Goal: Task Accomplishment & Management: Manage account settings

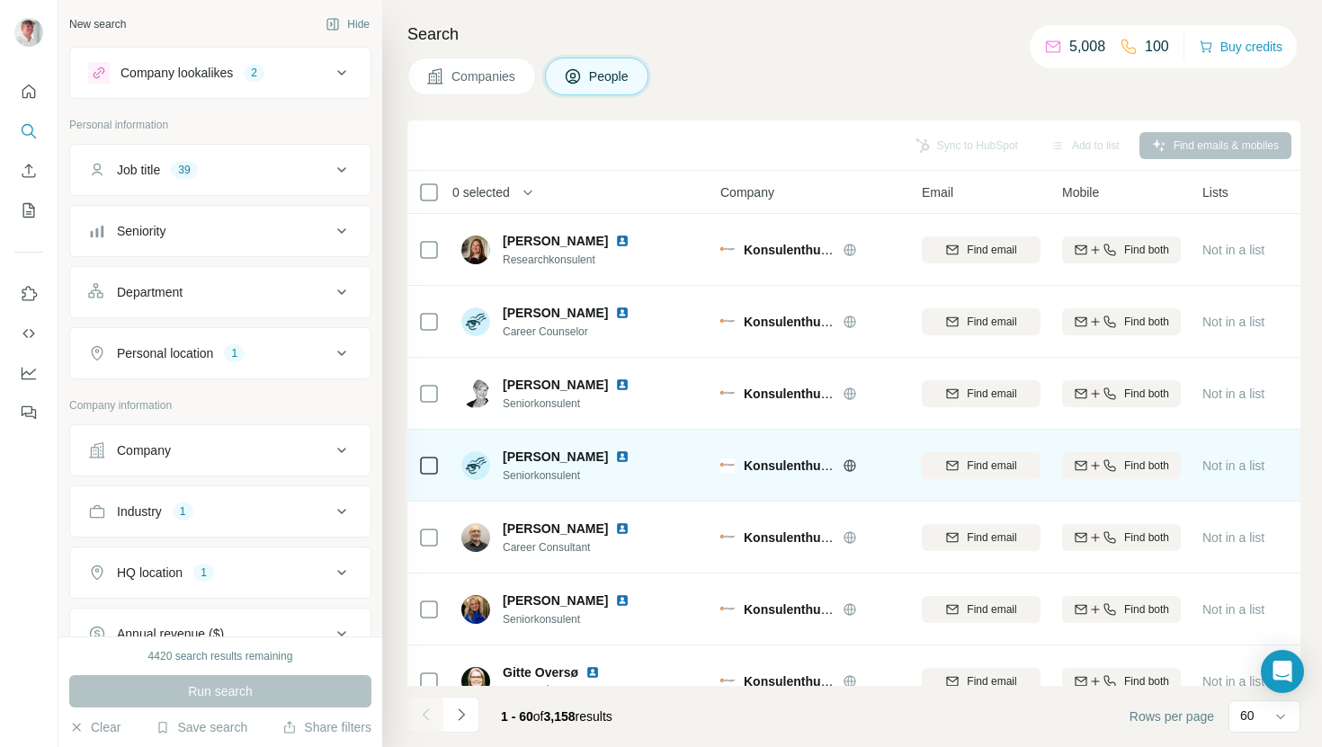
scroll to position [31, 0]
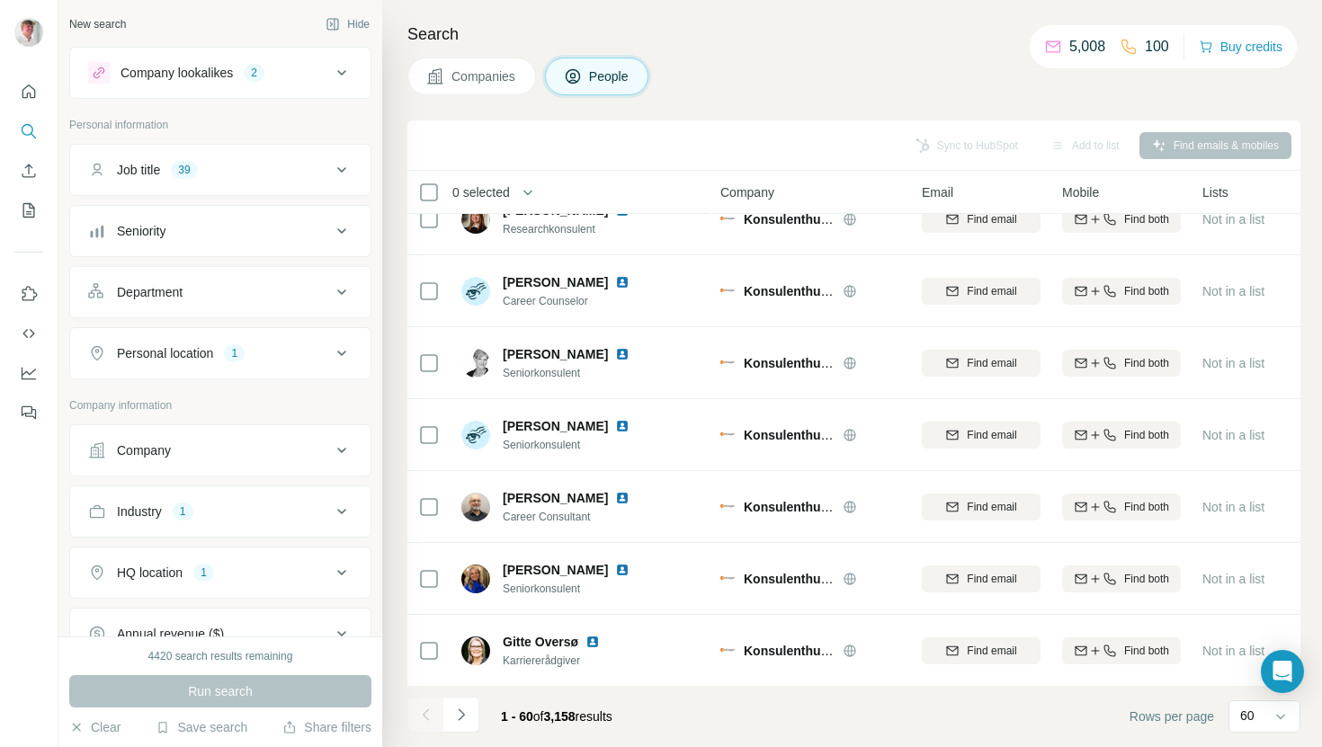
click at [338, 448] on icon at bounding box center [342, 451] width 22 height 22
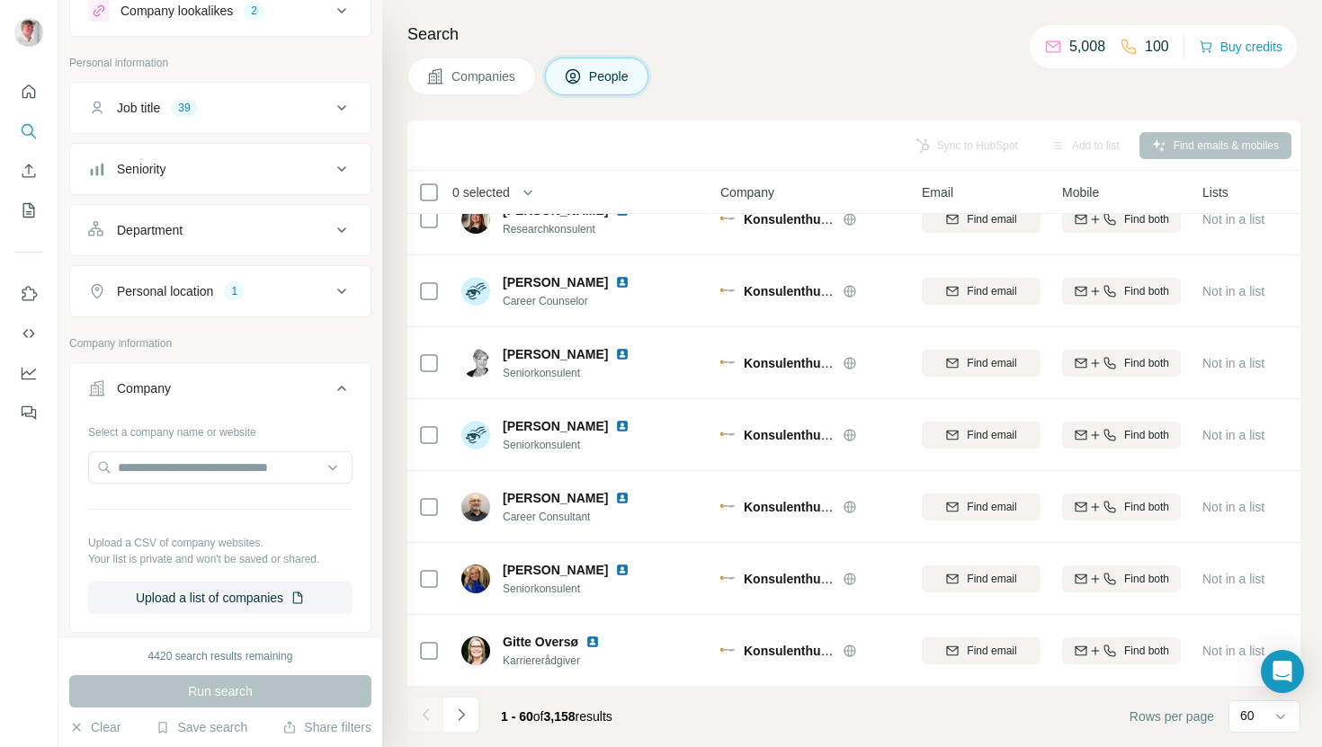
scroll to position [81, 0]
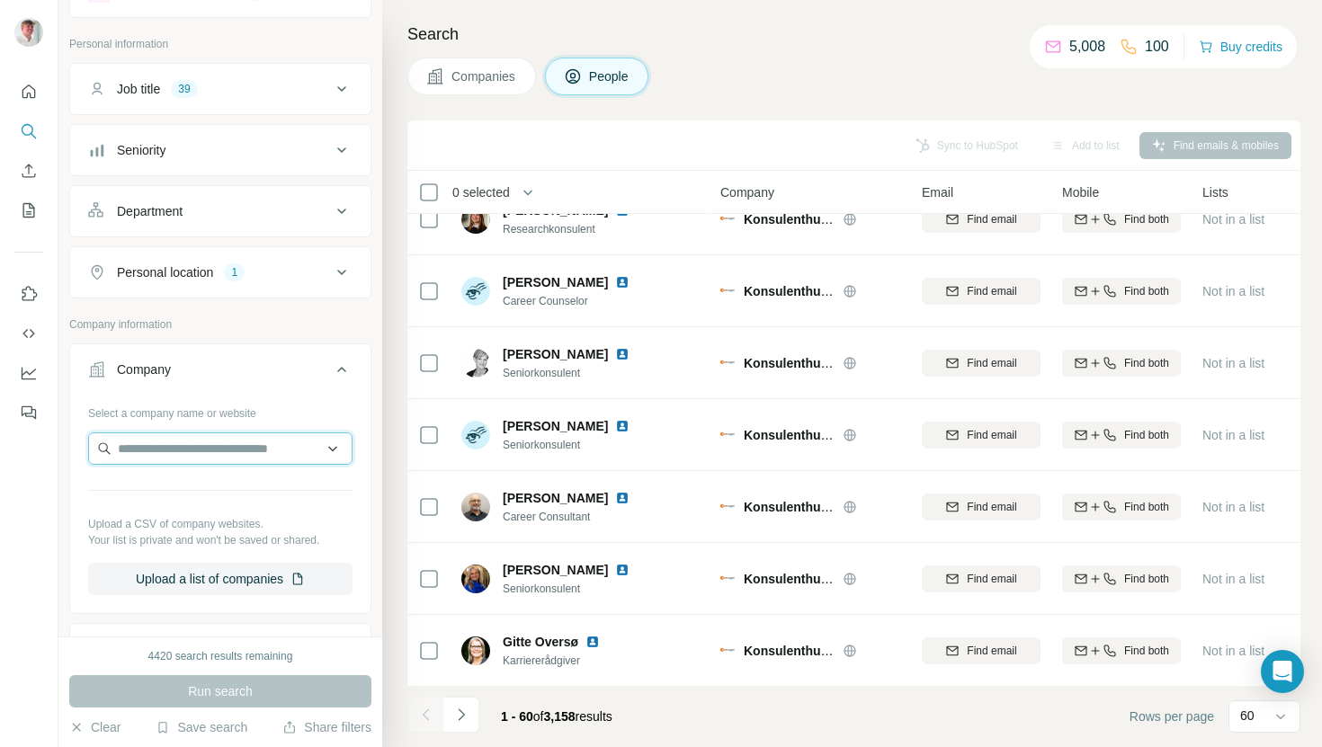
click at [281, 444] on input "text" at bounding box center [220, 449] width 264 height 32
type input "*"
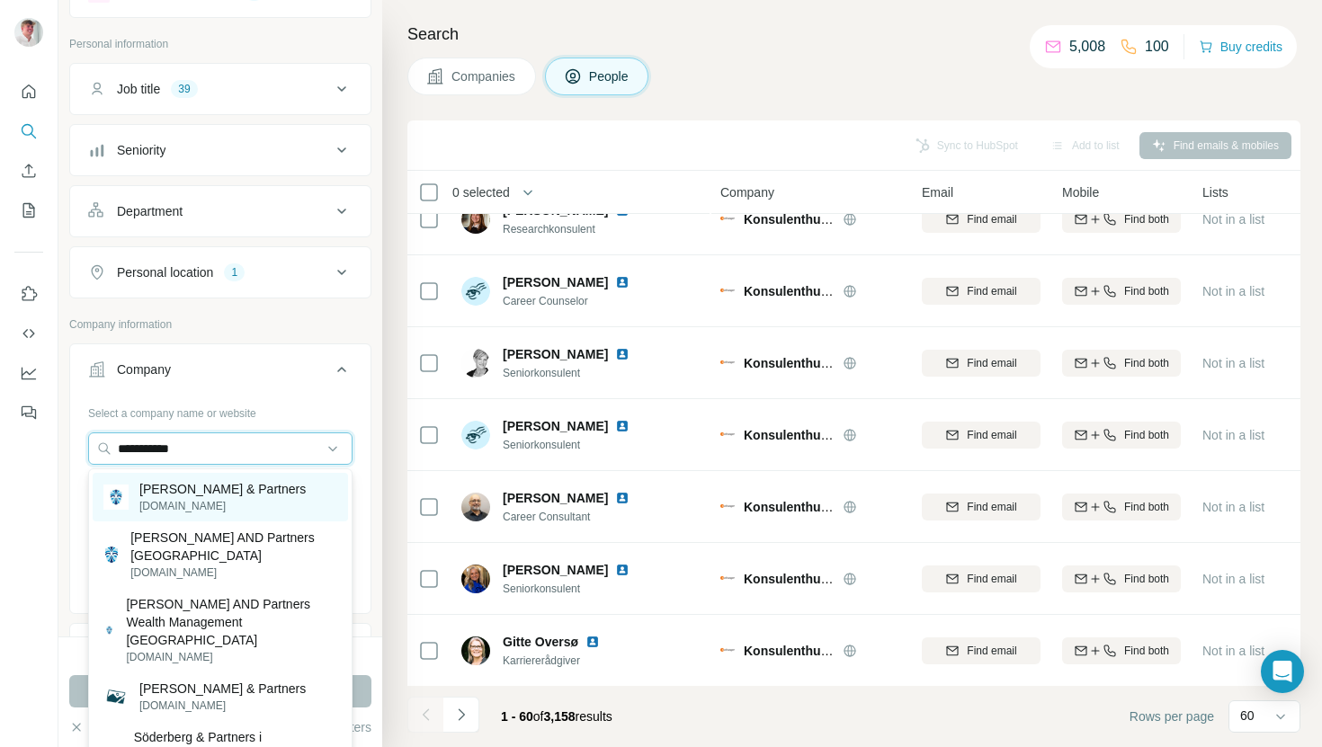
type input "**********"
click at [262, 487] on p "[PERSON_NAME] & Partners" at bounding box center [222, 489] width 166 height 18
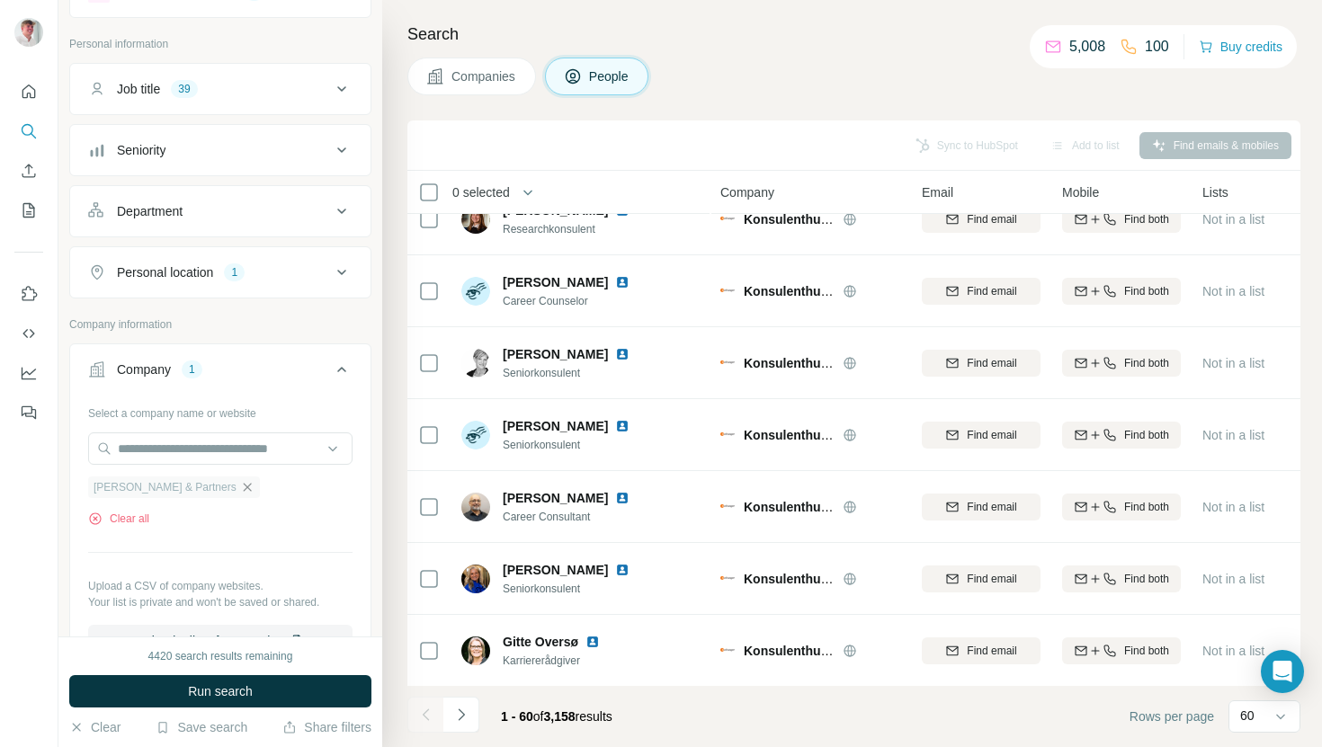
click at [240, 484] on icon "button" at bounding box center [247, 487] width 14 height 14
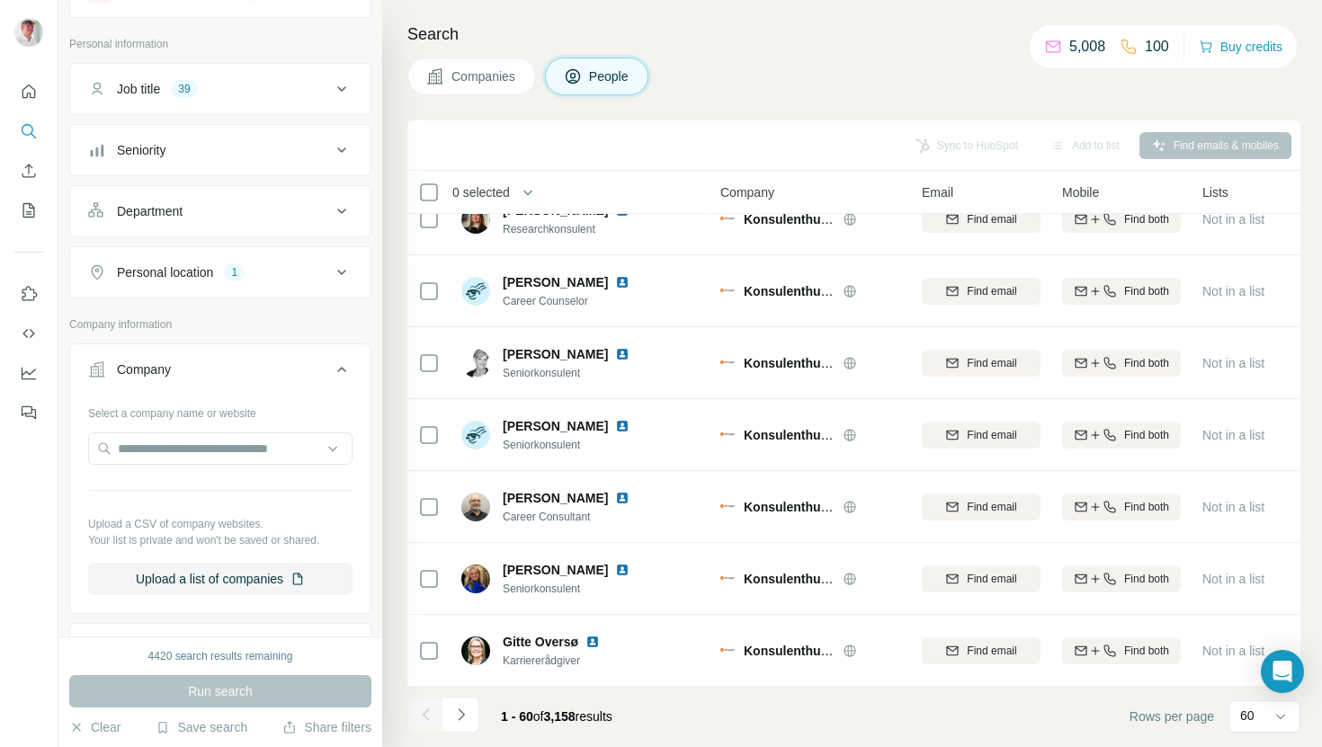
click at [351, 363] on icon at bounding box center [342, 370] width 22 height 22
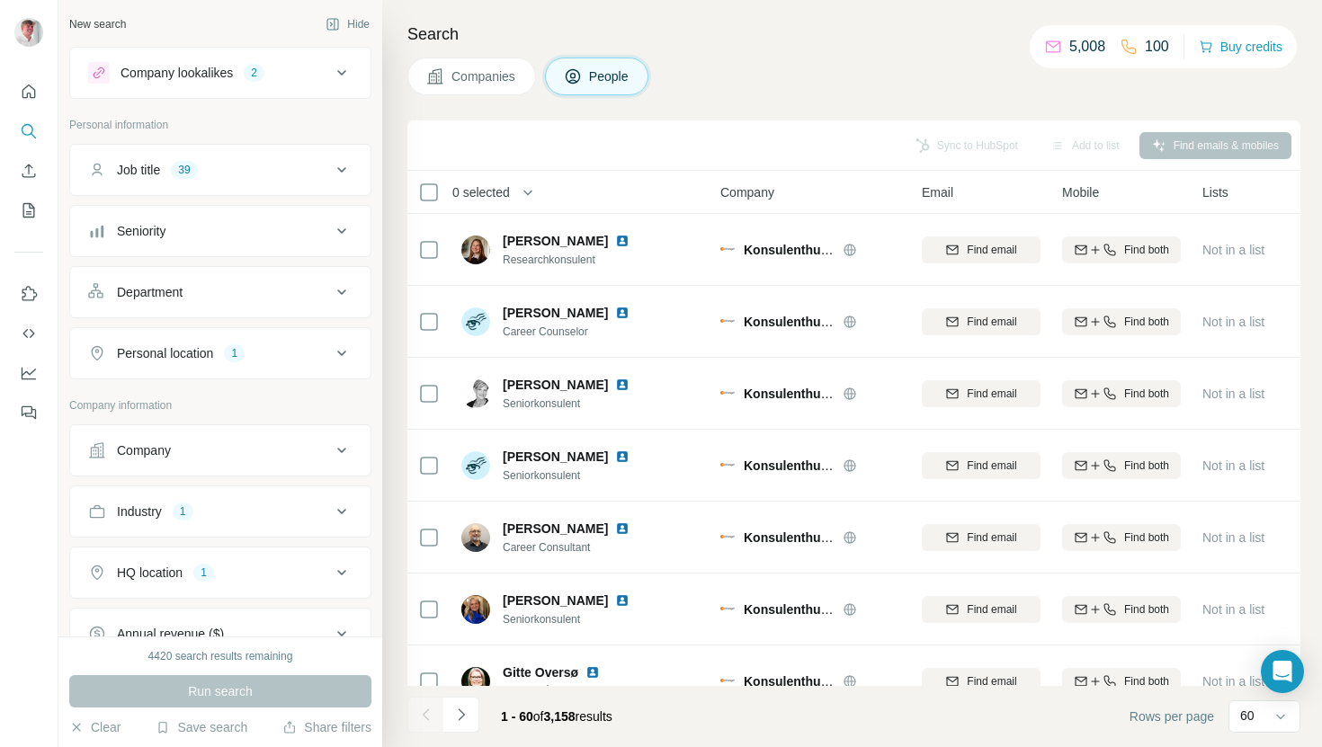
click at [691, 96] on div "Search Companies People Sync to HubSpot Add to list Find emails & mobiles 0 sel…" at bounding box center [852, 373] width 940 height 747
click at [534, 194] on icon "button" at bounding box center [528, 192] width 18 height 18
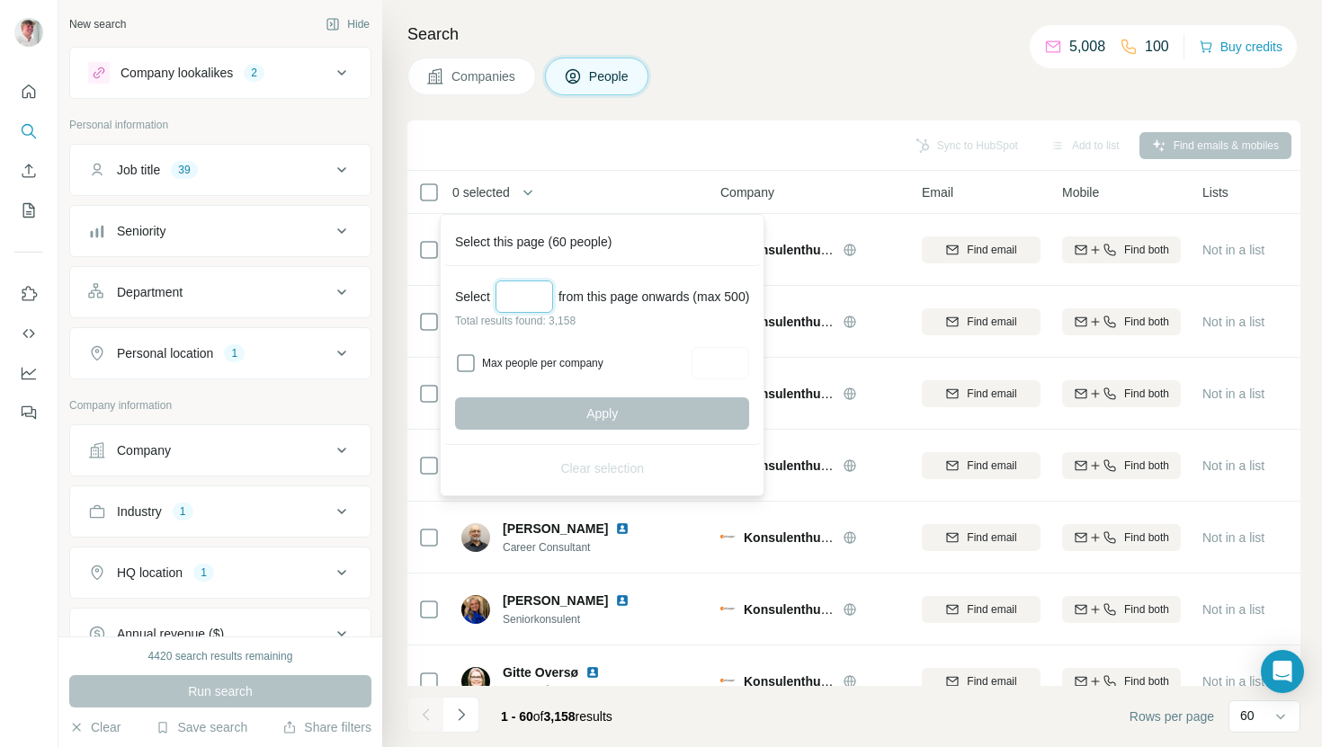
click at [533, 292] on input "Select a number (up to 500)" at bounding box center [524, 297] width 58 height 32
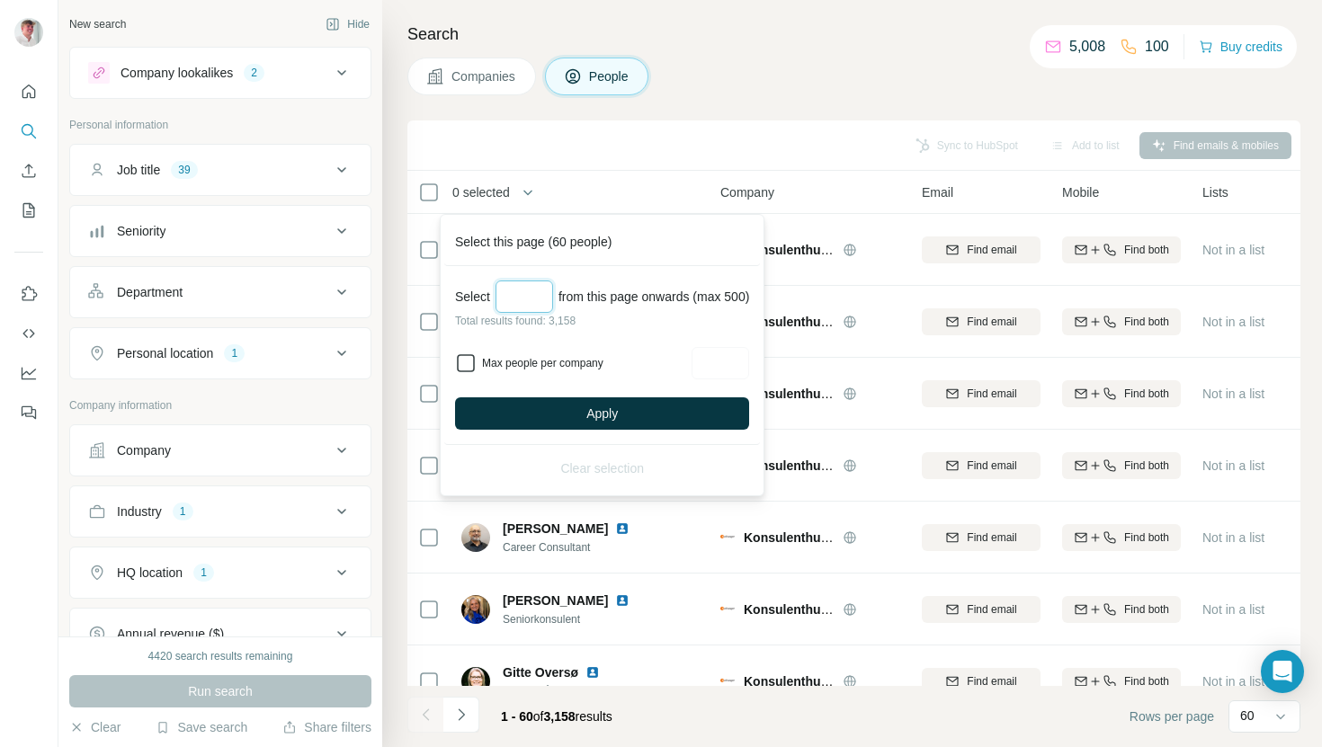
type input "***"
click at [743, 360] on input "Max people per company" at bounding box center [721, 363] width 58 height 32
type input "*"
click at [678, 415] on button "Apply" at bounding box center [602, 413] width 294 height 32
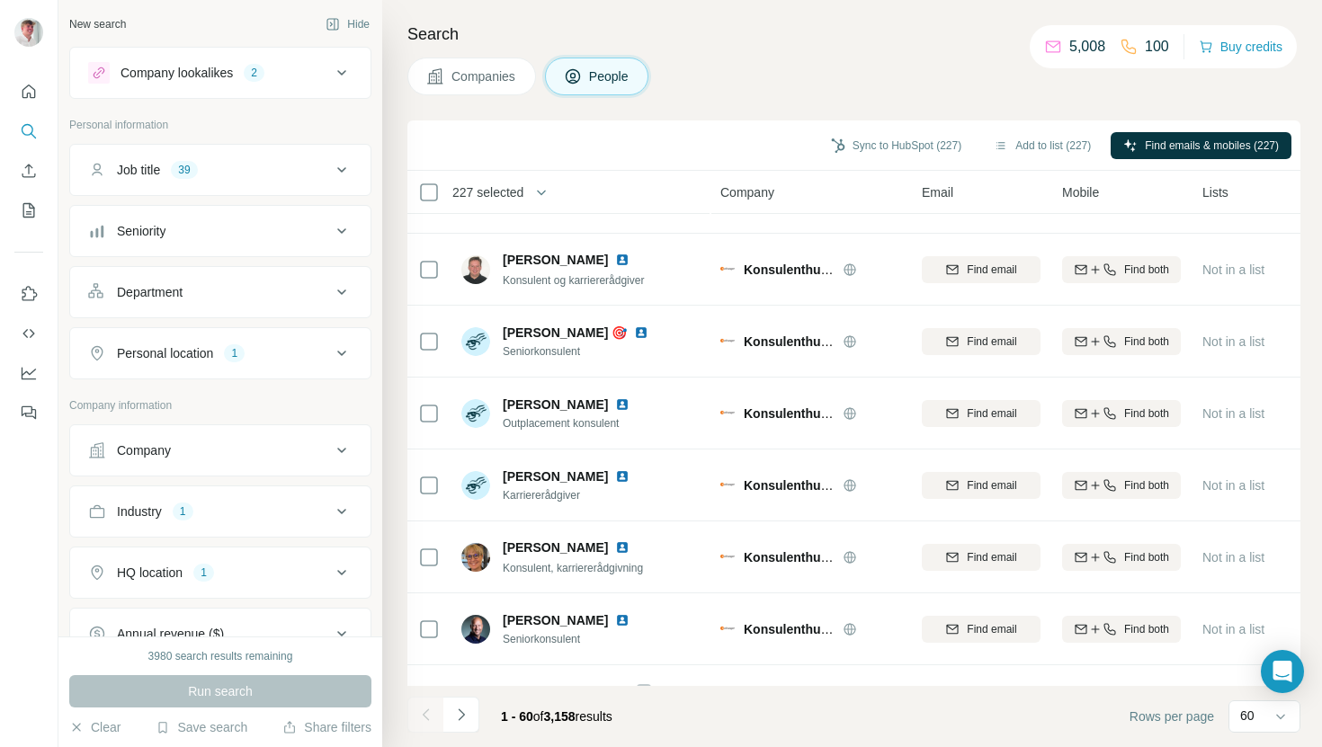
scroll to position [1225, 0]
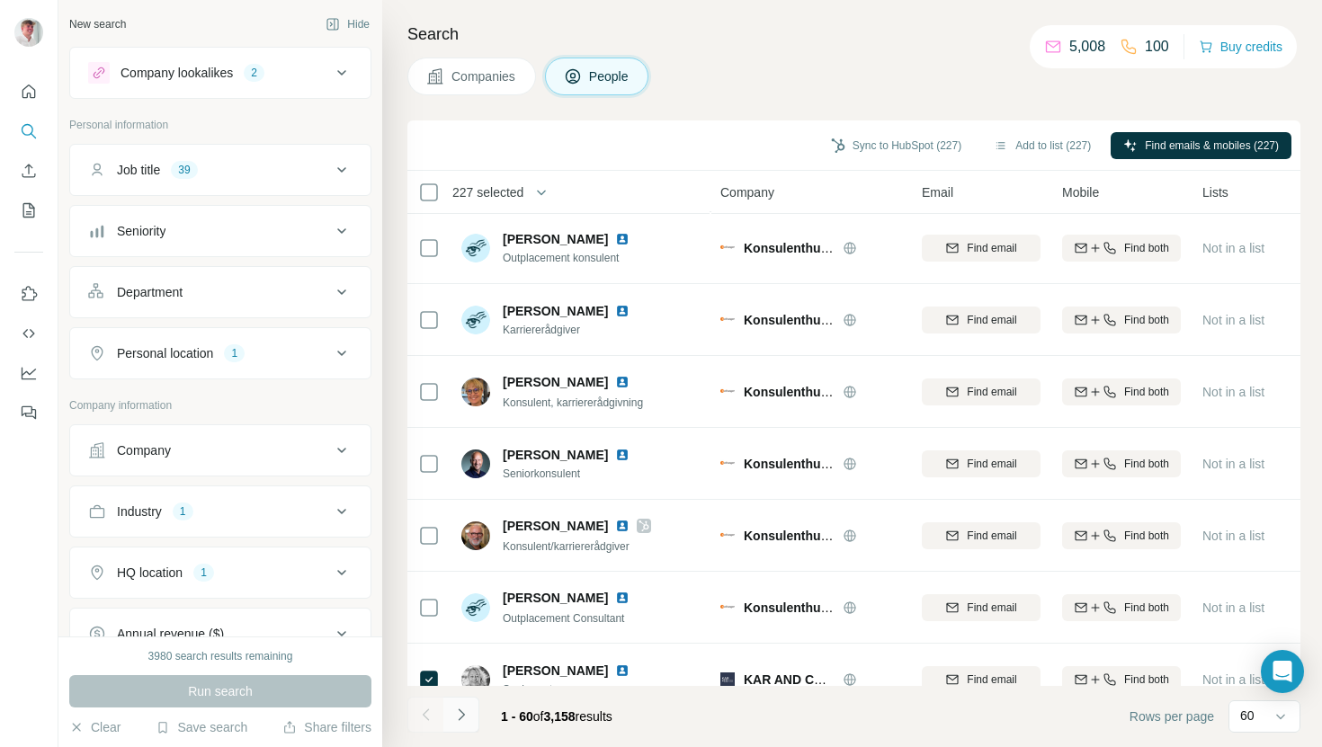
click at [460, 710] on icon "Navigate to next page" at bounding box center [461, 715] width 6 height 12
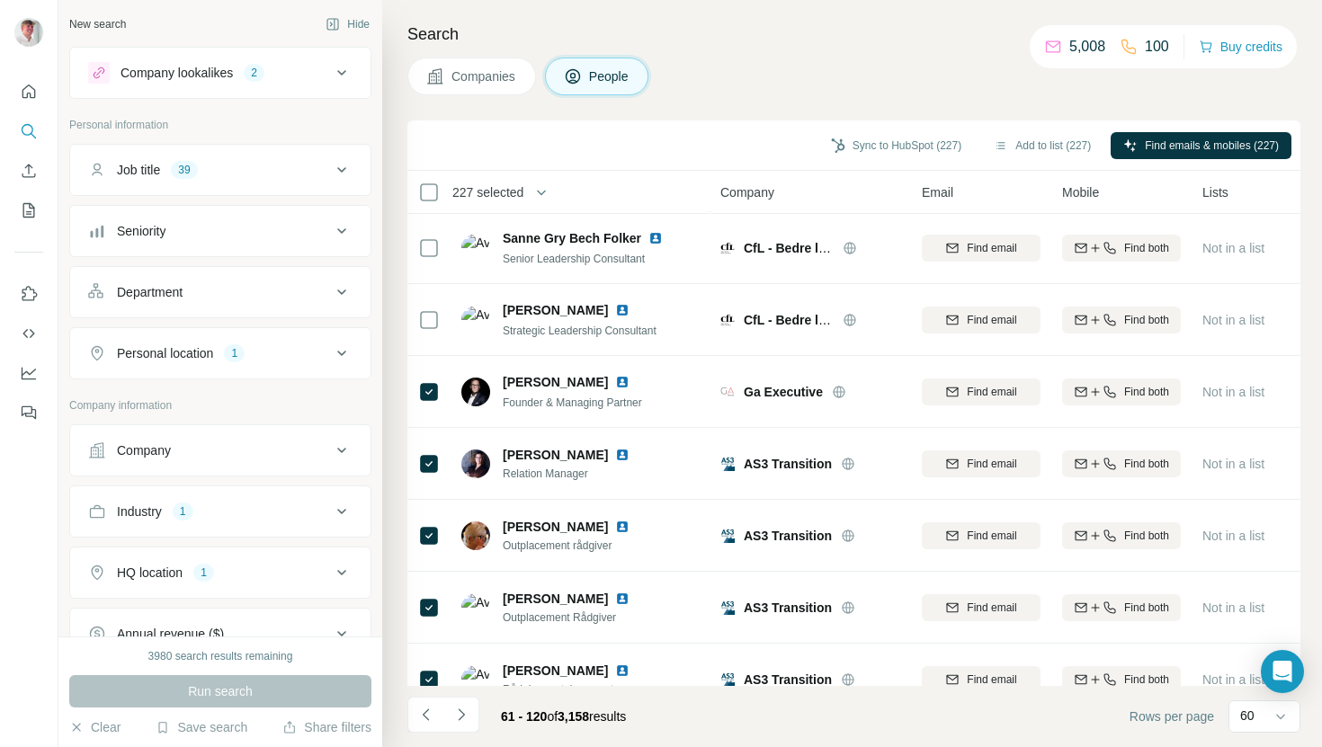
click at [474, 710] on button "Navigate to next page" at bounding box center [461, 715] width 36 height 36
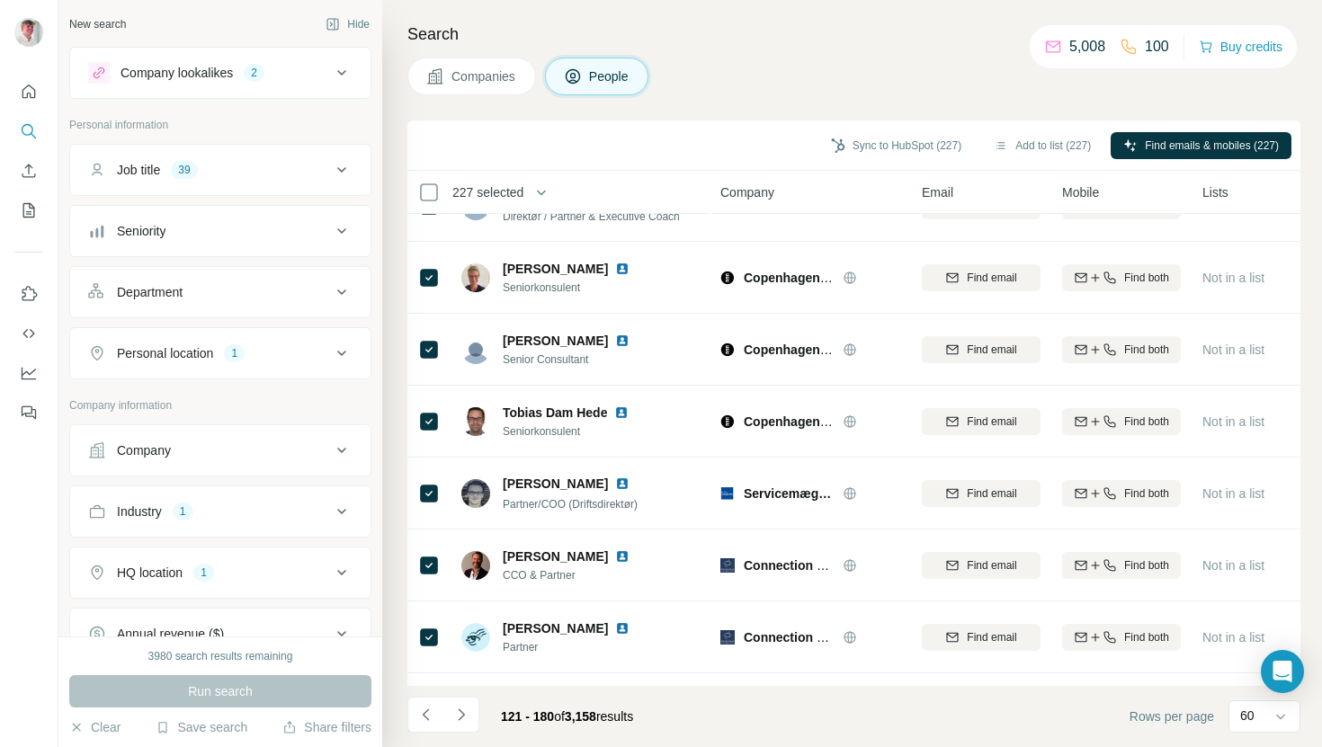
scroll to position [3844, 0]
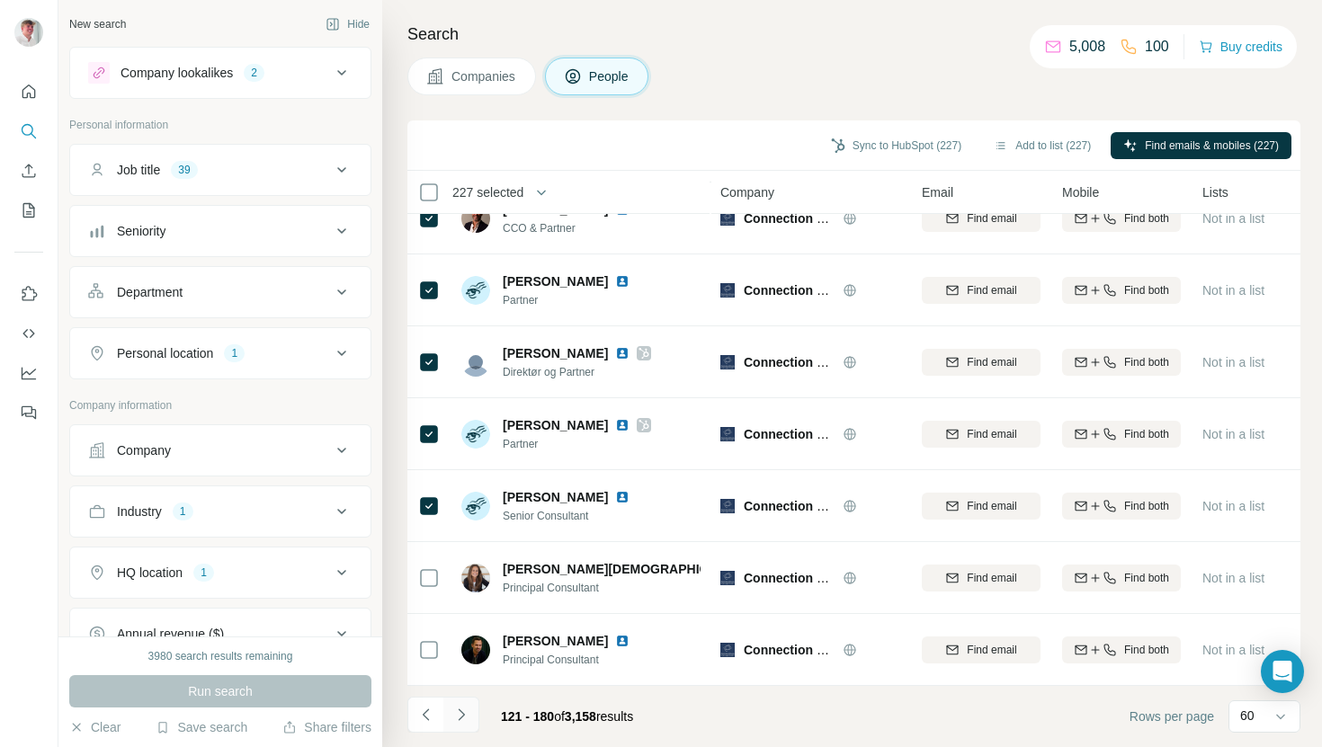
click at [464, 716] on icon "Navigate to next page" at bounding box center [461, 715] width 18 height 18
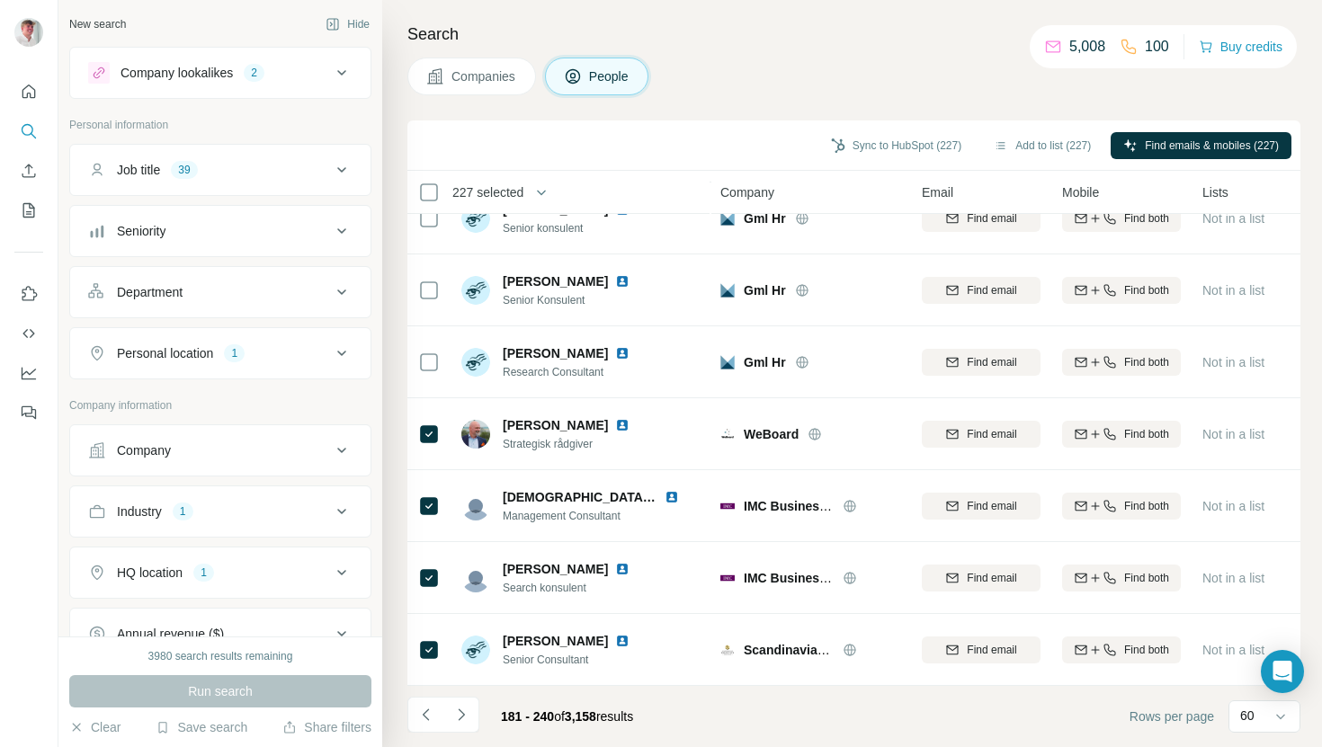
click at [465, 710] on icon "Navigate to next page" at bounding box center [461, 715] width 18 height 18
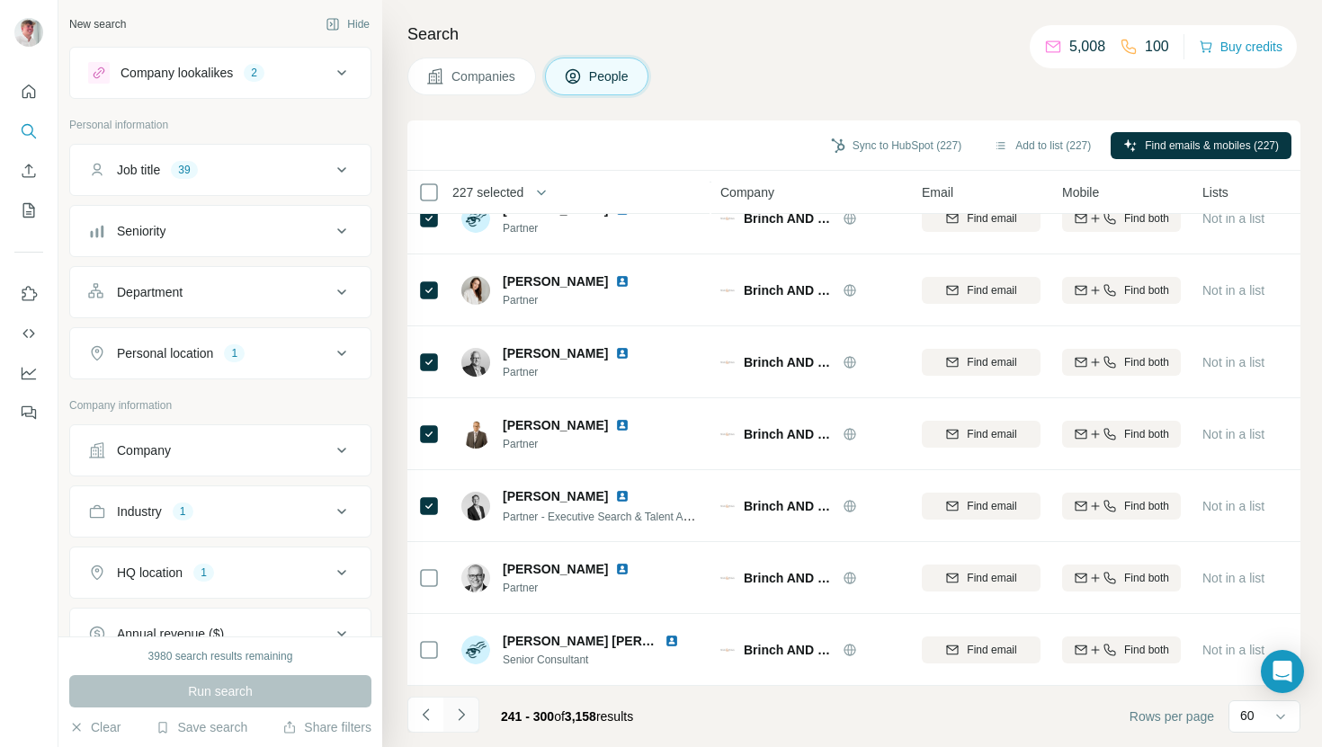
click at [462, 720] on icon "Navigate to next page" at bounding box center [461, 715] width 18 height 18
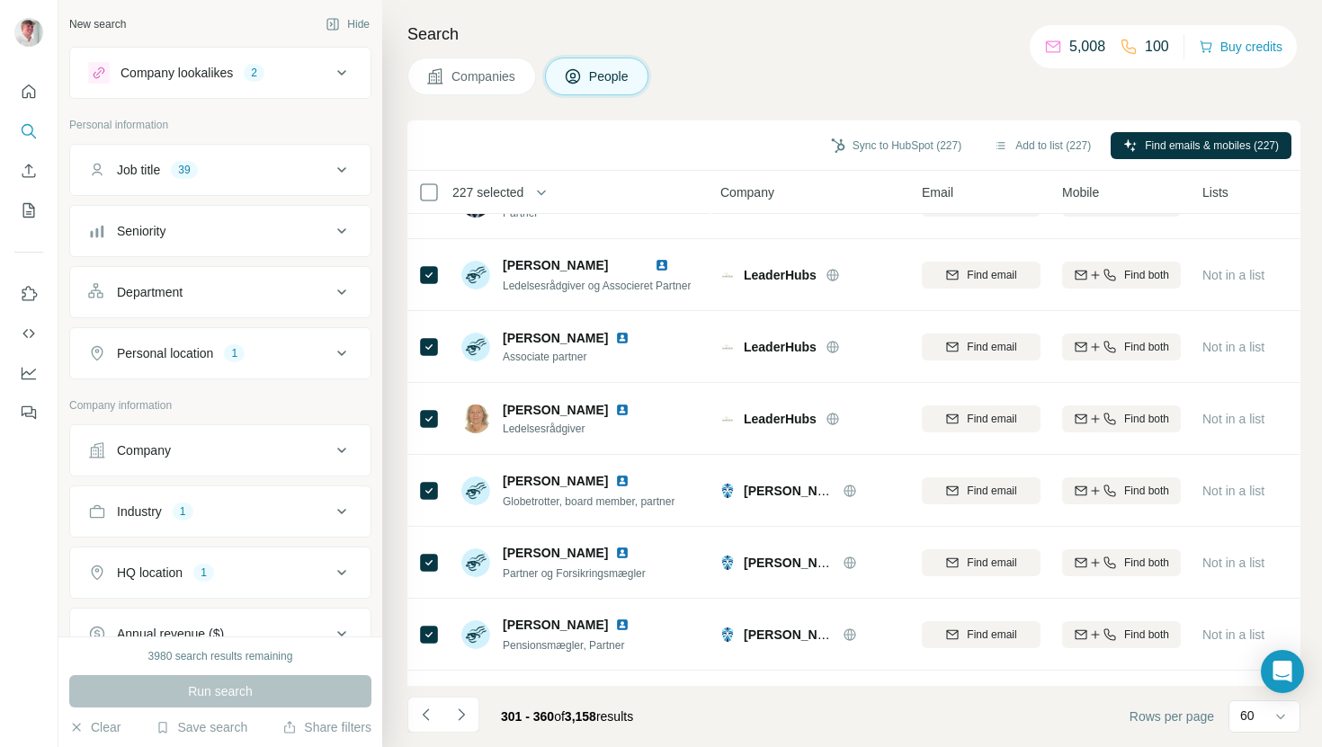
scroll to position [0, 0]
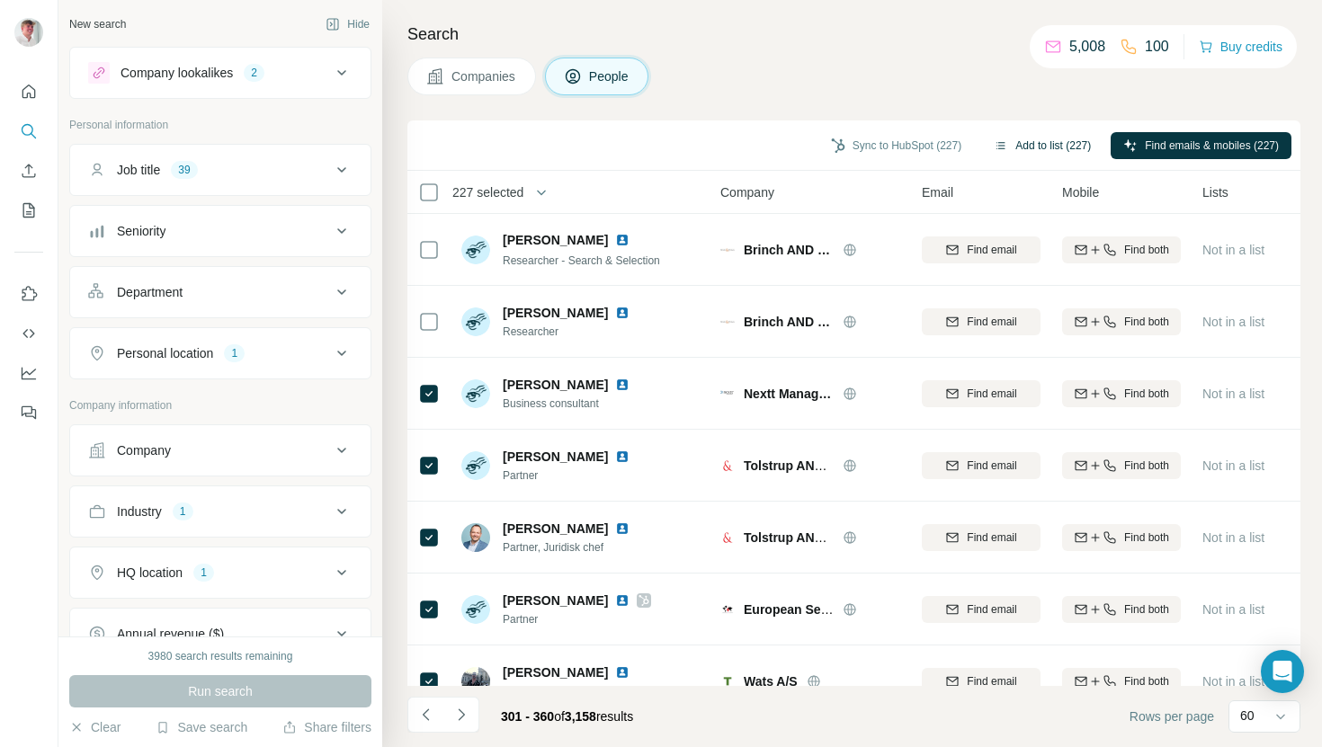
click at [1043, 141] on button "Add to list (227)" at bounding box center [1042, 145] width 122 height 27
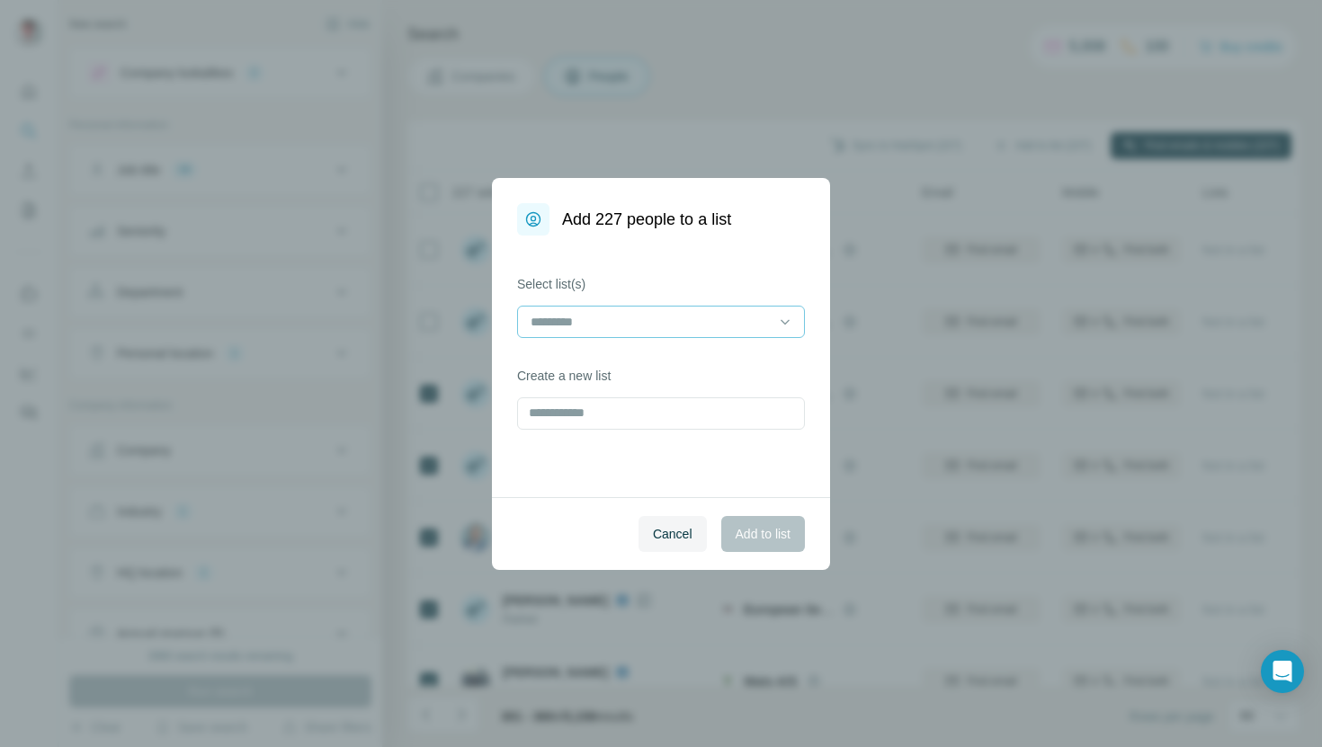
click at [602, 314] on input at bounding box center [650, 322] width 243 height 20
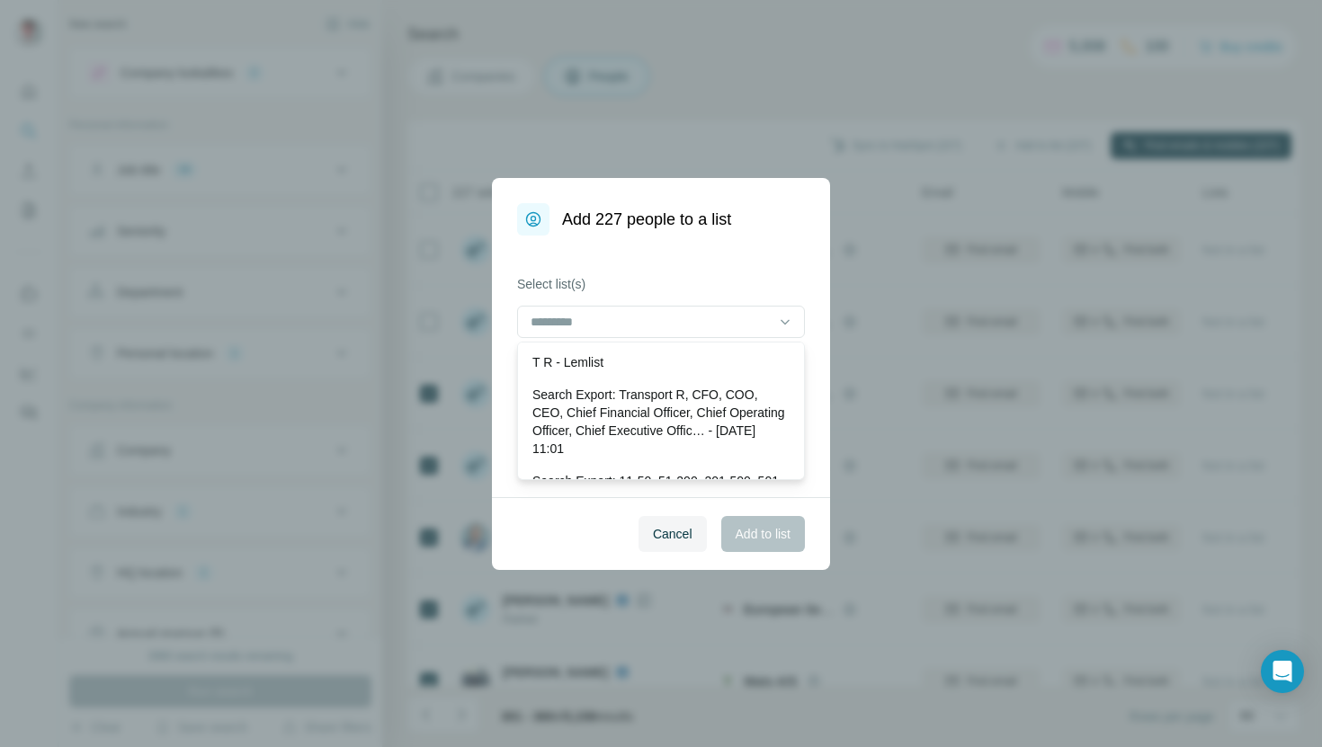
click at [660, 253] on div "Select list(s) Create a new list" at bounding box center [661, 367] width 338 height 262
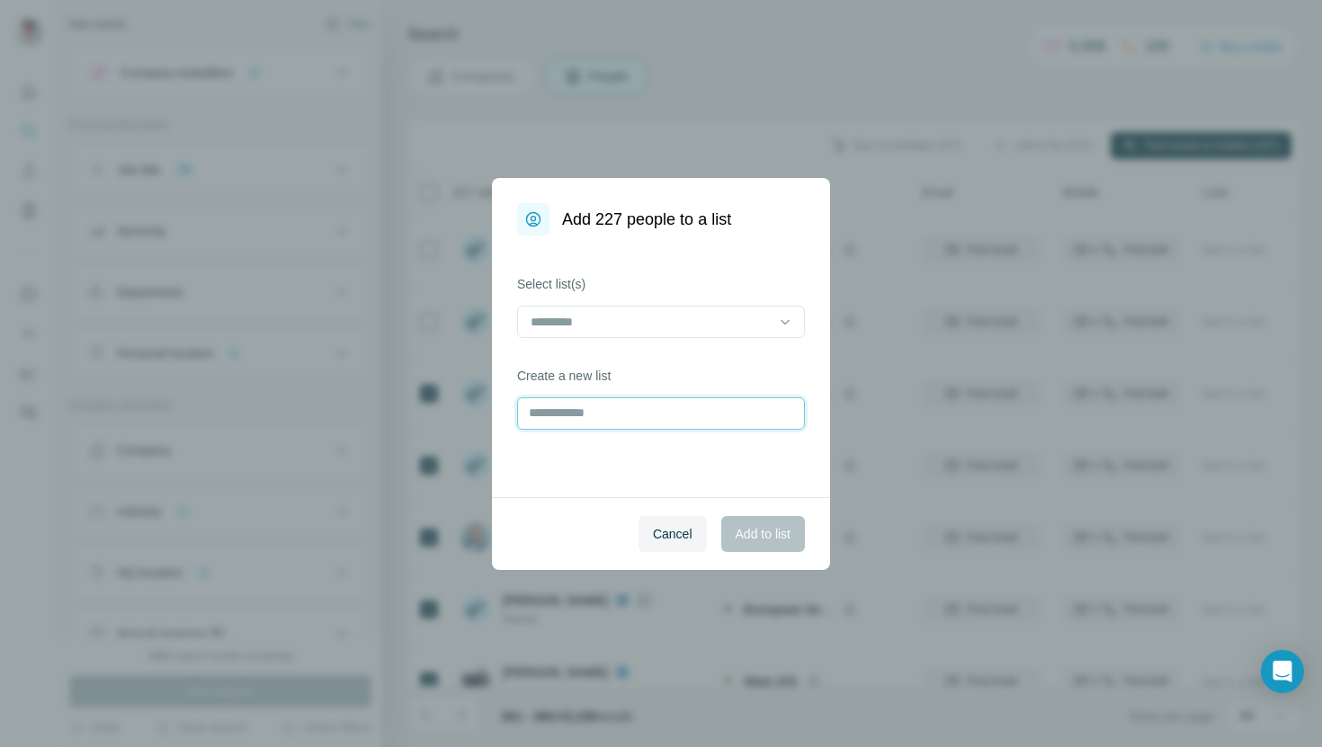
click at [625, 412] on input "text" at bounding box center [661, 413] width 288 height 32
type input "**********"
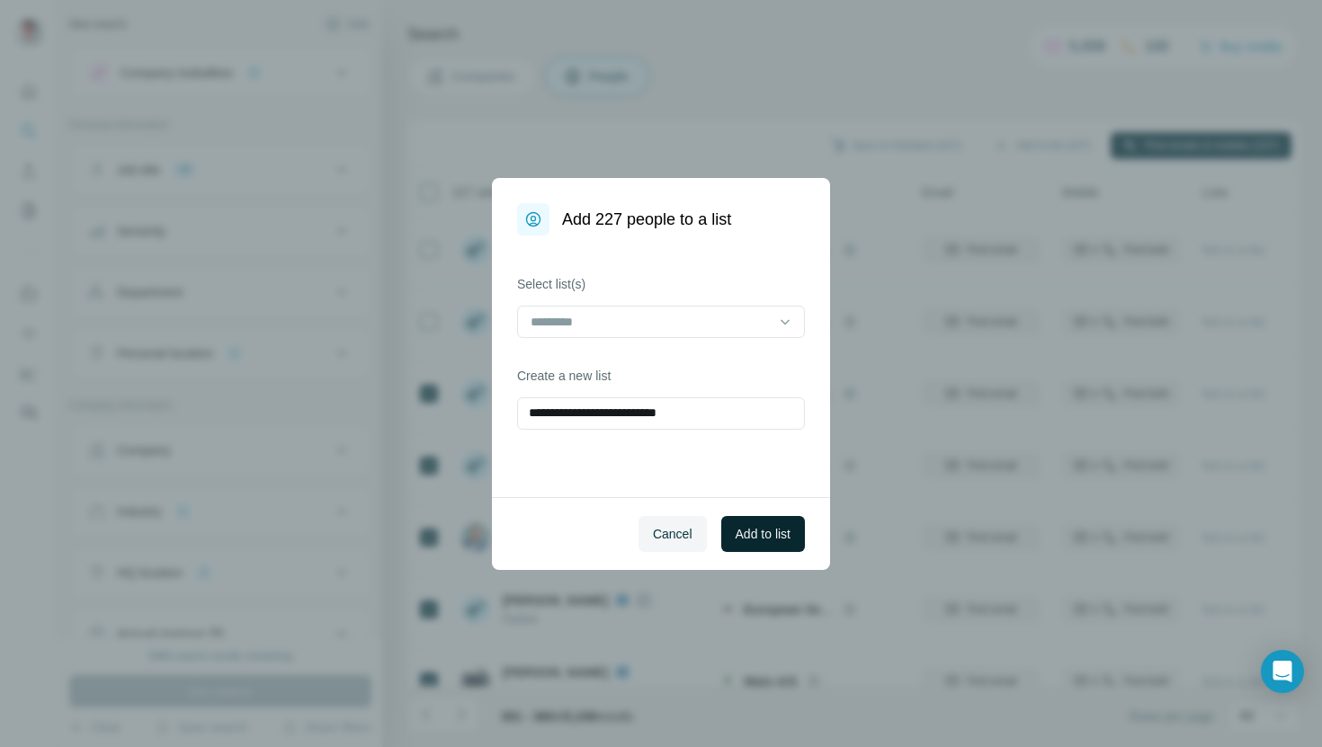
click at [758, 522] on button "Add to list" at bounding box center [763, 534] width 84 height 36
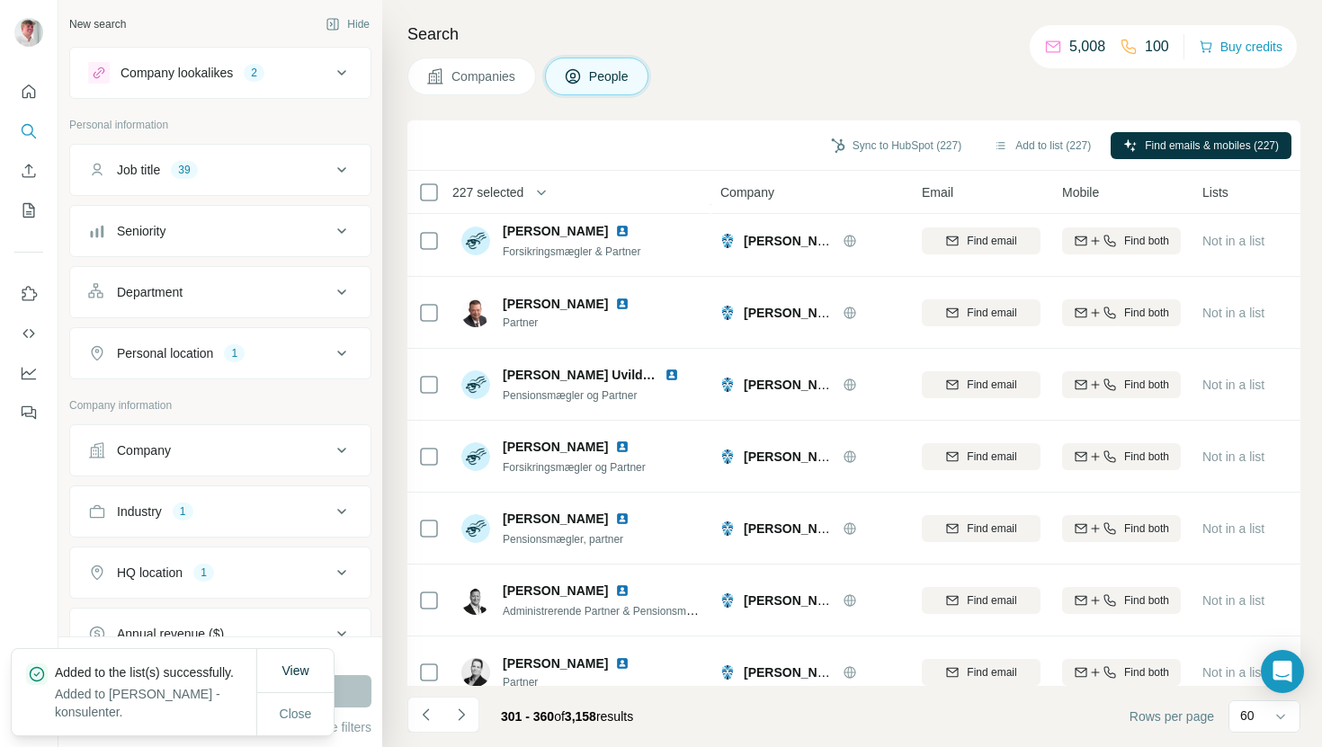
scroll to position [872, 0]
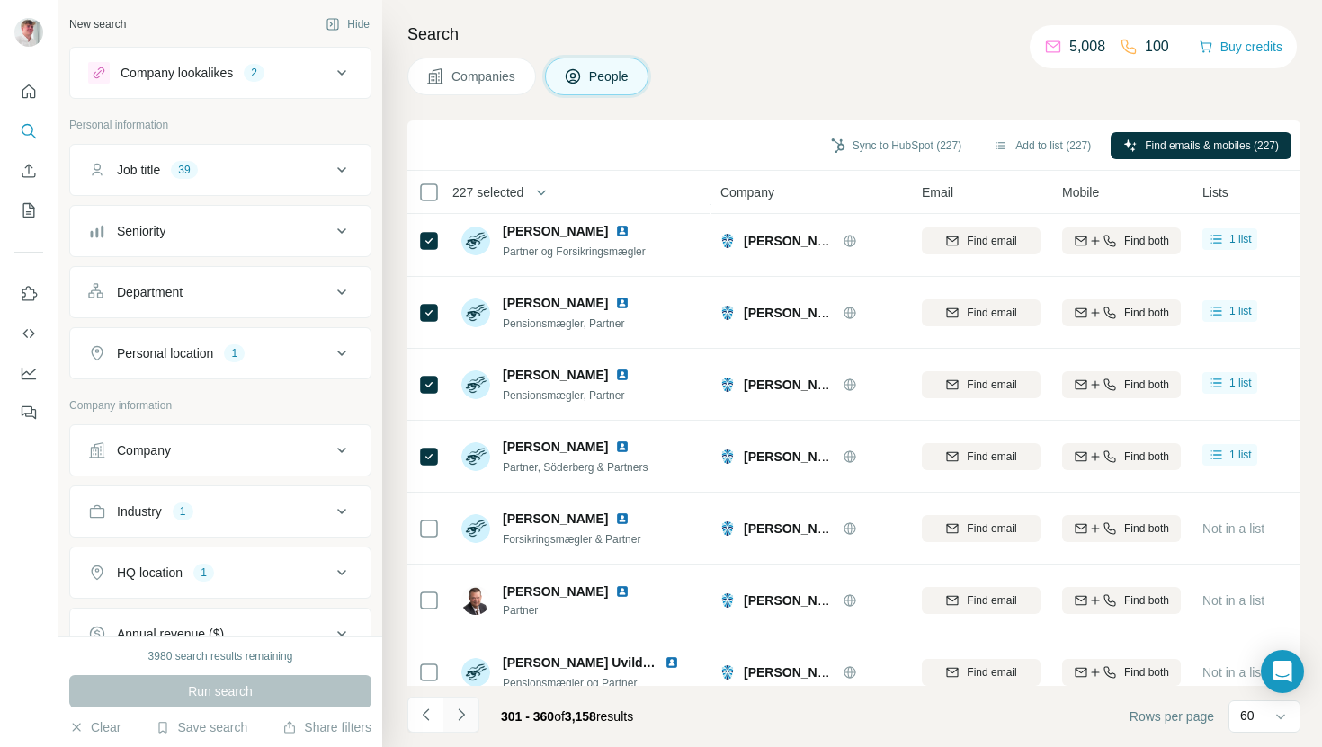
click at [466, 719] on icon "Navigate to next page" at bounding box center [461, 715] width 18 height 18
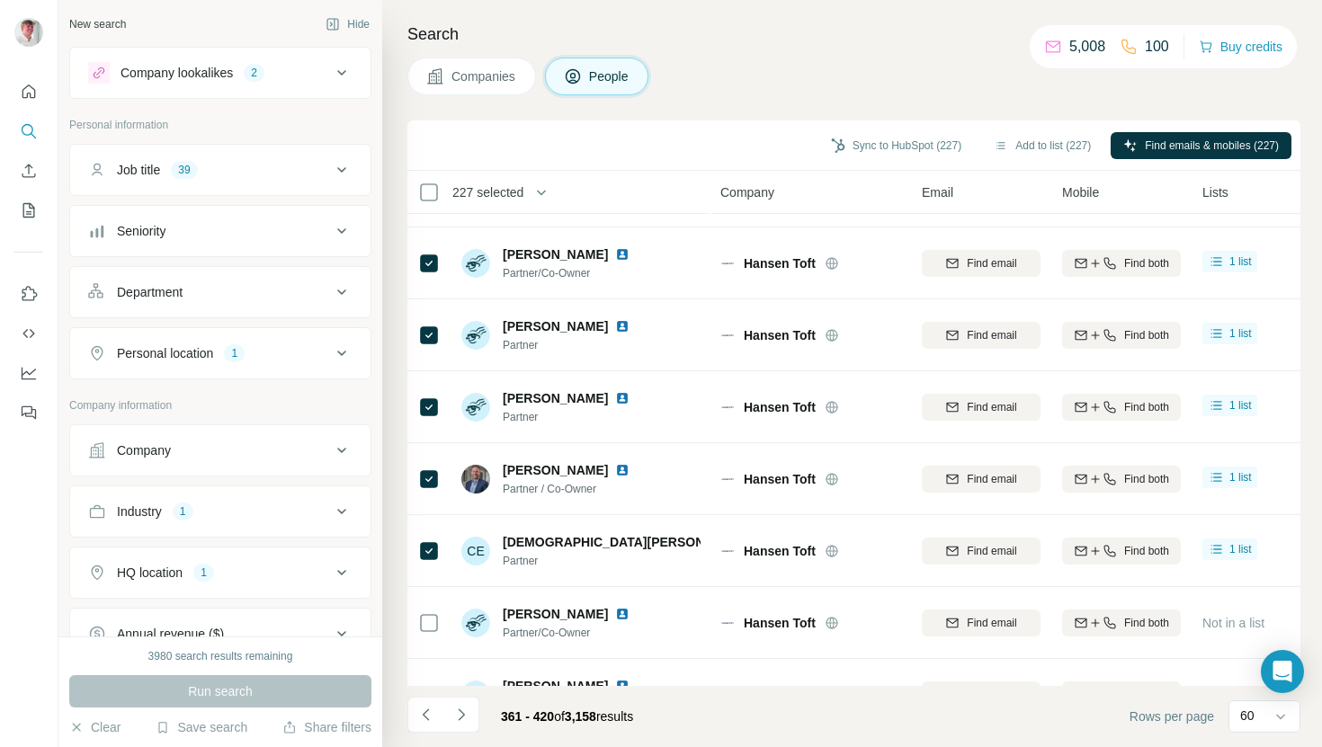
scroll to position [2430, 0]
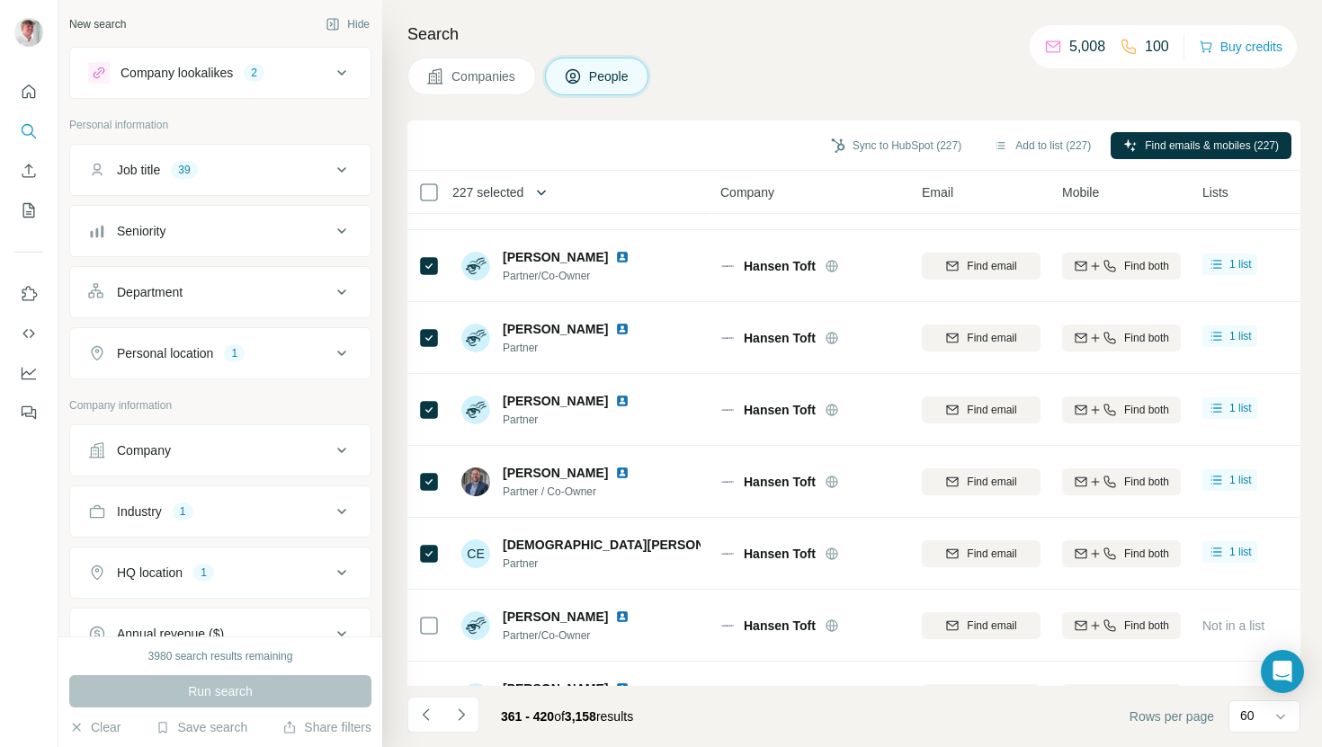
click at [550, 192] on icon "button" at bounding box center [541, 192] width 18 height 18
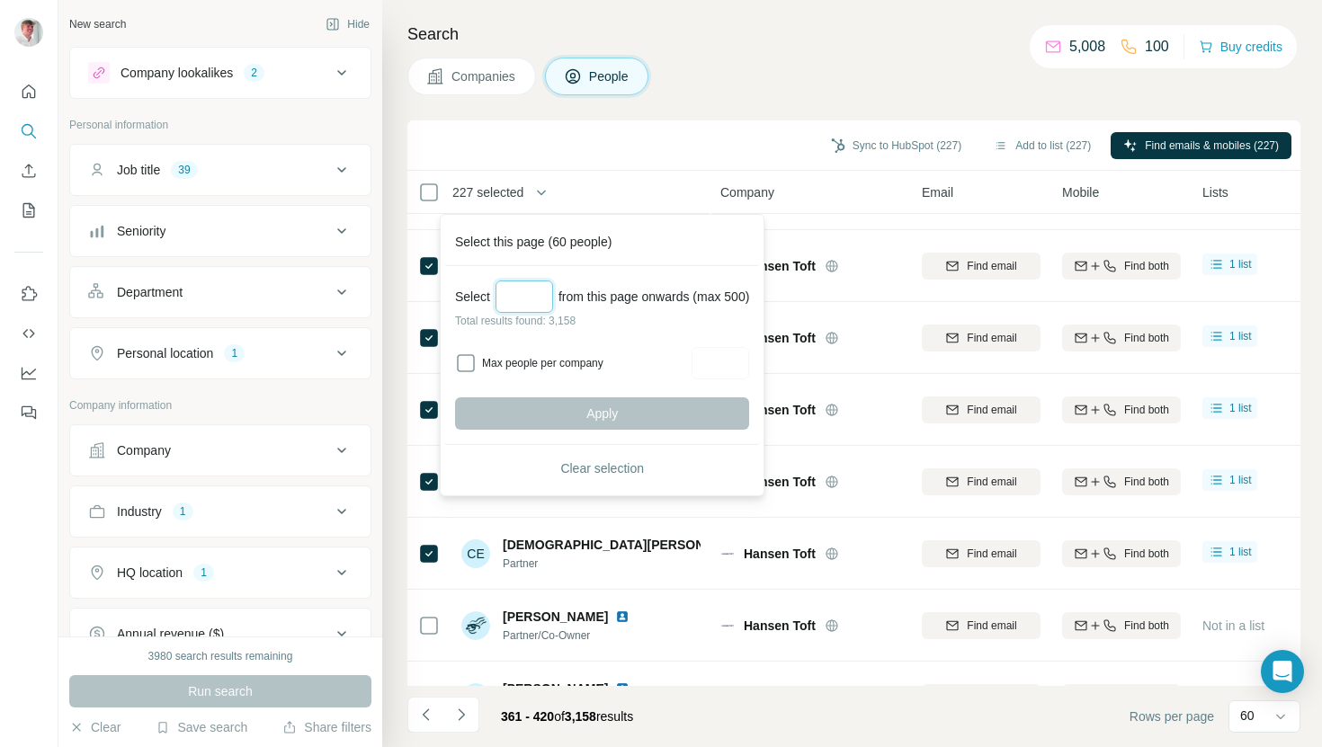
click at [541, 291] on input "Select a number (up to 500)" at bounding box center [524, 297] width 58 height 32
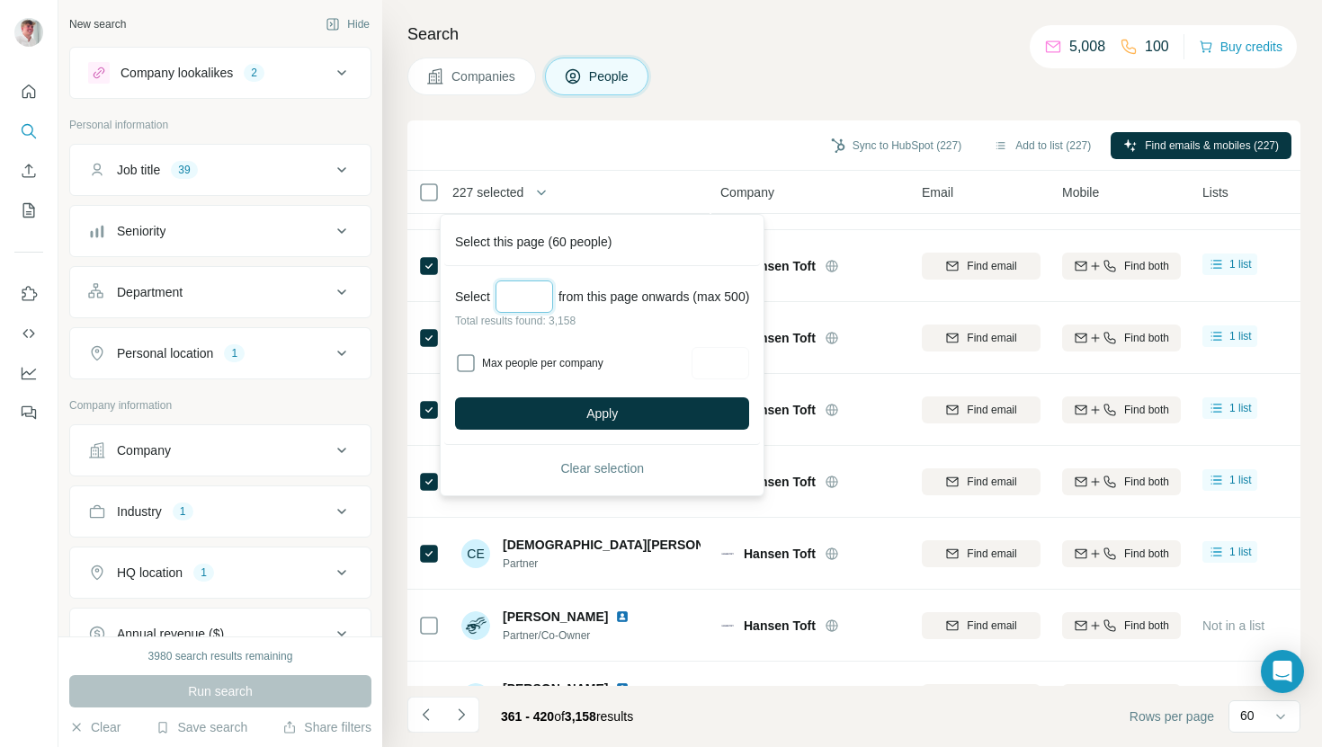
type input "***"
click at [726, 366] on input "Max people per company" at bounding box center [721, 363] width 58 height 32
type input "*"
click at [694, 414] on button "Apply" at bounding box center [602, 413] width 294 height 32
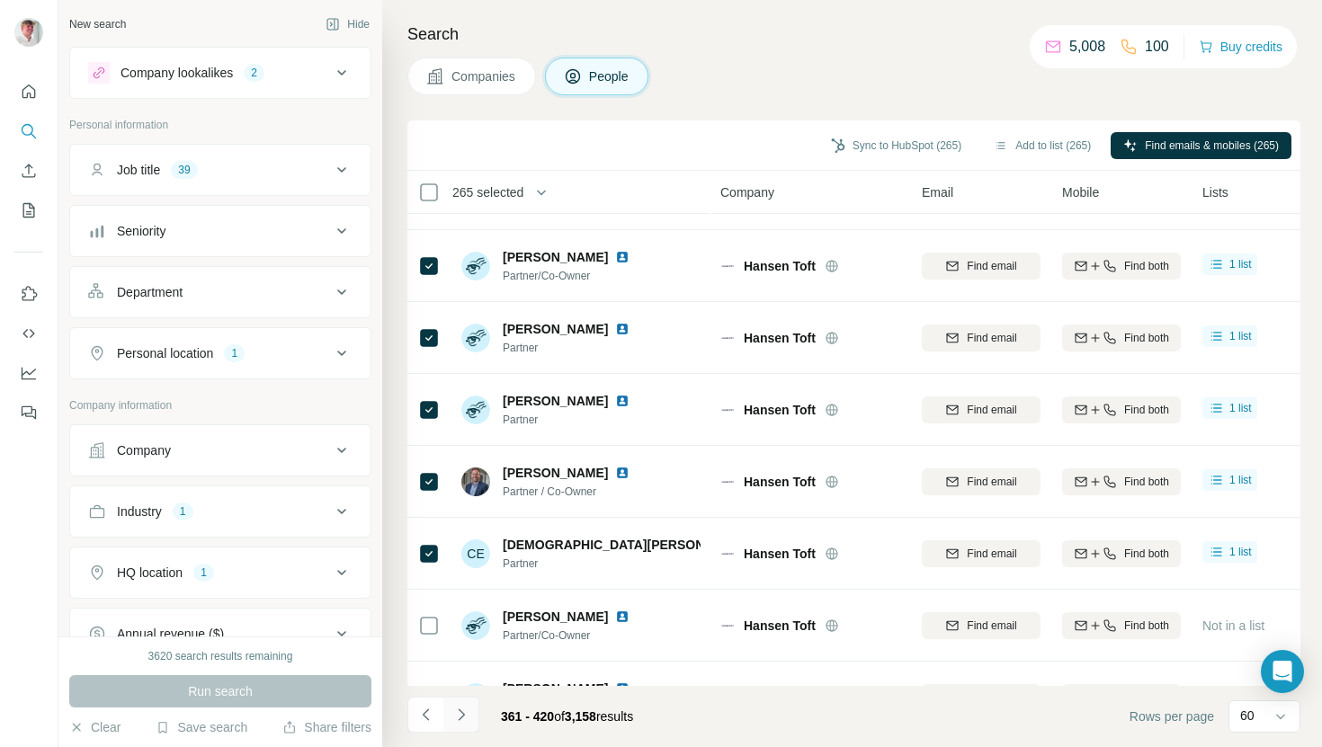
click at [467, 718] on icon "Navigate to next page" at bounding box center [461, 715] width 18 height 18
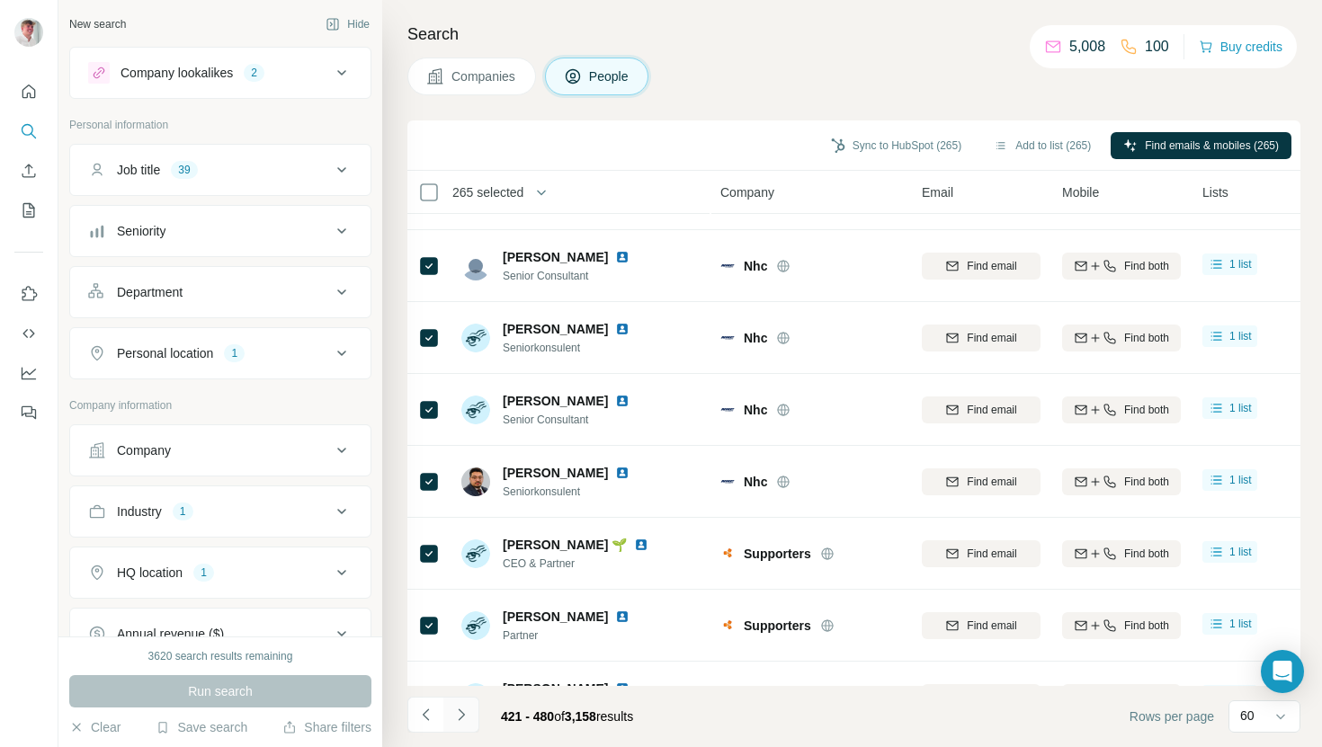
click at [465, 714] on icon "Navigate to next page" at bounding box center [461, 715] width 18 height 18
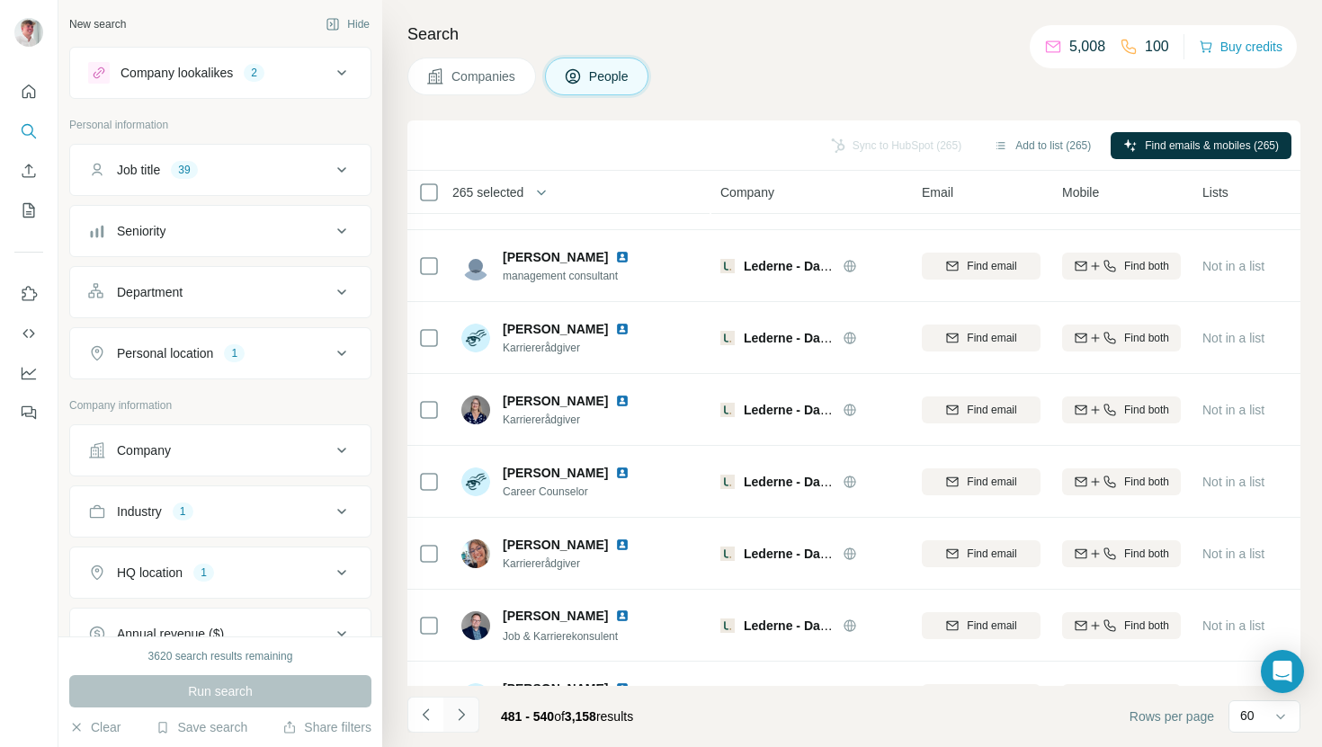
click at [465, 713] on icon "Navigate to next page" at bounding box center [461, 715] width 18 height 18
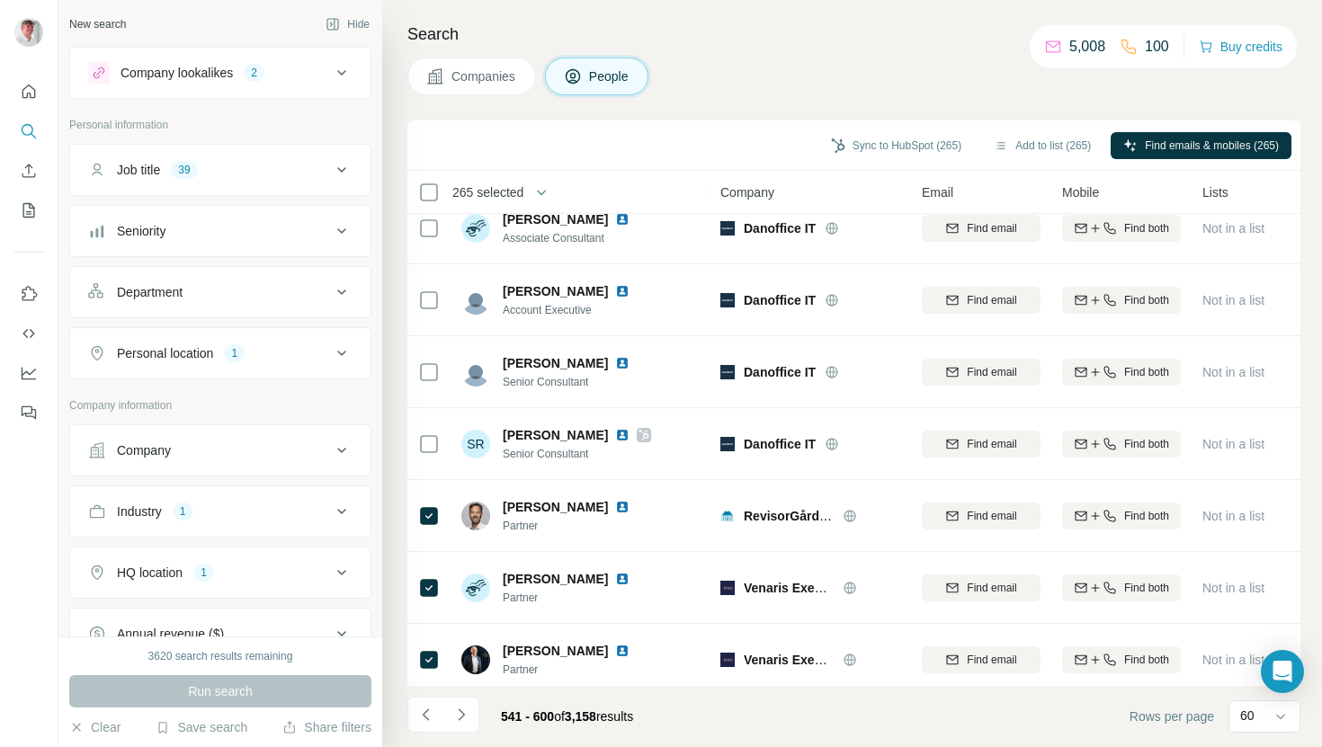
scroll to position [2677, 0]
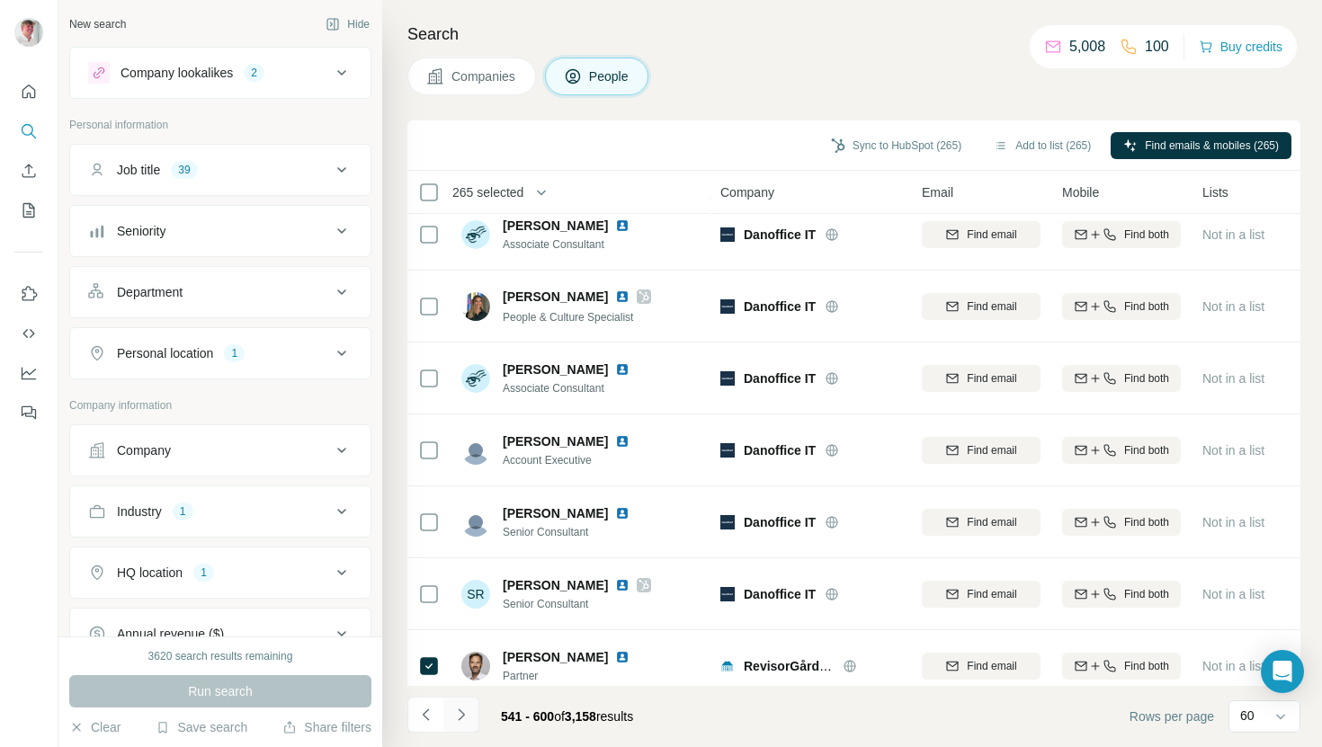
click at [476, 713] on button "Navigate to next page" at bounding box center [461, 715] width 36 height 36
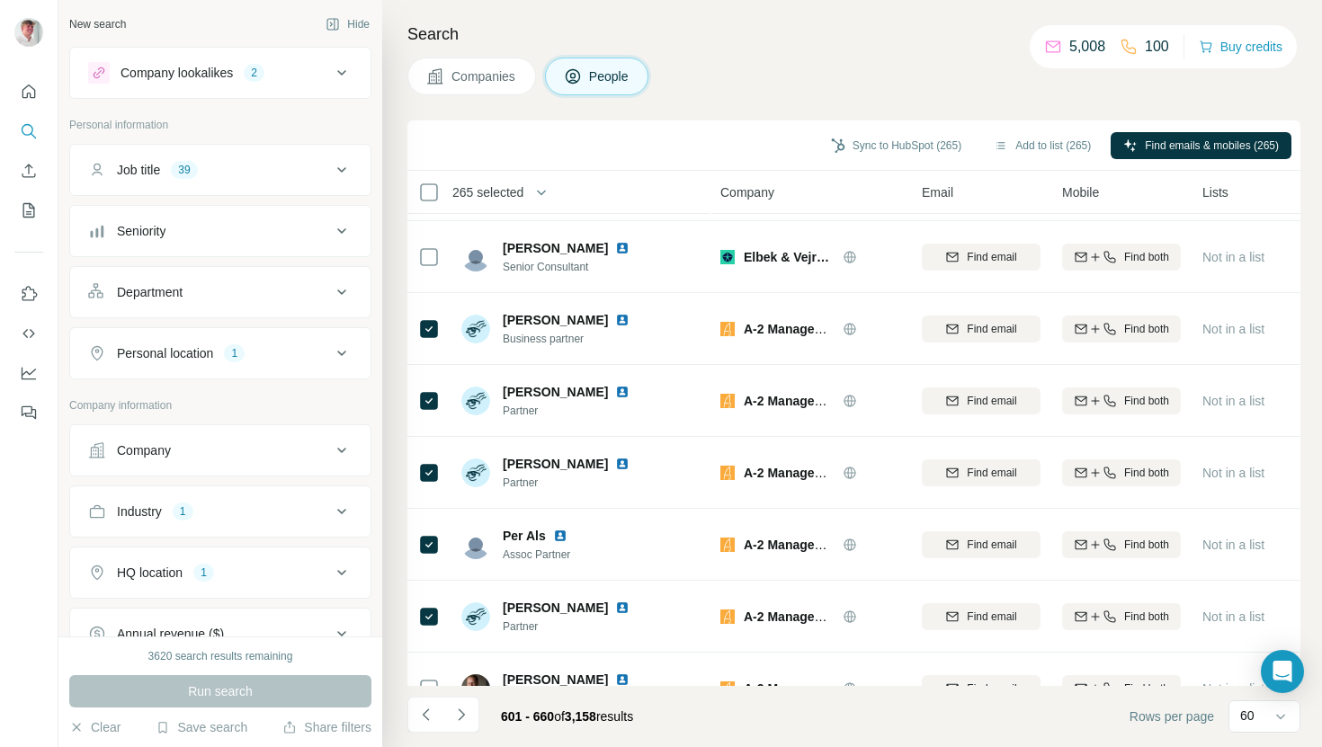
scroll to position [3844, 0]
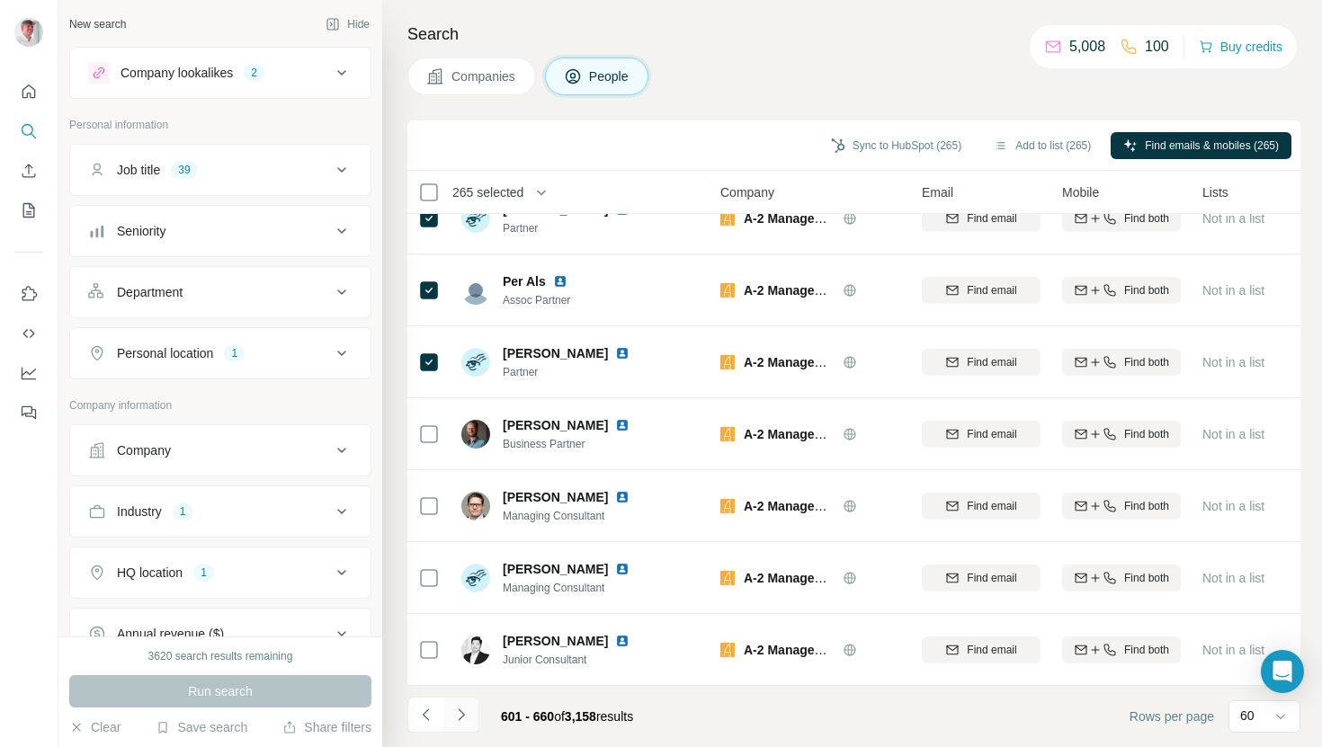
click at [457, 719] on icon "Navigate to next page" at bounding box center [461, 715] width 18 height 18
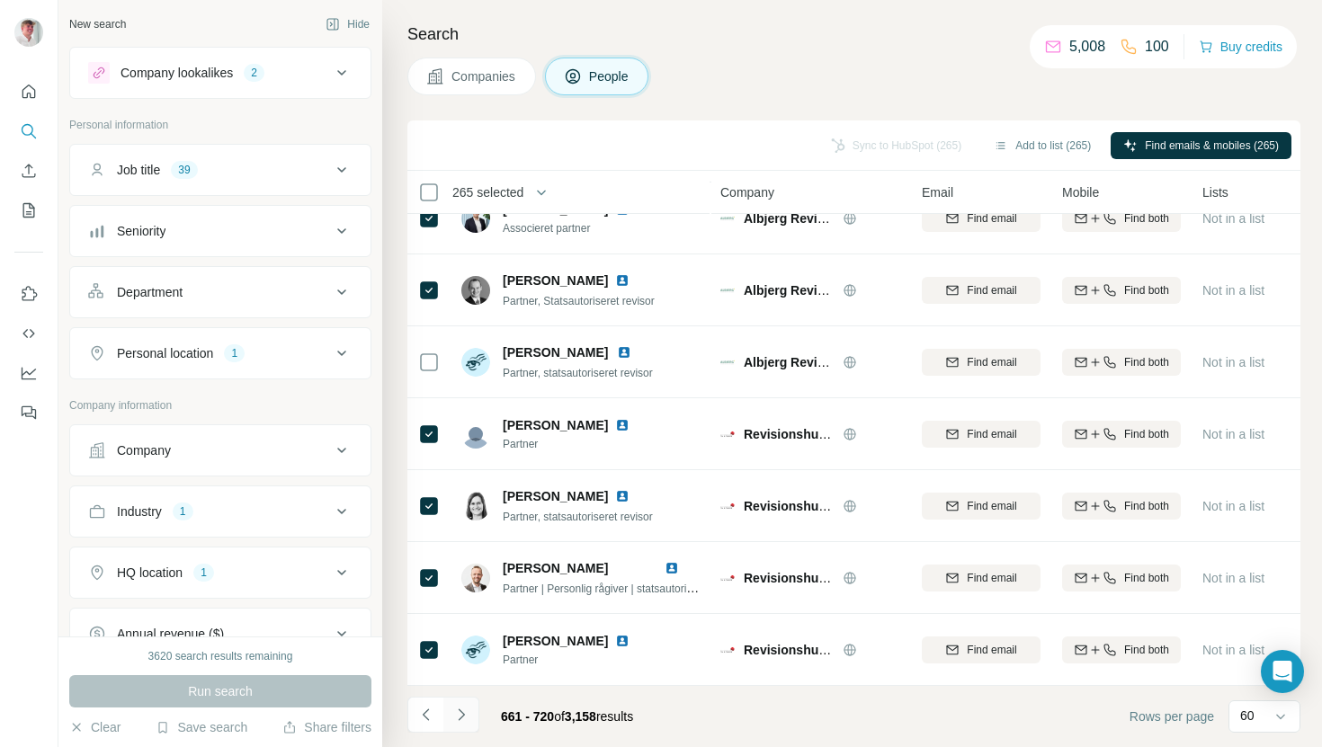
click at [464, 702] on button "Navigate to next page" at bounding box center [461, 715] width 36 height 36
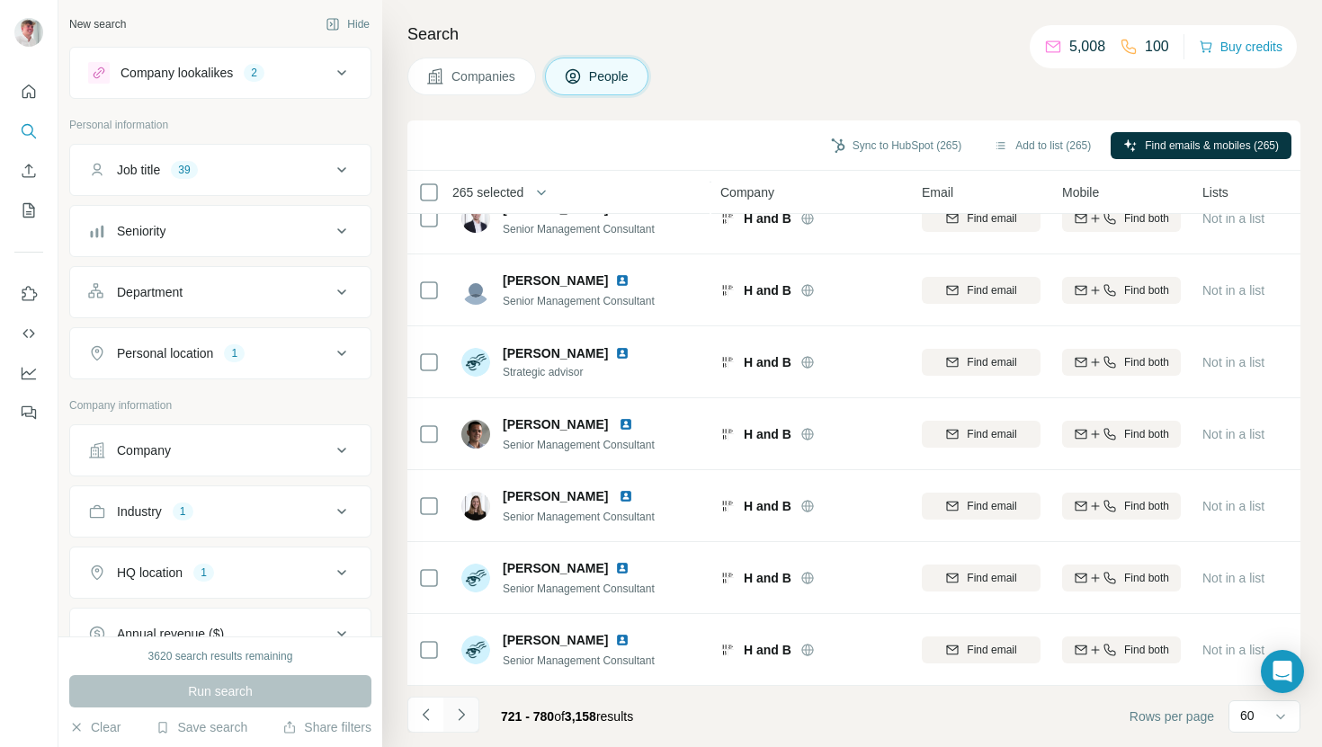
click at [465, 714] on icon "Navigate to next page" at bounding box center [461, 715] width 18 height 18
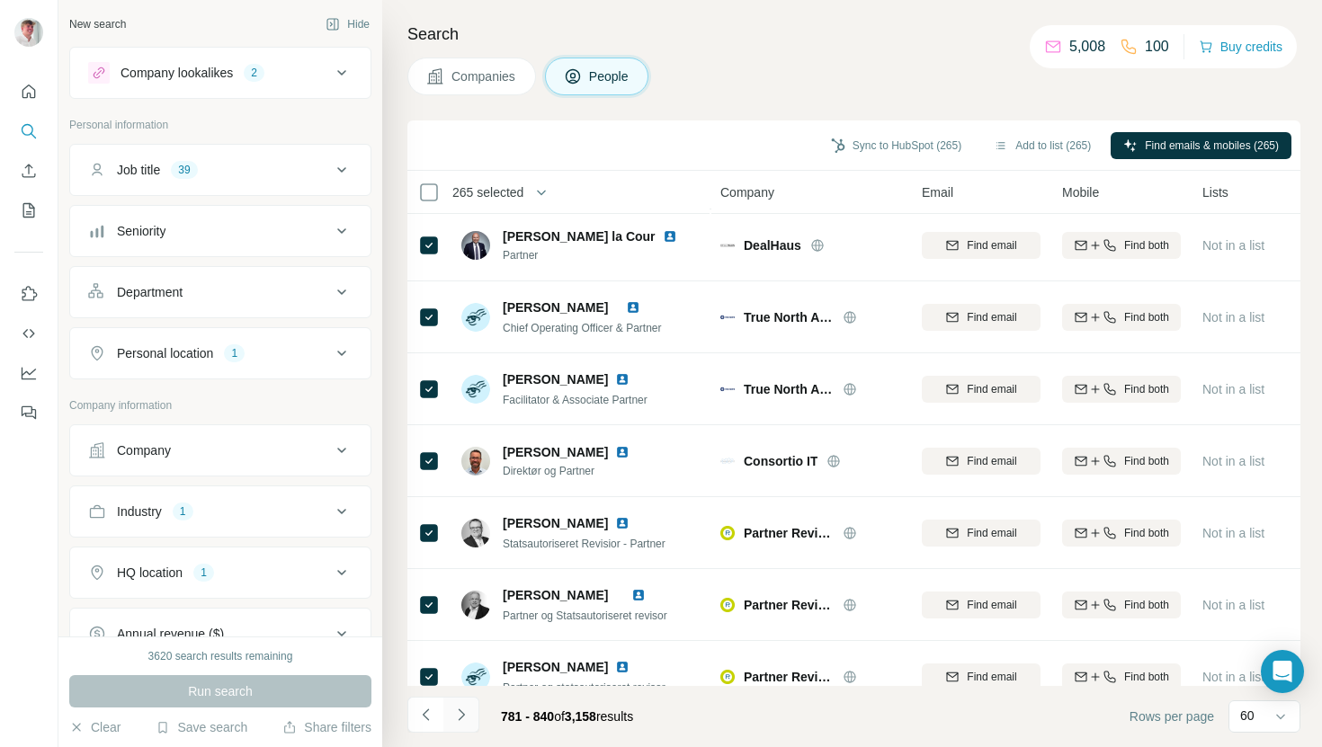
click at [460, 717] on icon "Navigate to next page" at bounding box center [461, 715] width 18 height 18
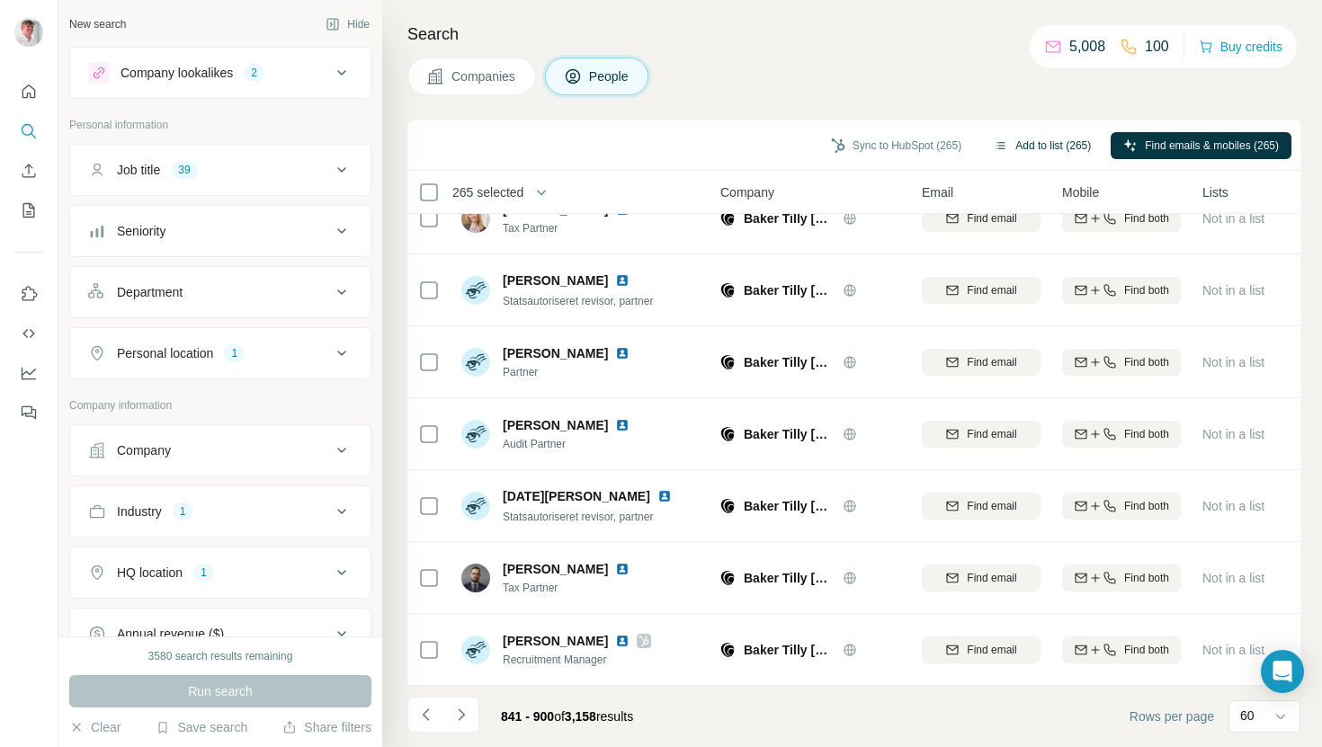
click at [1037, 138] on button "Add to list (265)" at bounding box center [1042, 145] width 122 height 27
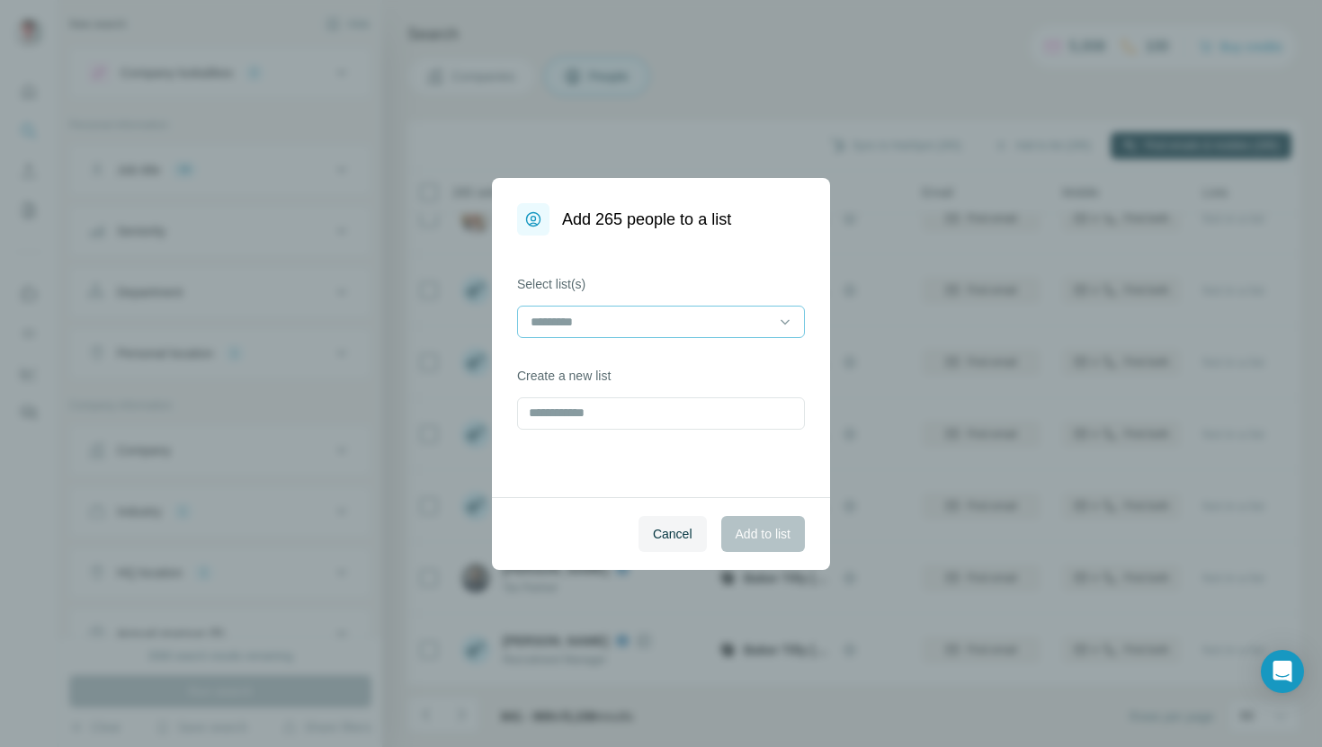
click at [634, 329] on input at bounding box center [650, 322] width 243 height 20
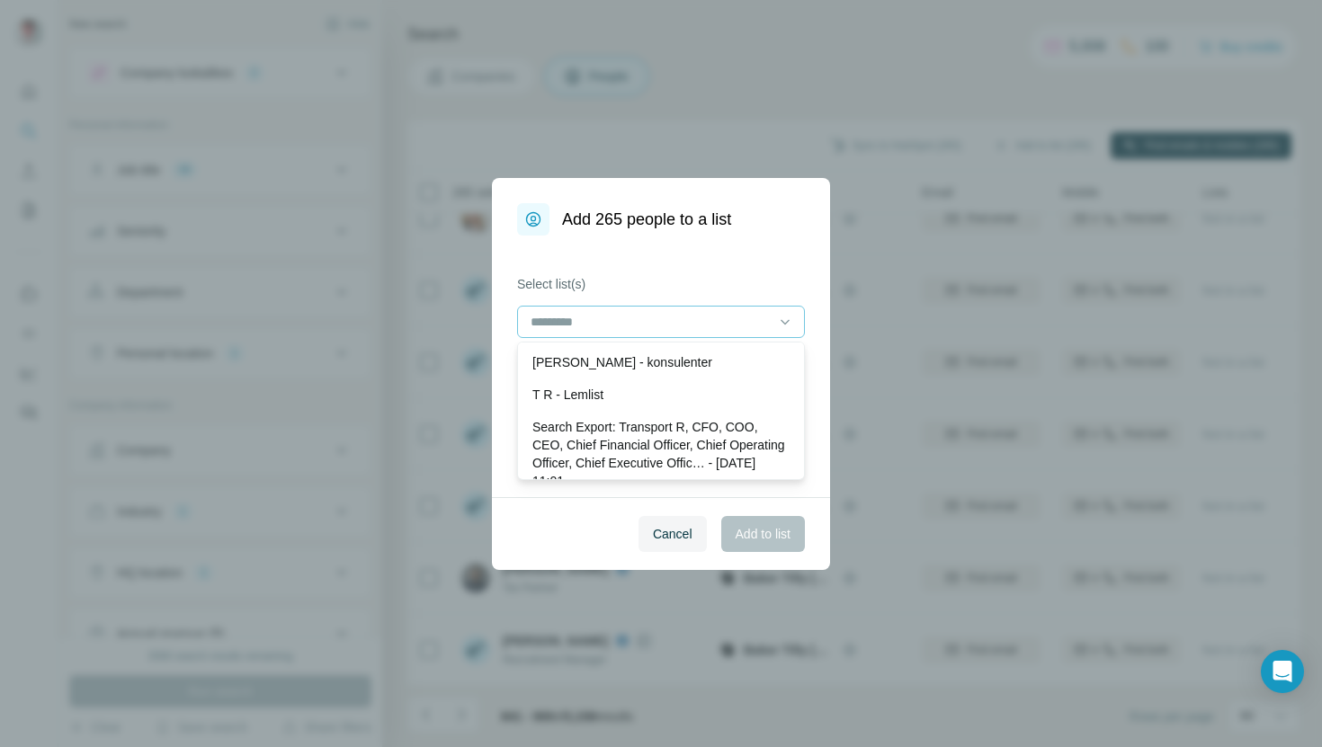
click at [714, 369] on div "[PERSON_NAME] - konsulenter" at bounding box center [660, 362] width 257 height 18
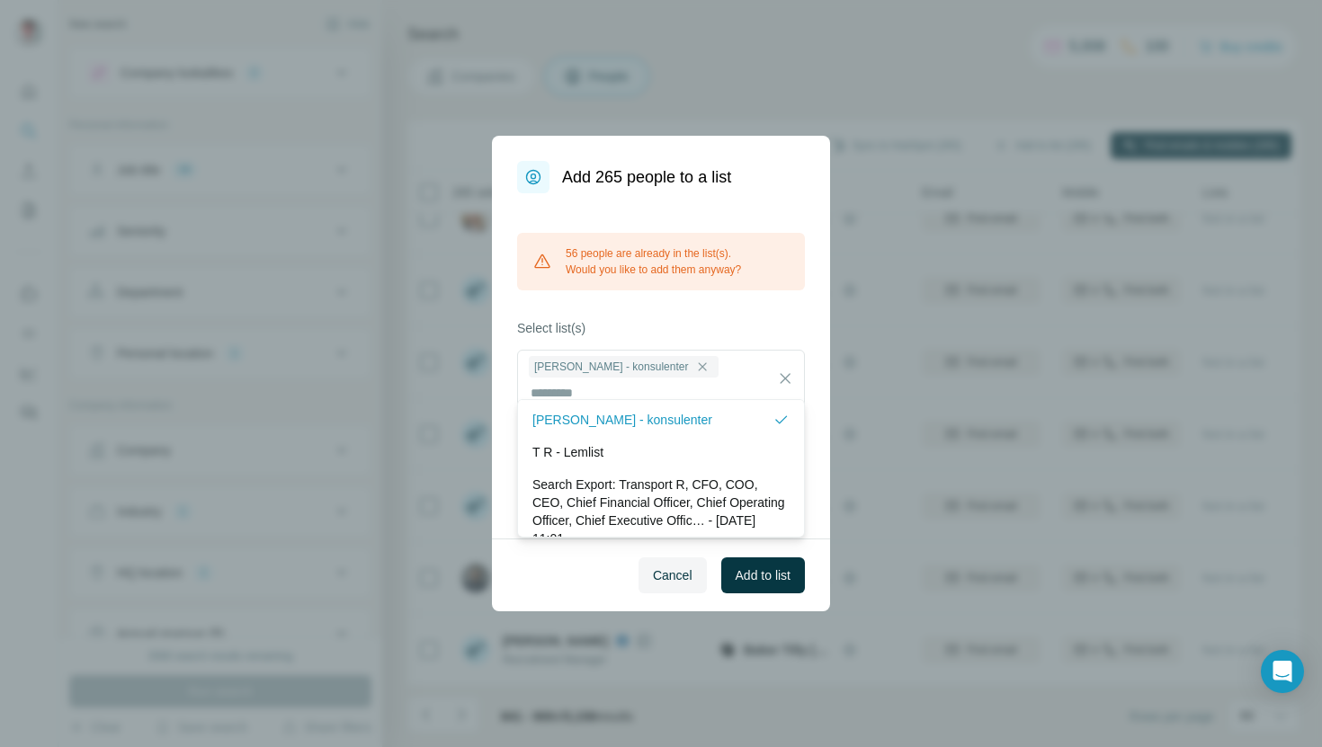
click at [796, 290] on div "56 people are already in the list(s). Would you like to add them anyway?" at bounding box center [661, 262] width 288 height 58
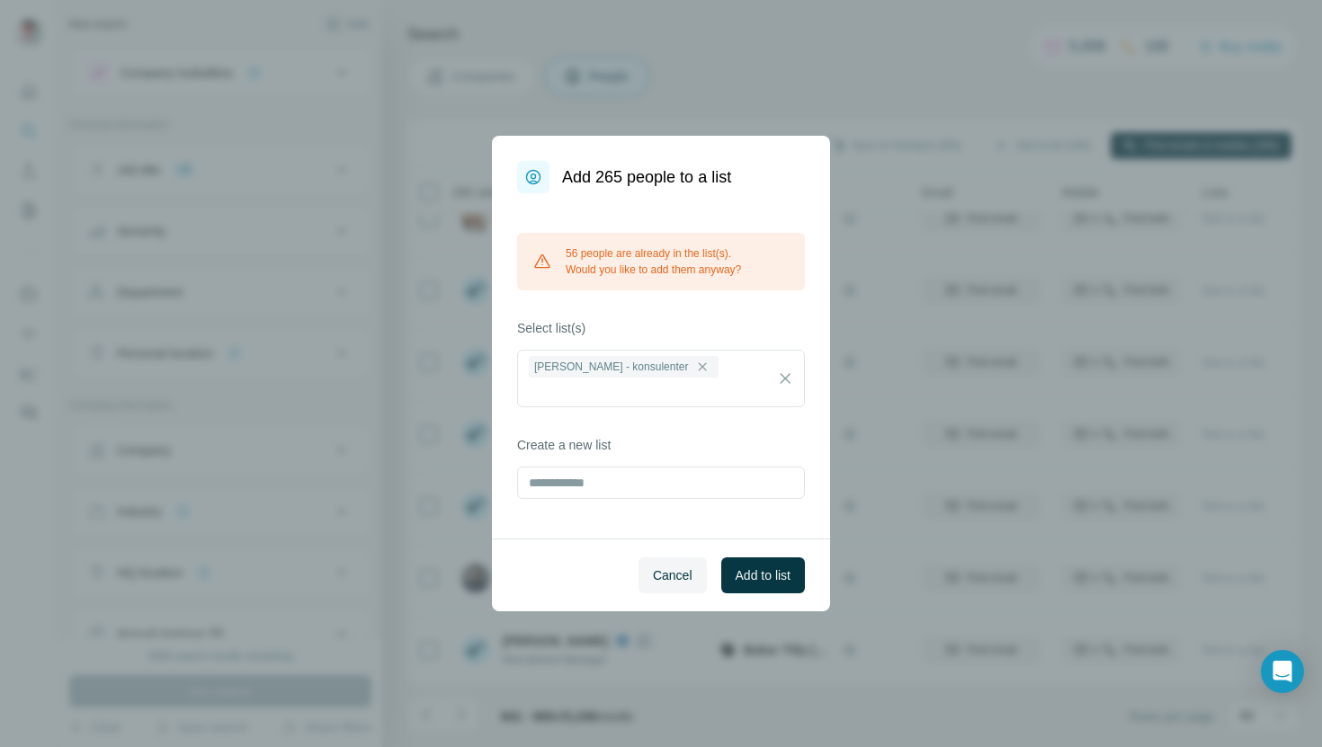
click at [673, 290] on div "56 people are already in the list(s). Would you like to add them anyway?" at bounding box center [661, 262] width 288 height 58
click at [764, 567] on span "Add to list" at bounding box center [763, 576] width 55 height 18
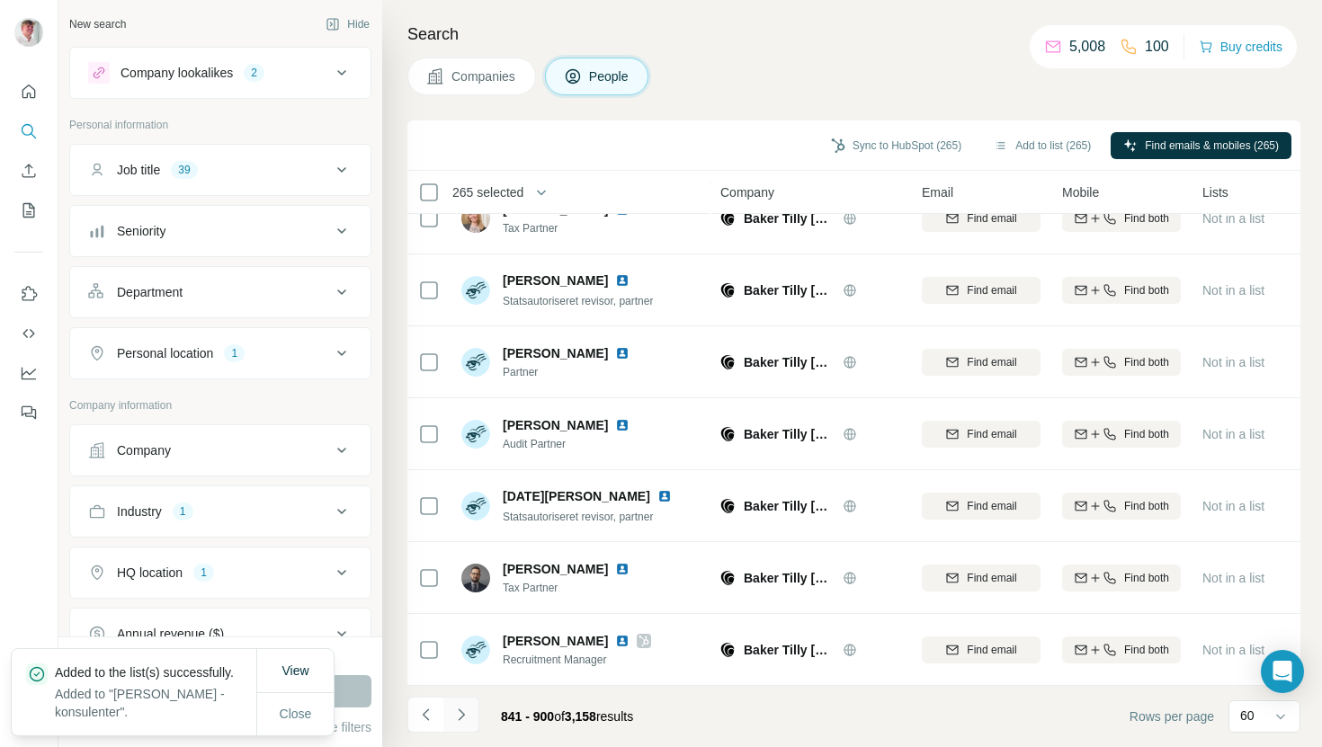
click at [464, 710] on icon "Navigate to next page" at bounding box center [461, 715] width 18 height 18
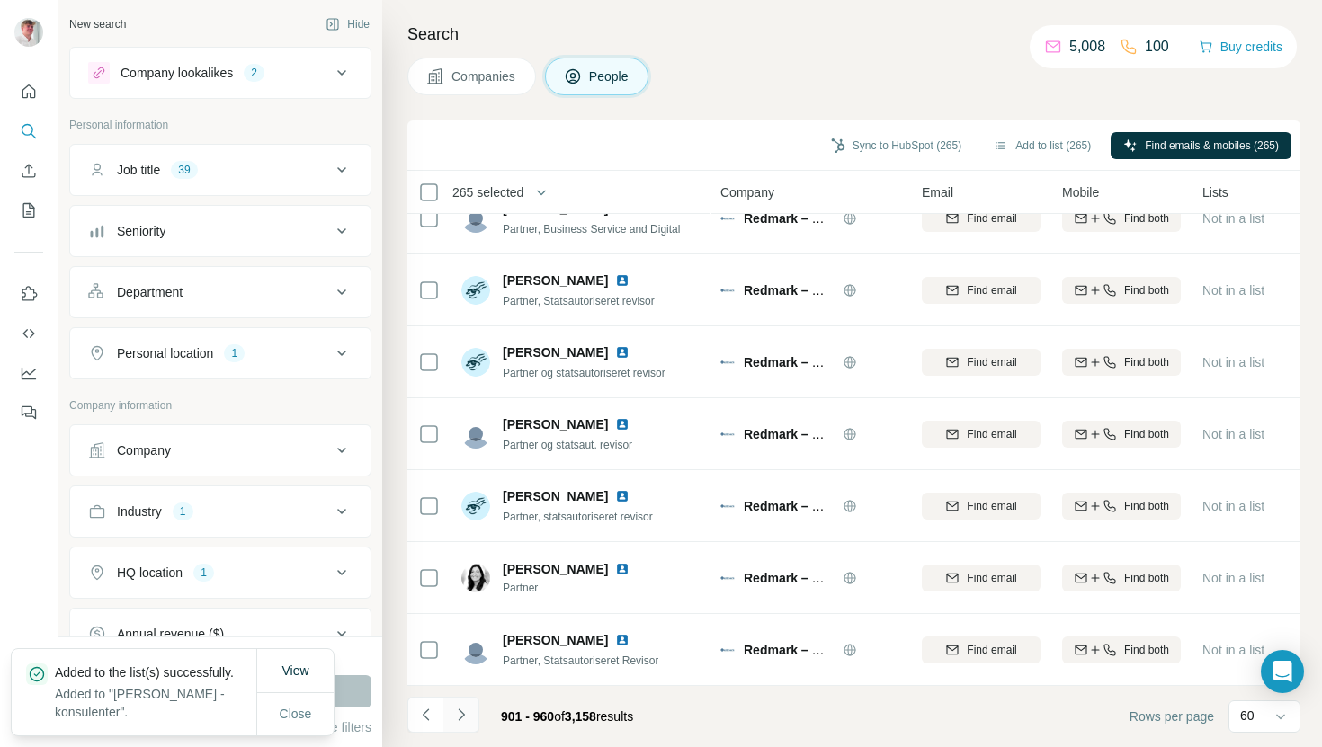
click at [467, 712] on icon "Navigate to next page" at bounding box center [461, 715] width 18 height 18
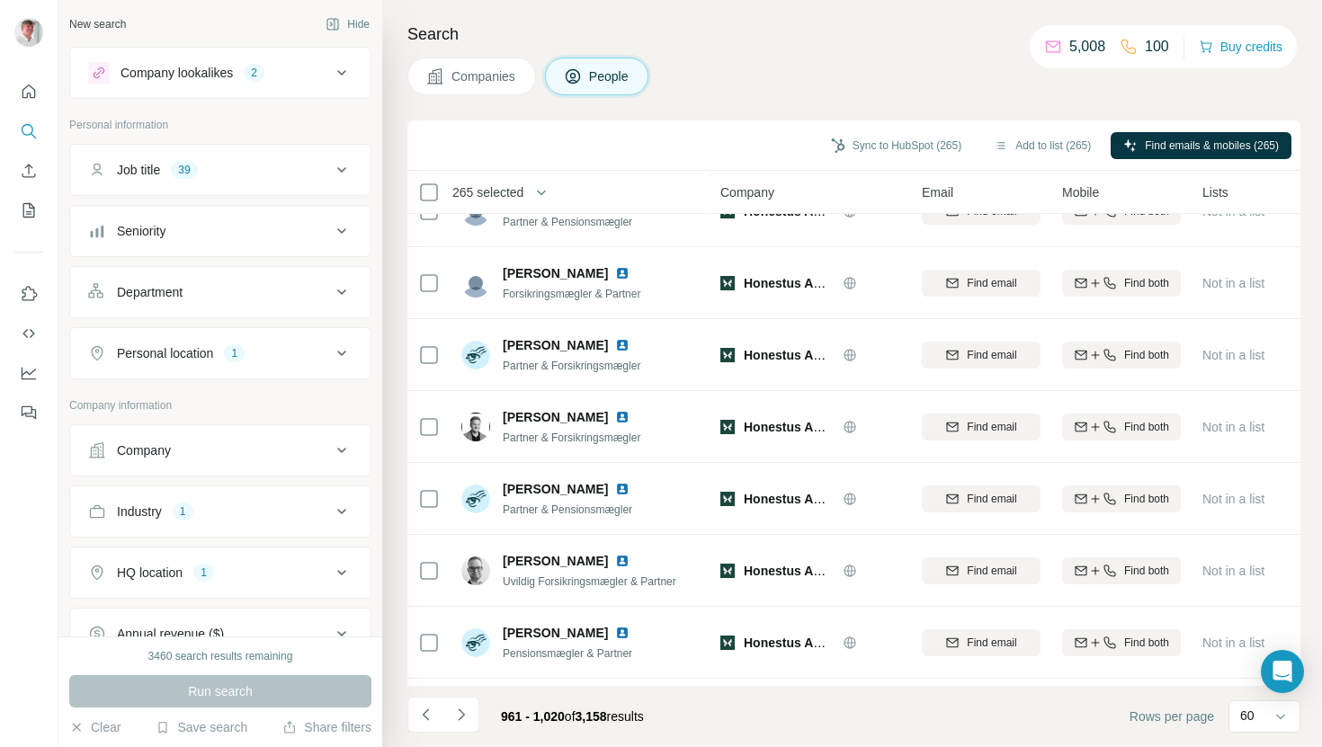
scroll to position [2497, 0]
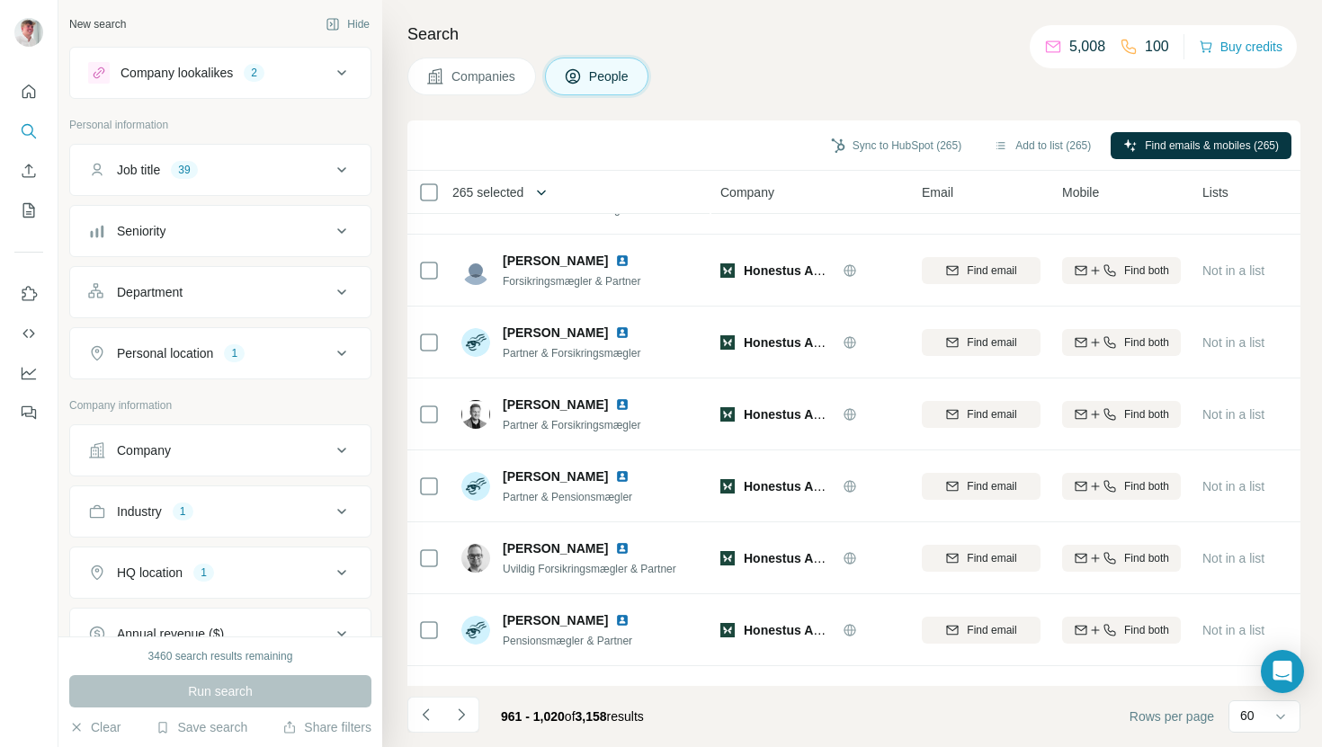
click at [550, 192] on icon "button" at bounding box center [541, 192] width 18 height 18
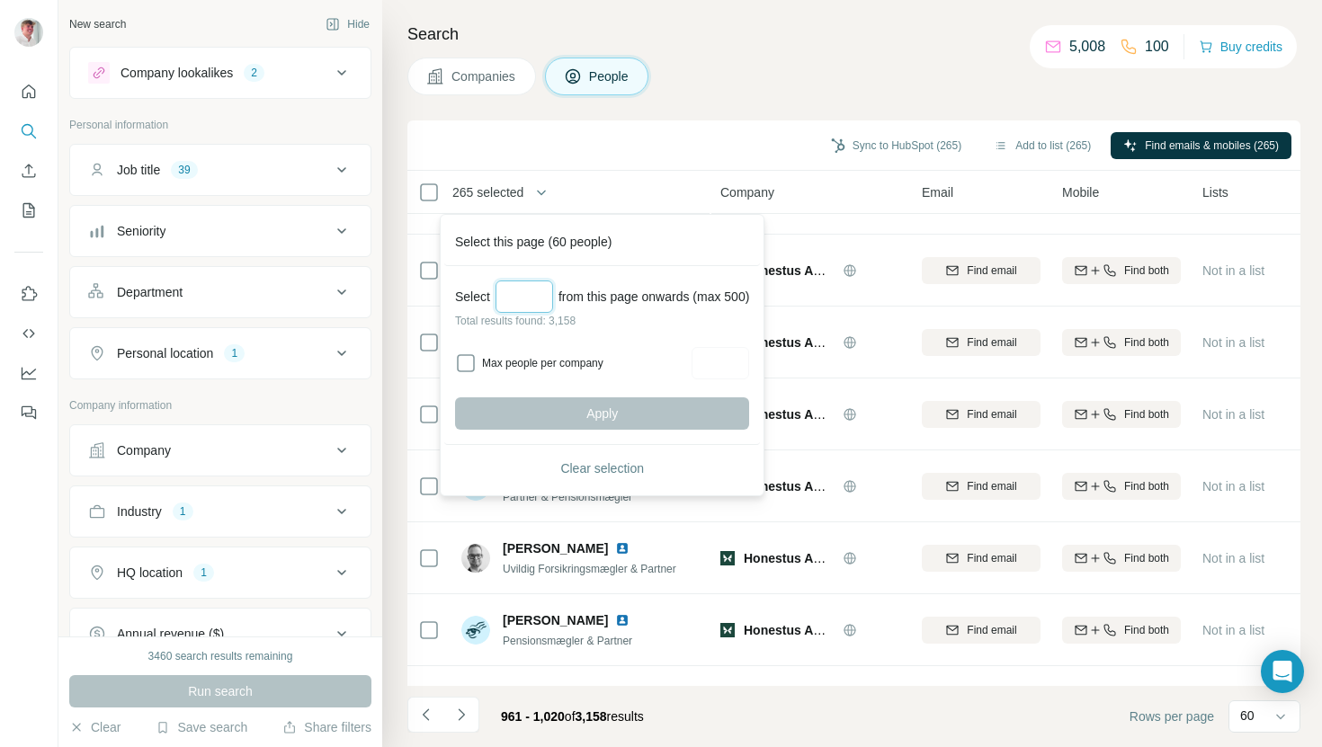
click at [537, 289] on input "Select a number (up to 500)" at bounding box center [524, 297] width 58 height 32
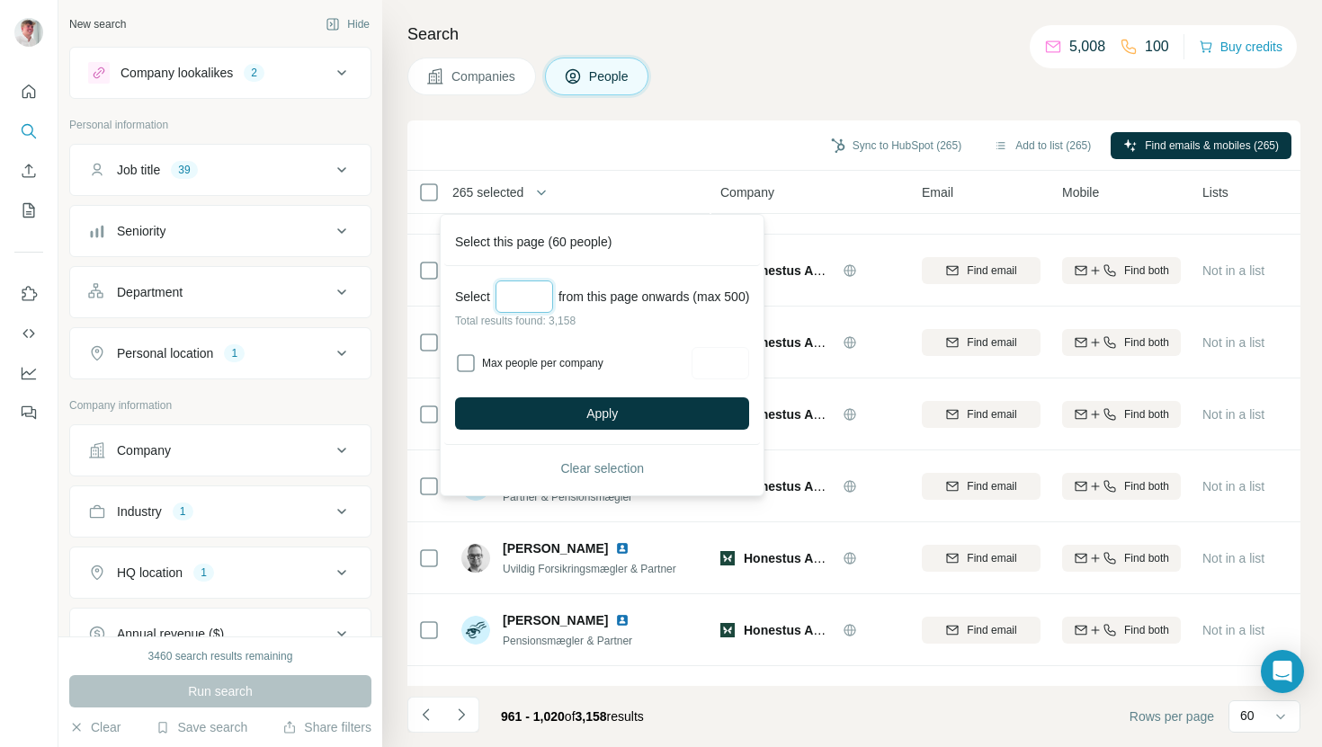
type input "***"
click at [745, 359] on input "Max people per company" at bounding box center [721, 363] width 58 height 32
type input "*"
click at [706, 406] on button "Apply" at bounding box center [602, 413] width 294 height 32
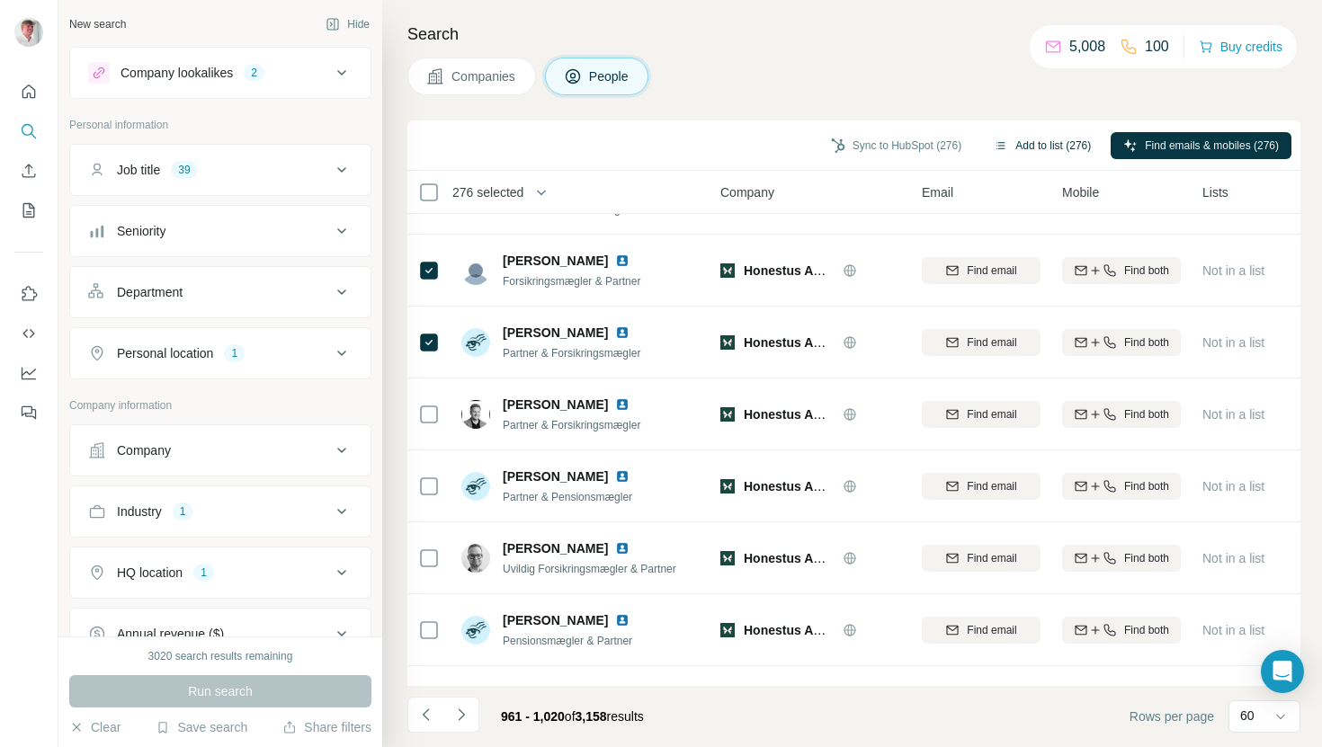
click at [1009, 144] on button "Add to list (276)" at bounding box center [1042, 145] width 122 height 27
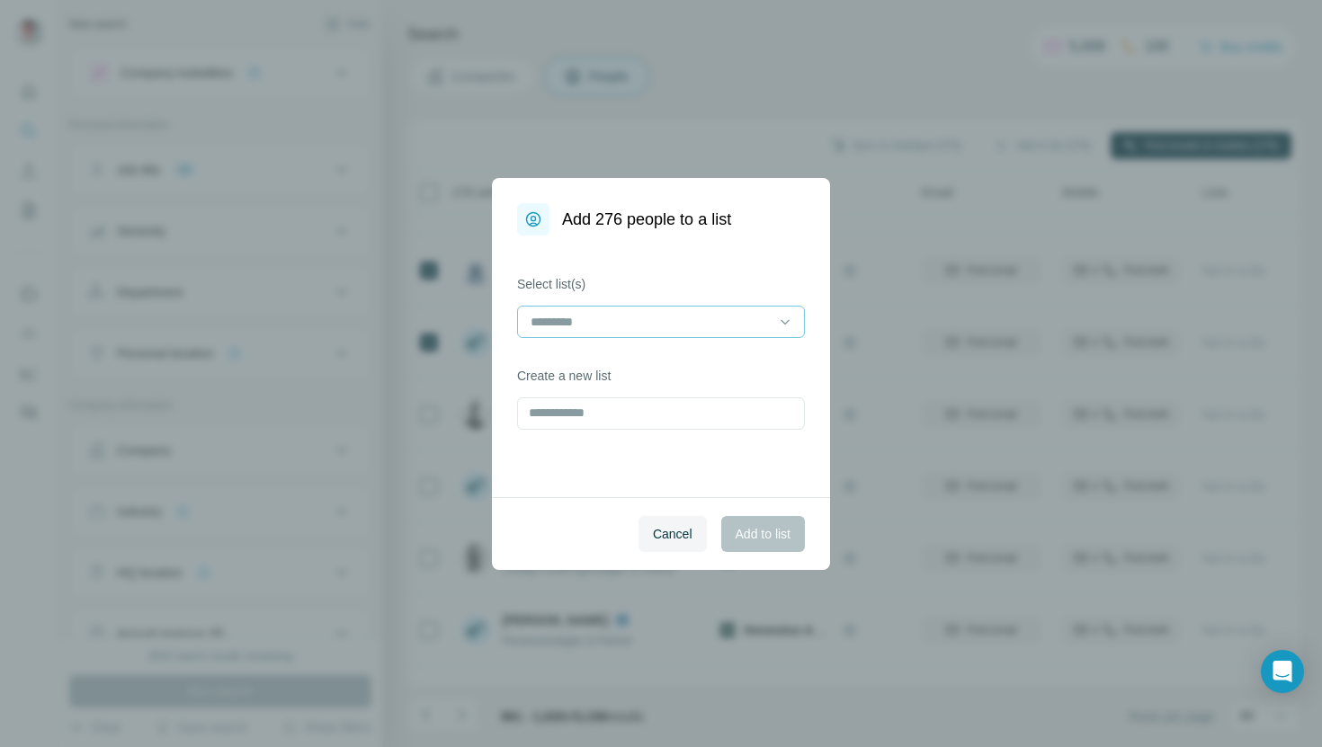
click at [727, 328] on input at bounding box center [650, 322] width 243 height 20
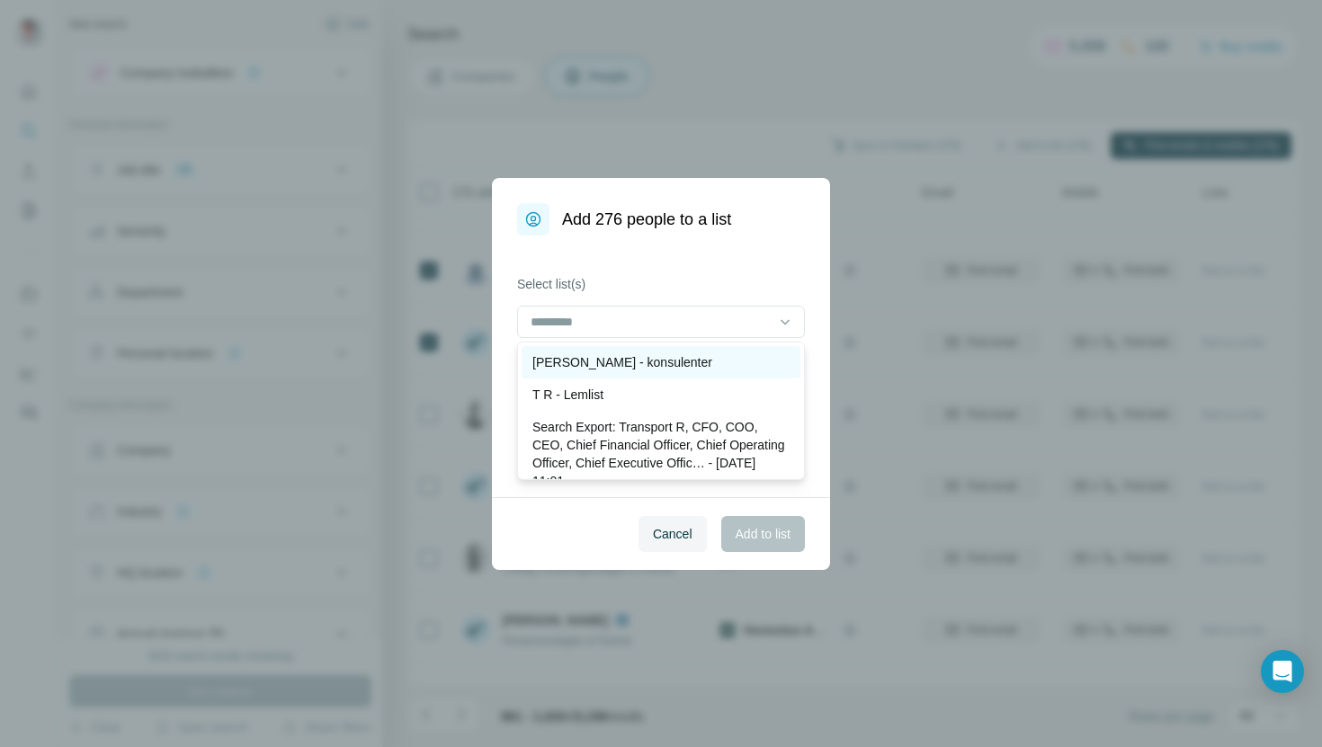
click at [675, 366] on p "[PERSON_NAME] - konsulenter" at bounding box center [622, 362] width 180 height 18
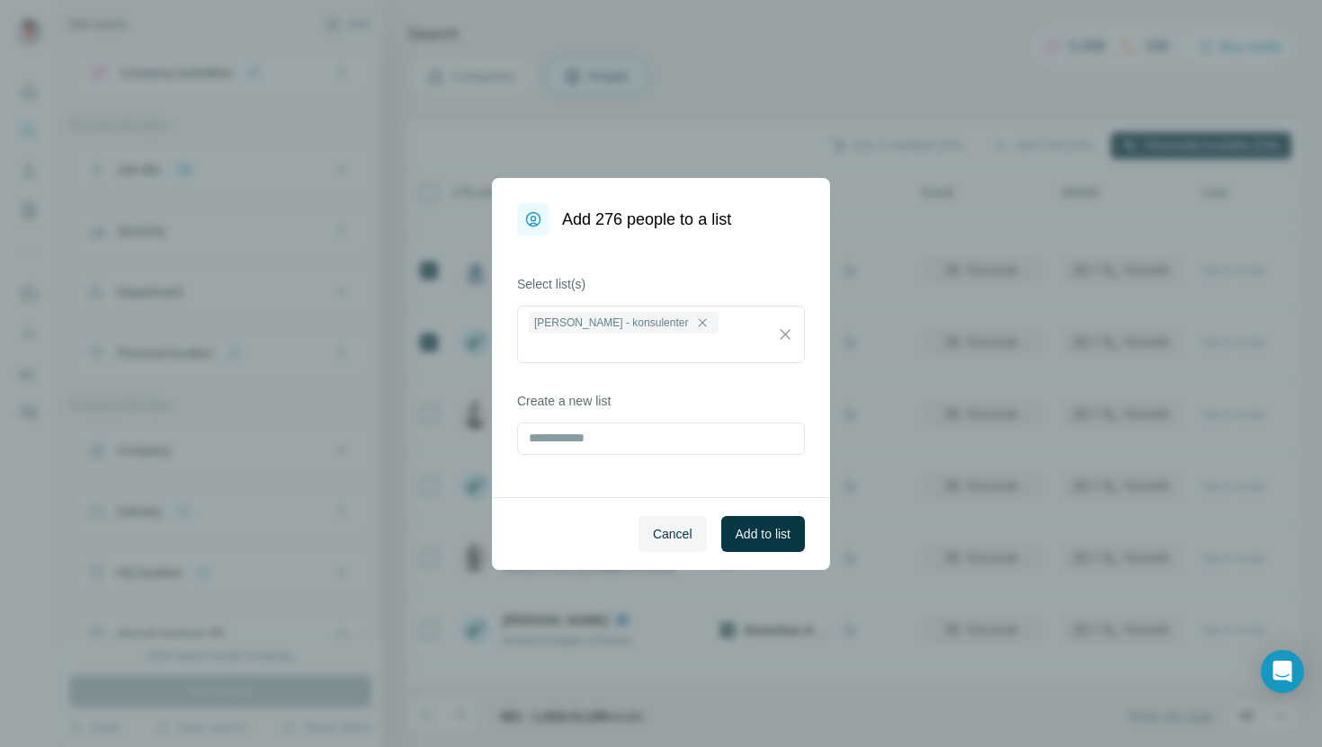
click at [573, 506] on div "Cancel Add to list" at bounding box center [661, 533] width 338 height 73
click at [754, 525] on span "Add to list" at bounding box center [763, 534] width 55 height 18
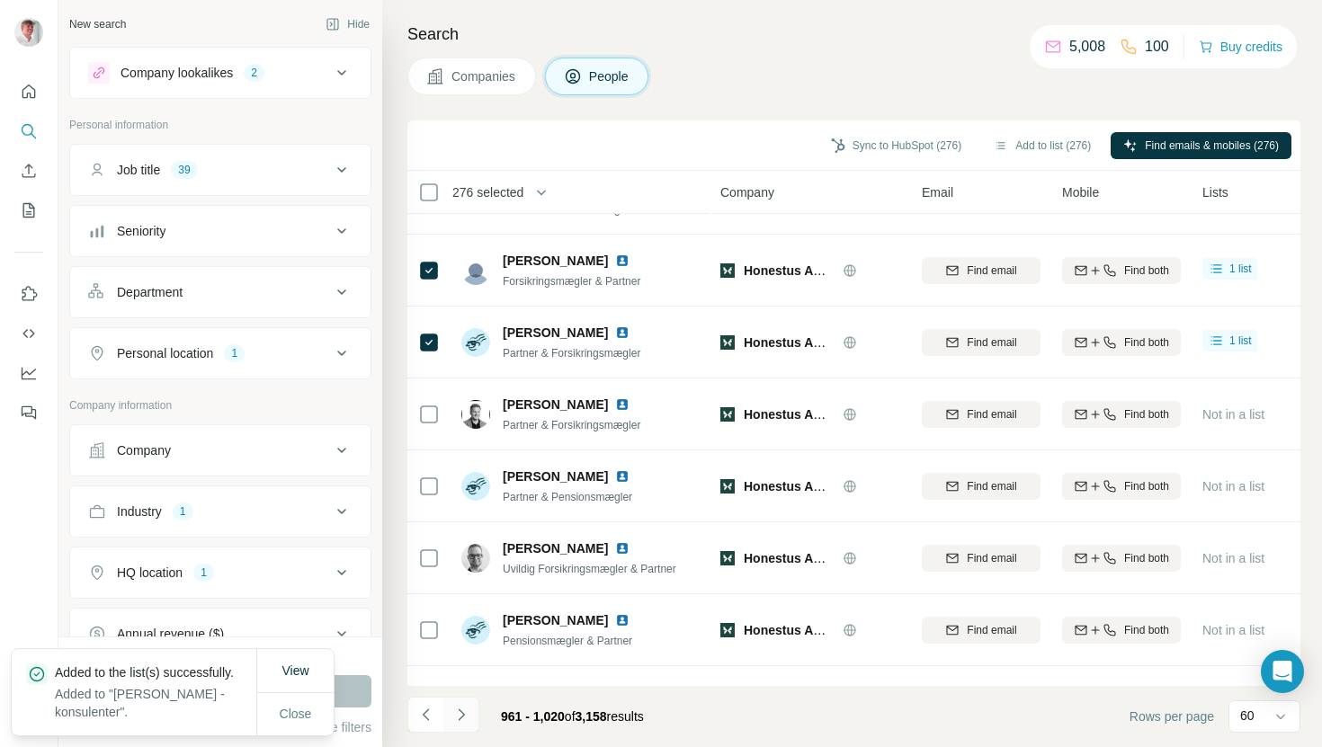
click at [462, 710] on icon "Navigate to next page" at bounding box center [461, 715] width 18 height 18
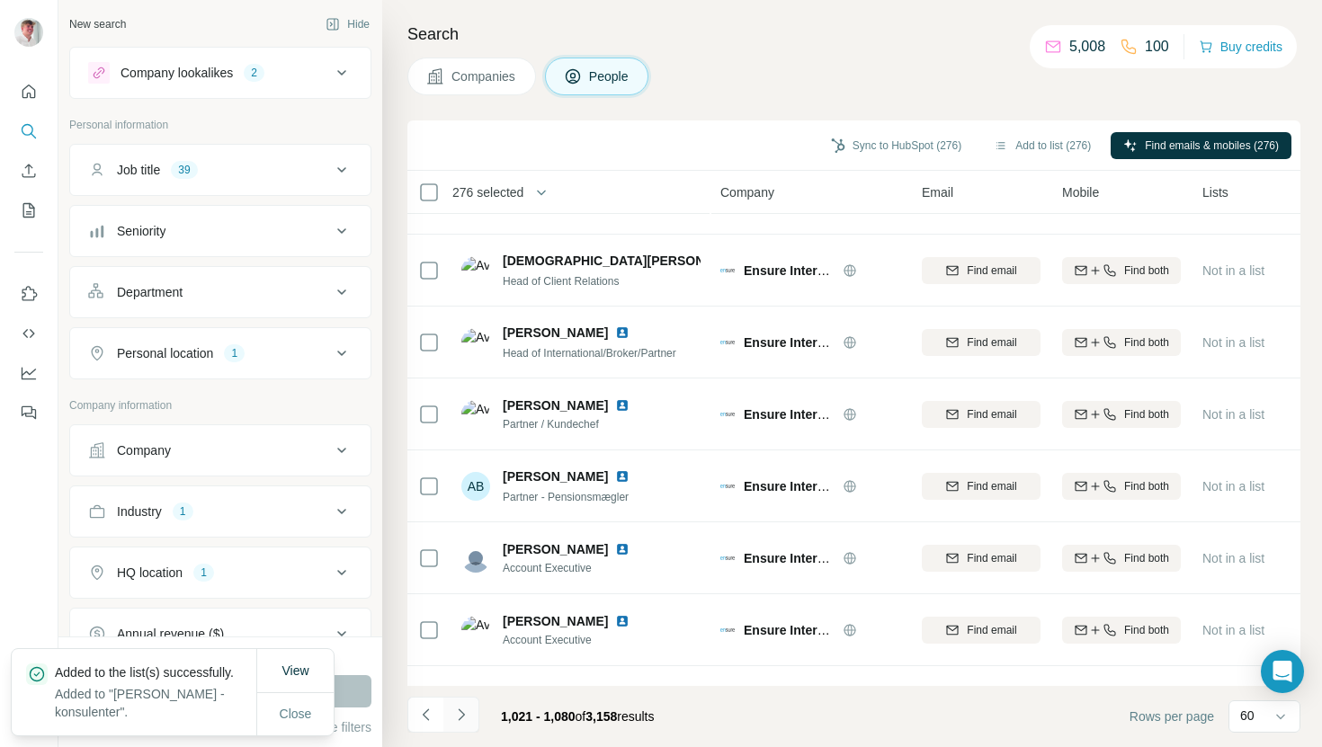
click at [462, 710] on icon "Navigate to next page" at bounding box center [461, 715] width 18 height 18
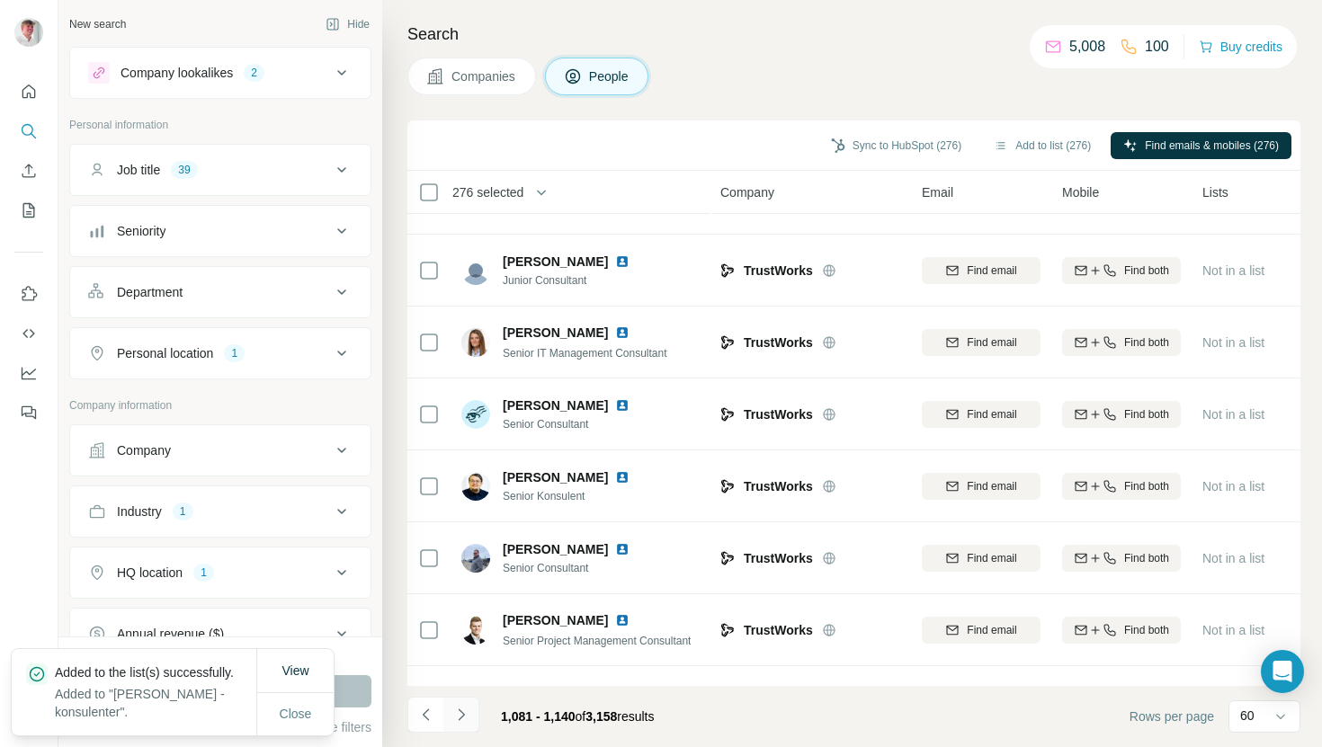
click at [462, 710] on icon "Navigate to next page" at bounding box center [461, 715] width 18 height 18
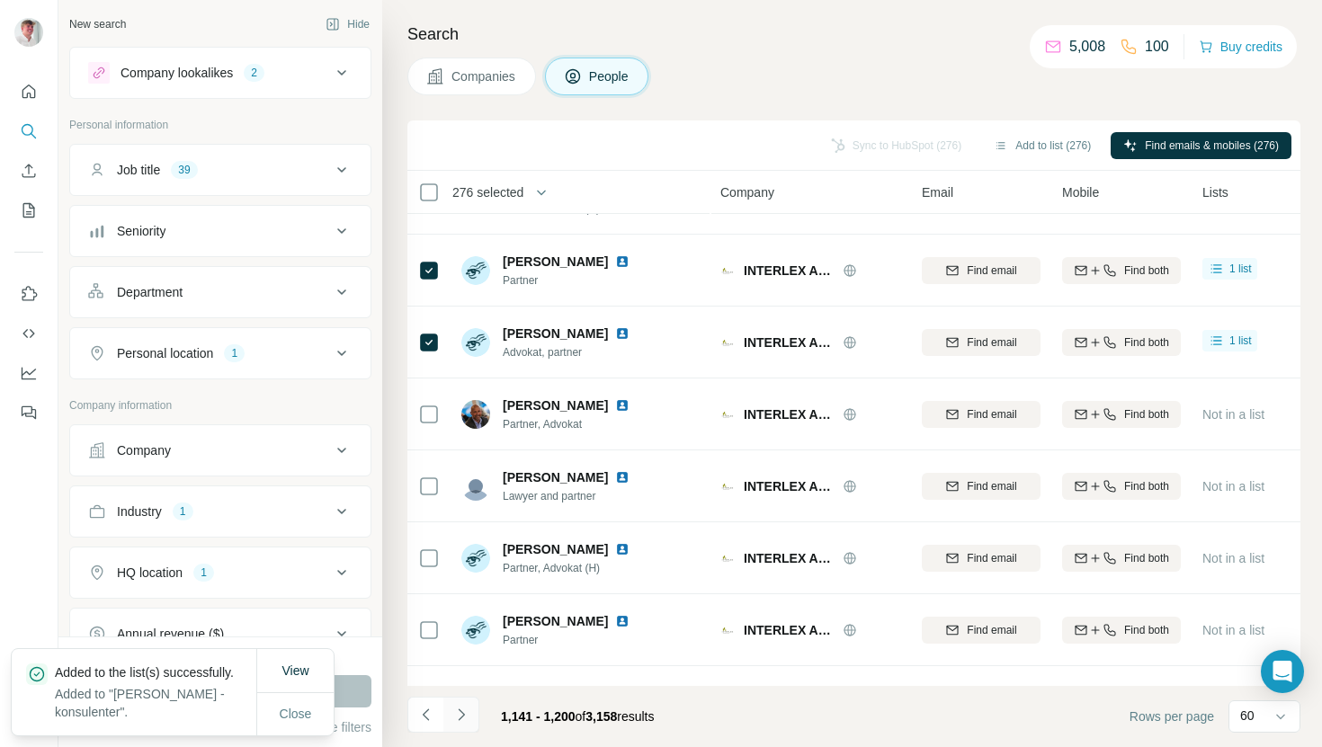
click at [469, 714] on icon "Navigate to next page" at bounding box center [461, 715] width 18 height 18
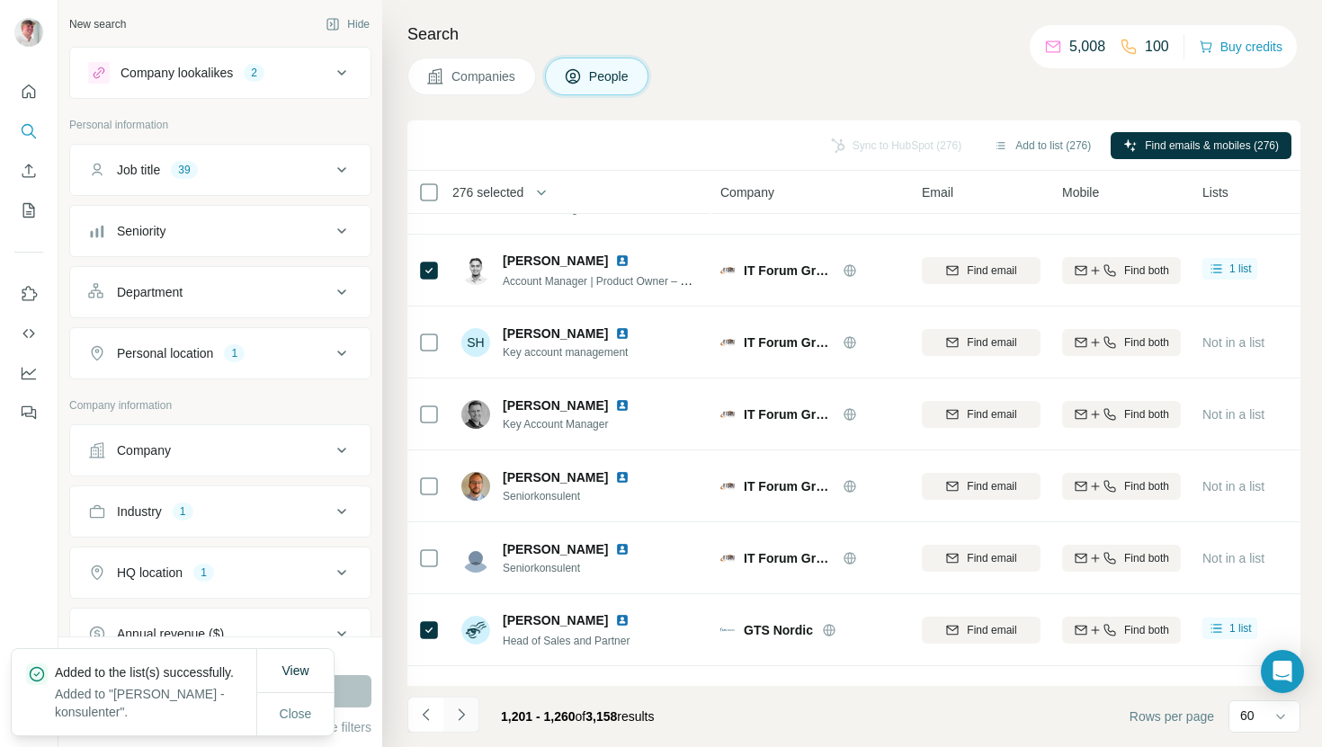
click at [469, 714] on icon "Navigate to next page" at bounding box center [461, 715] width 18 height 18
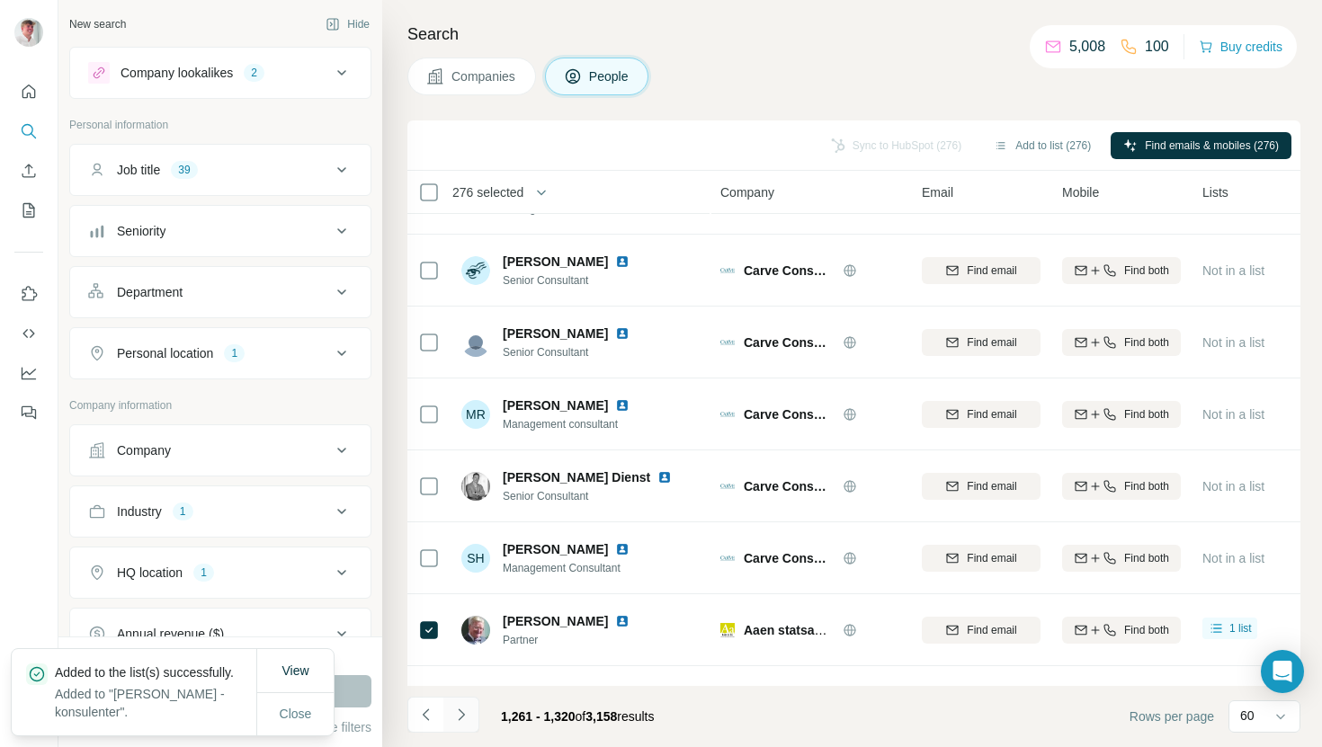
click at [469, 714] on icon "Navigate to next page" at bounding box center [461, 715] width 18 height 18
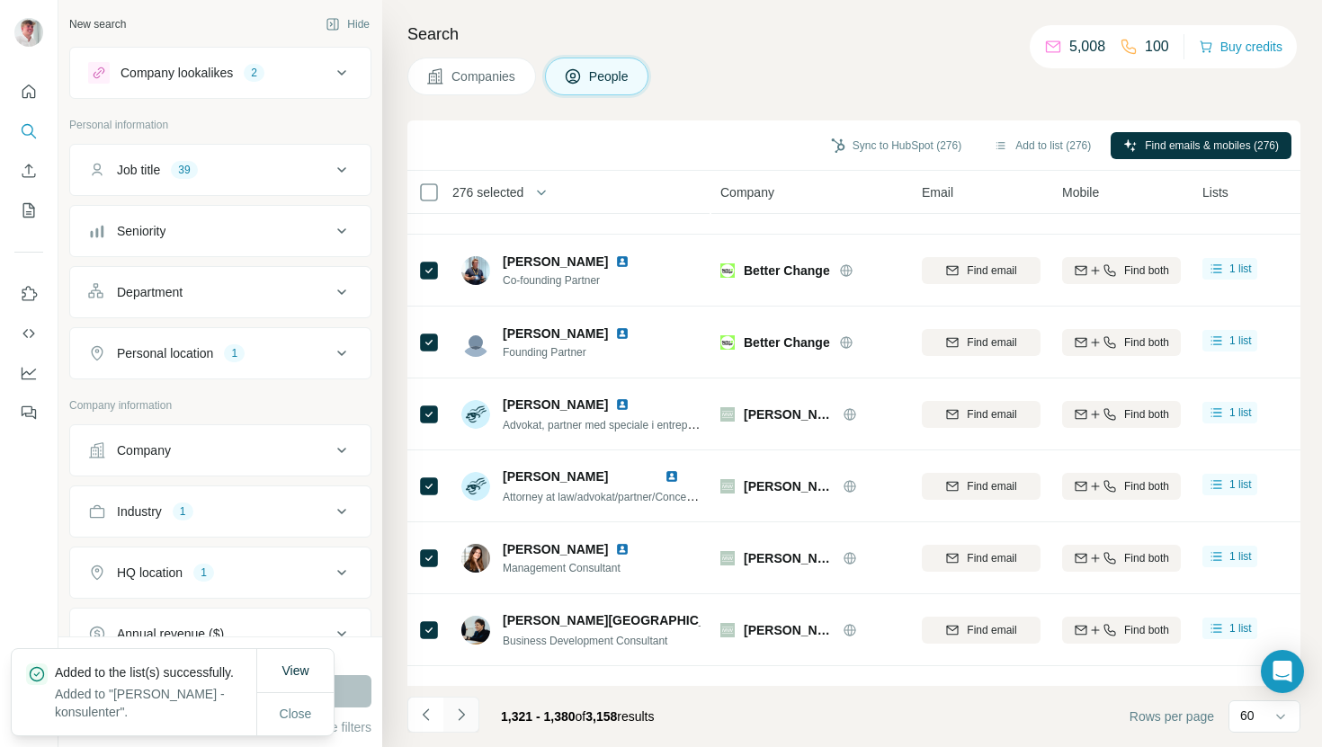
click at [462, 711] on icon "Navigate to next page" at bounding box center [461, 715] width 18 height 18
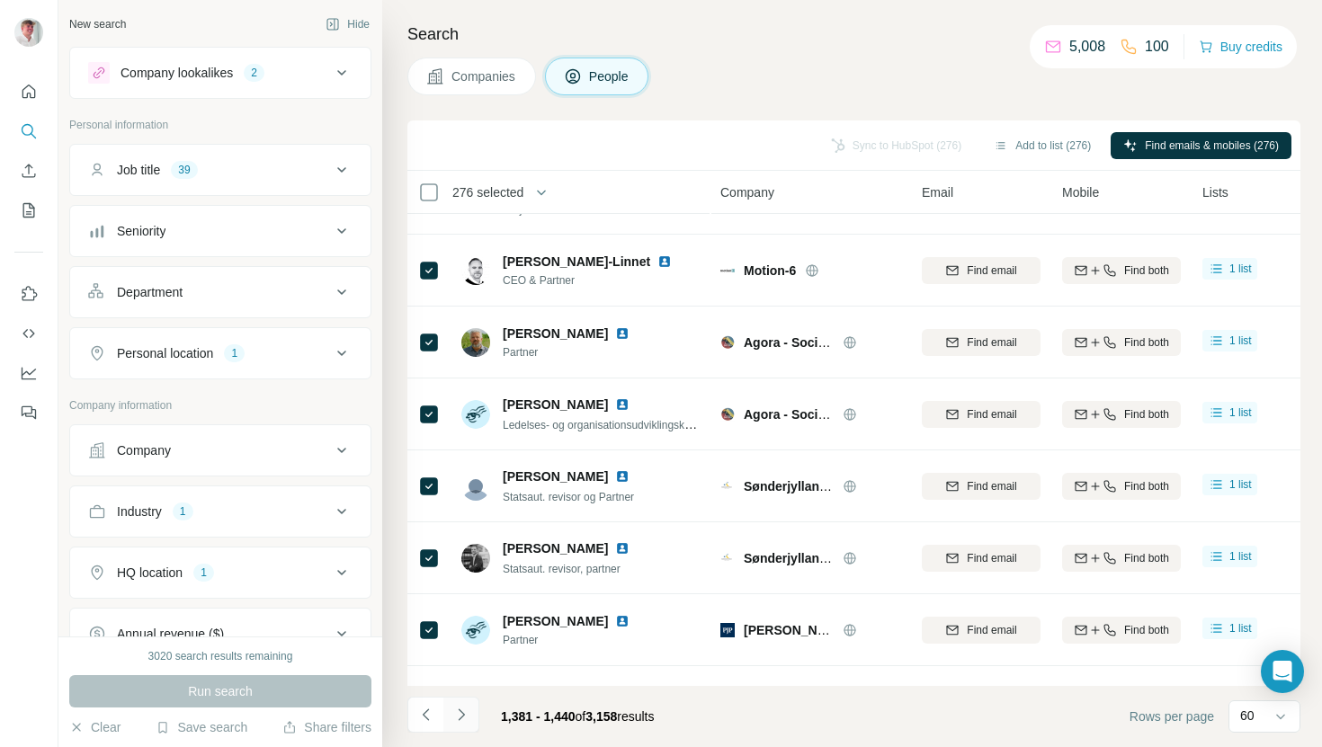
click at [462, 711] on icon "Navigate to next page" at bounding box center [461, 715] width 18 height 18
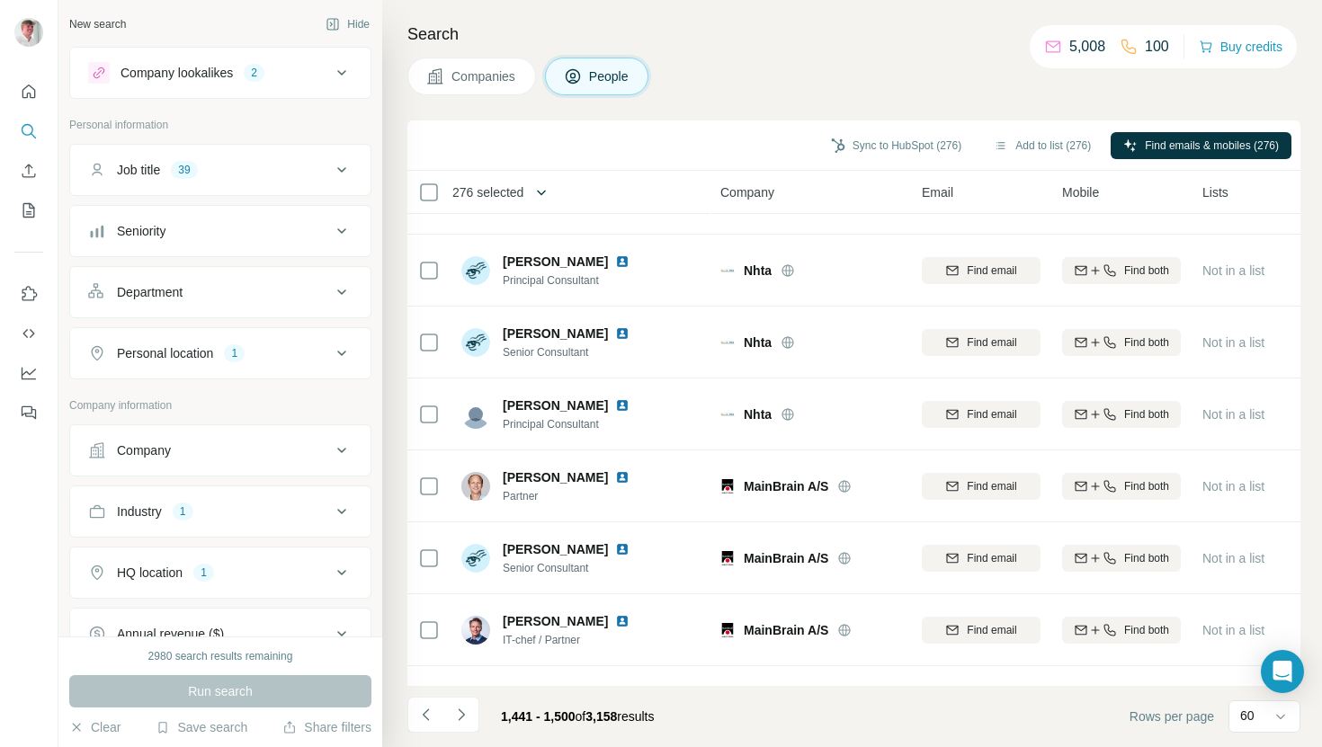
click at [531, 188] on button "button" at bounding box center [541, 192] width 36 height 36
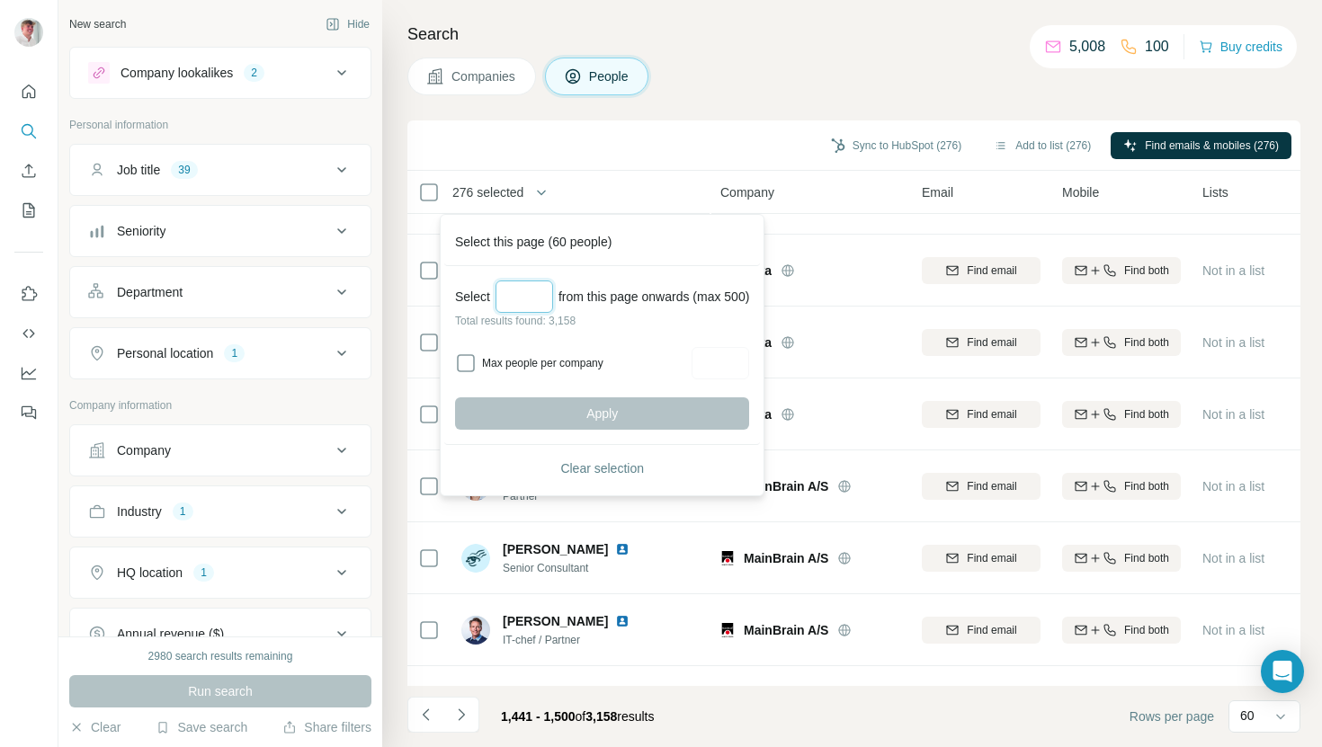
click at [530, 293] on input "Select a number (up to 500)" at bounding box center [524, 297] width 58 height 32
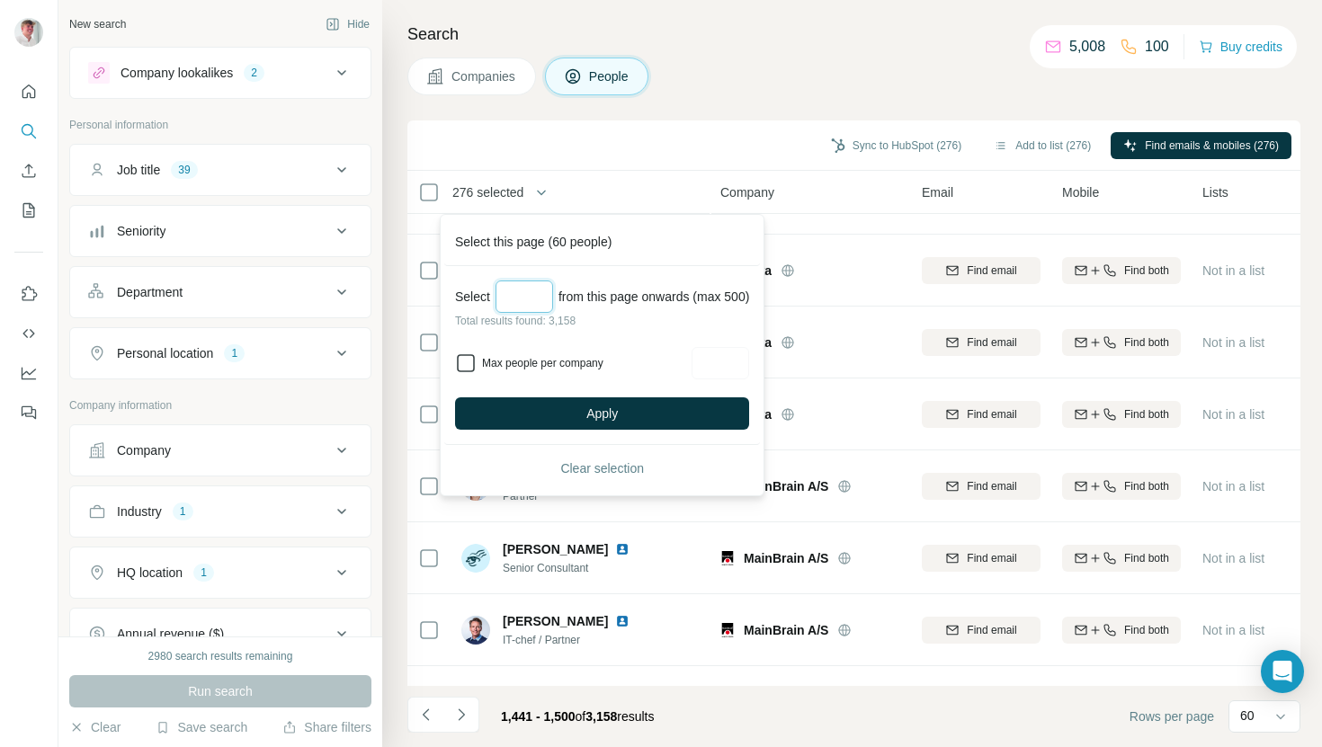
type input "***"
click at [743, 359] on input "Max people per company" at bounding box center [721, 363] width 58 height 32
type input "*"
click at [664, 412] on button "Apply" at bounding box center [602, 413] width 294 height 32
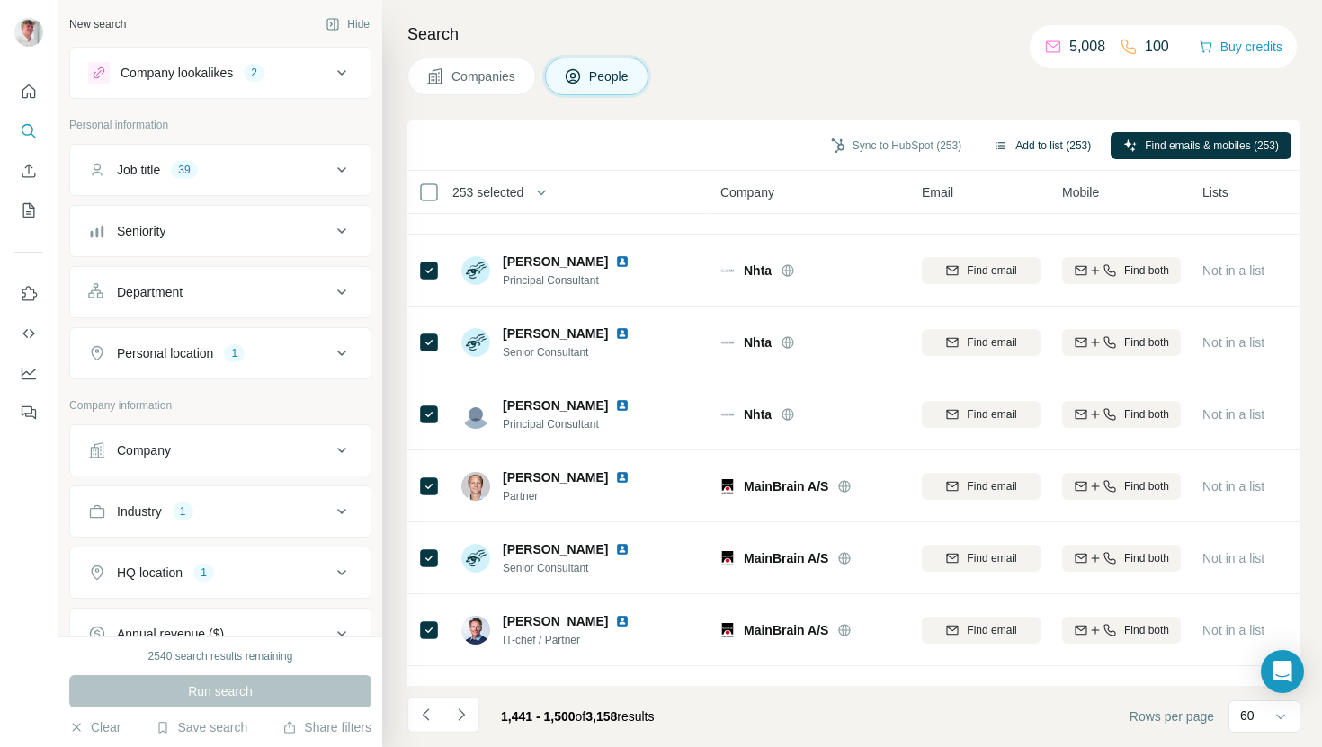
click at [1026, 143] on button "Add to list (253)" at bounding box center [1042, 145] width 122 height 27
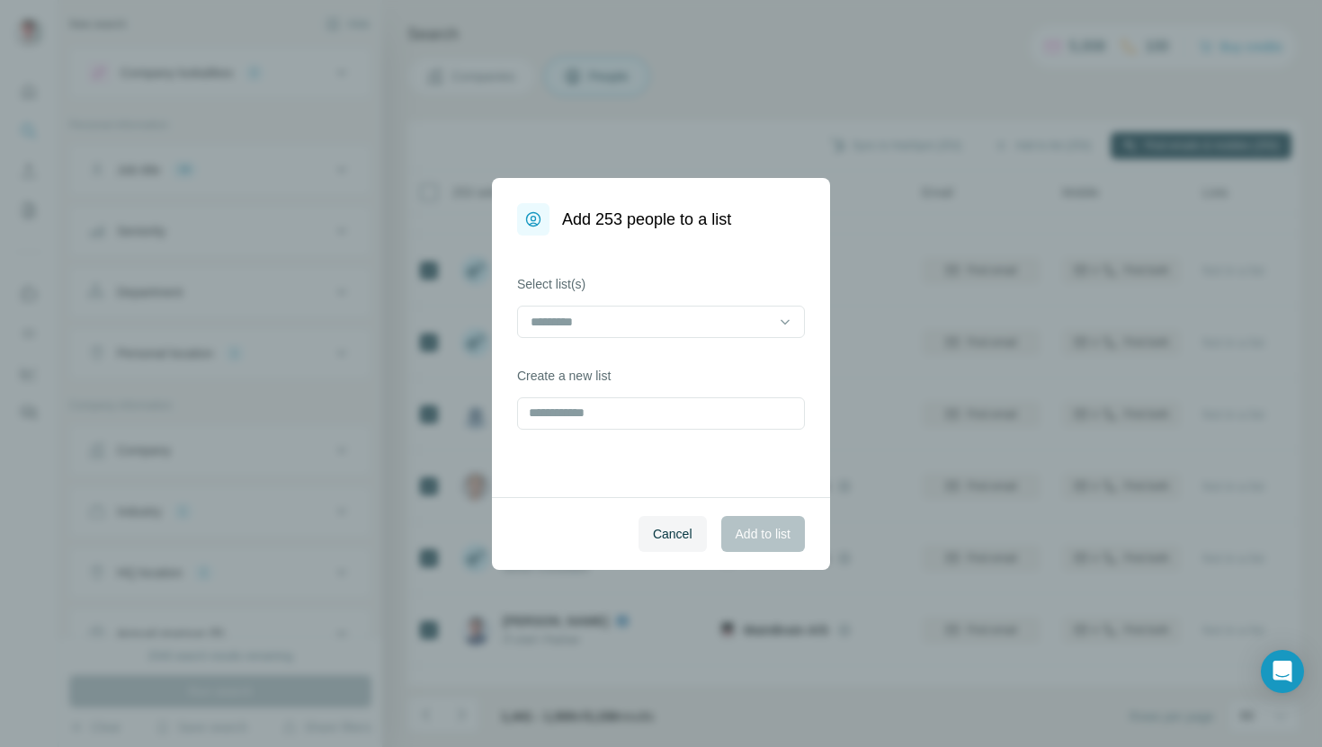
click at [680, 346] on div "Select list(s) Create a new list" at bounding box center [661, 367] width 338 height 262
click at [670, 330] on input at bounding box center [650, 322] width 243 height 20
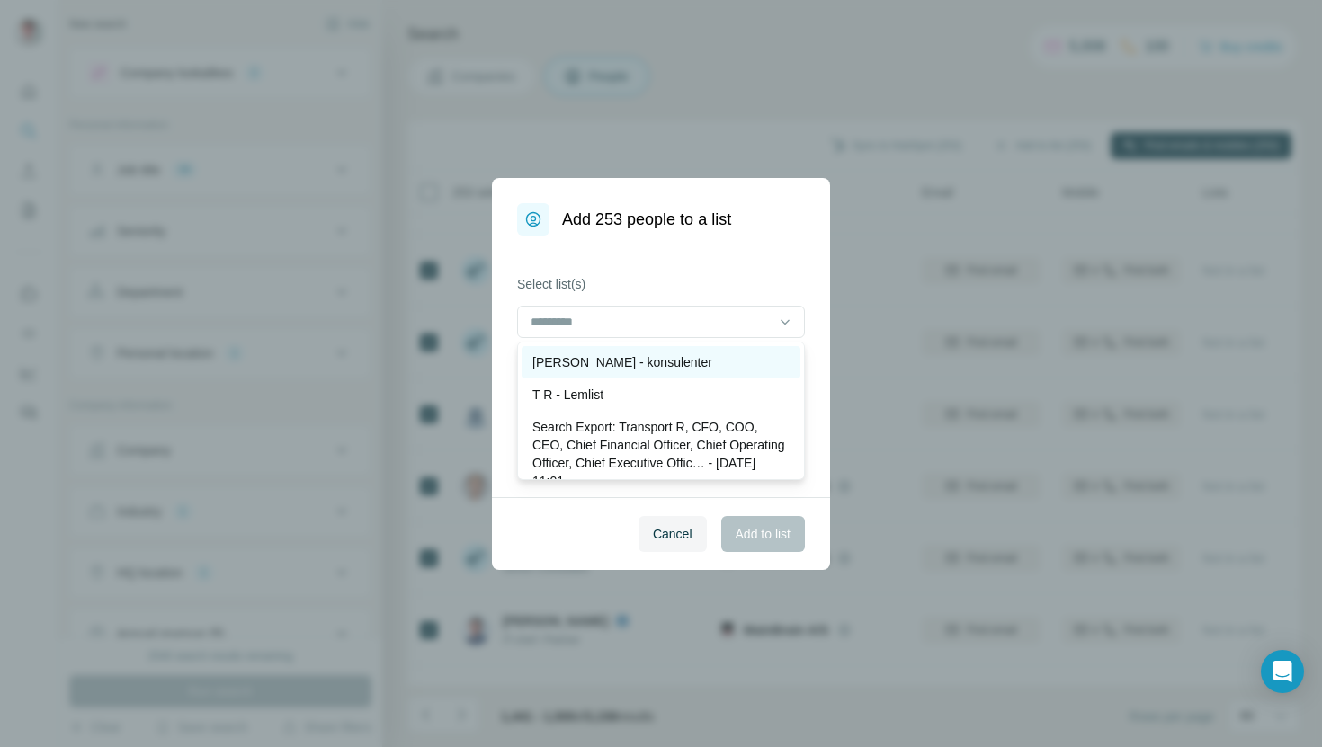
drag, startPoint x: 645, startPoint y: 351, endPoint x: 632, endPoint y: 360, distance: 15.5
click at [632, 360] on p "[PERSON_NAME] - konsulenter" at bounding box center [622, 362] width 180 height 18
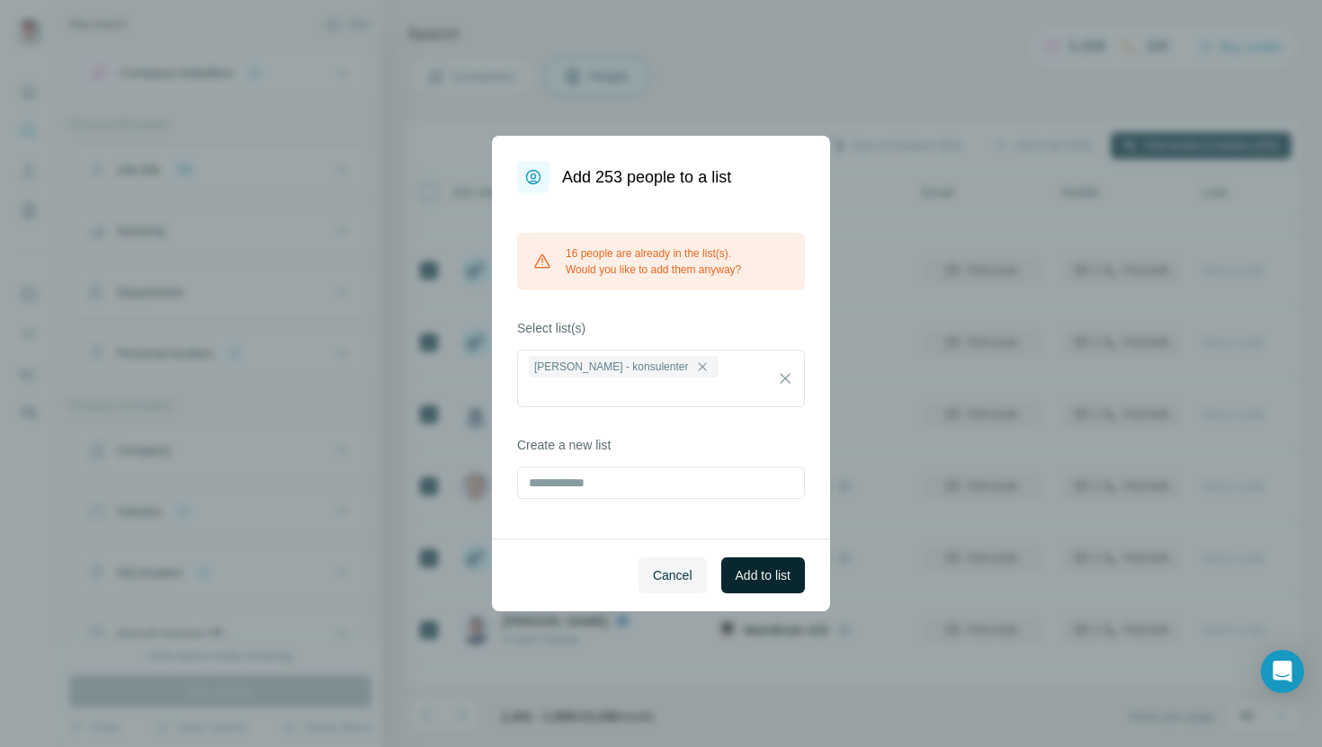
click at [768, 567] on span "Add to list" at bounding box center [763, 576] width 55 height 18
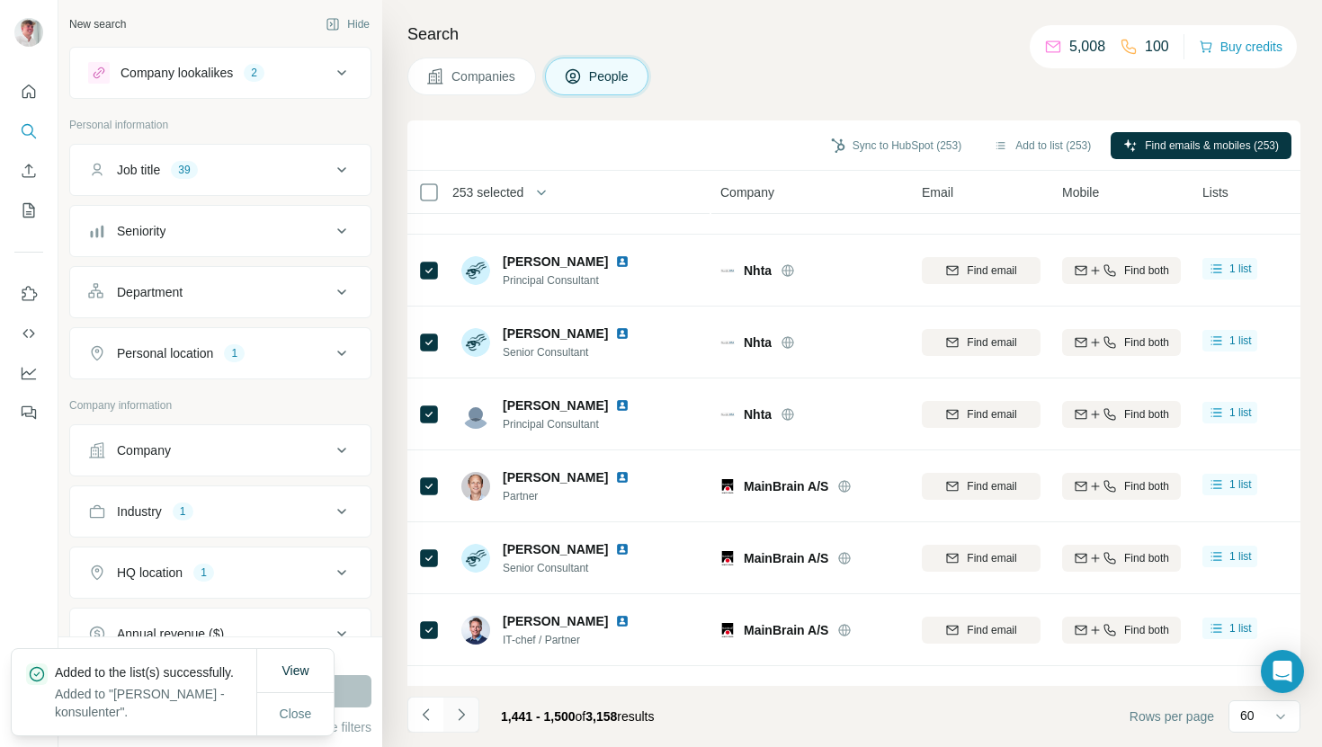
click at [461, 701] on button "Navigate to next page" at bounding box center [461, 715] width 36 height 36
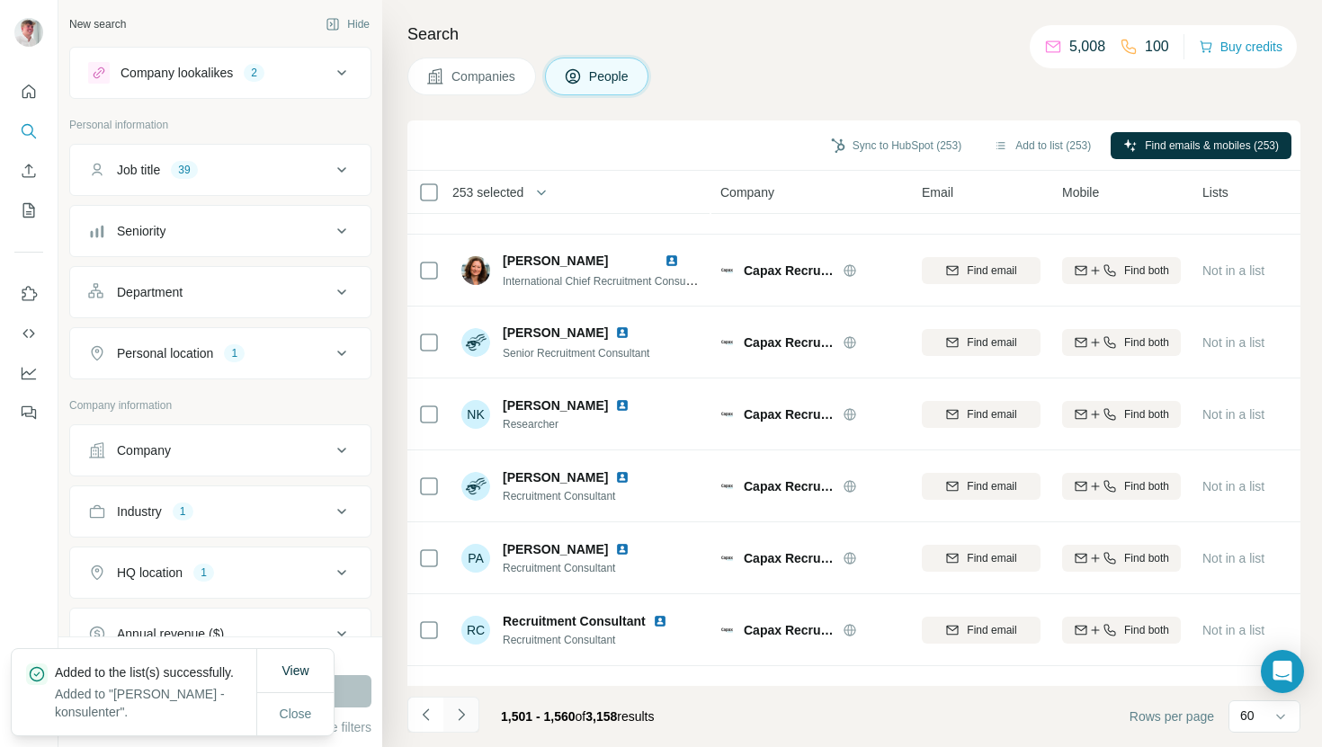
click at [462, 706] on icon "Navigate to next page" at bounding box center [461, 715] width 18 height 18
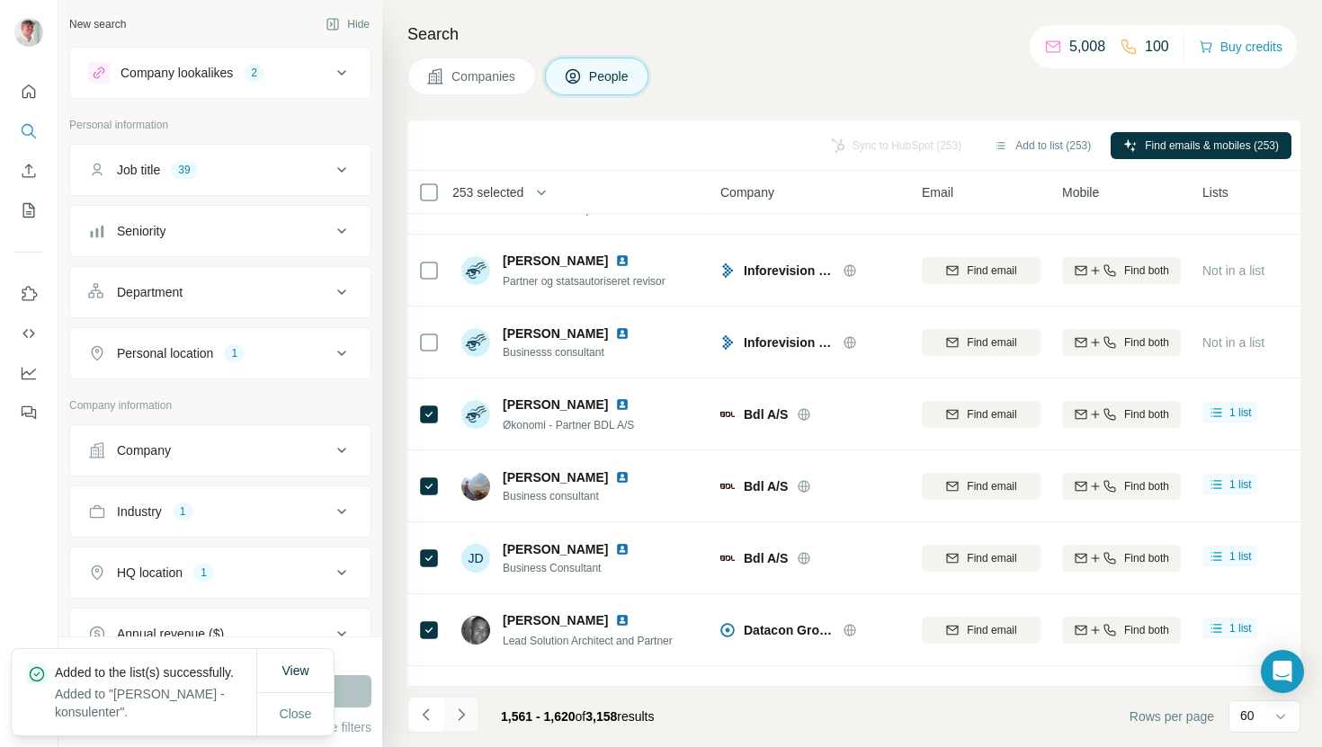
click at [461, 705] on button "Navigate to next page" at bounding box center [461, 715] width 36 height 36
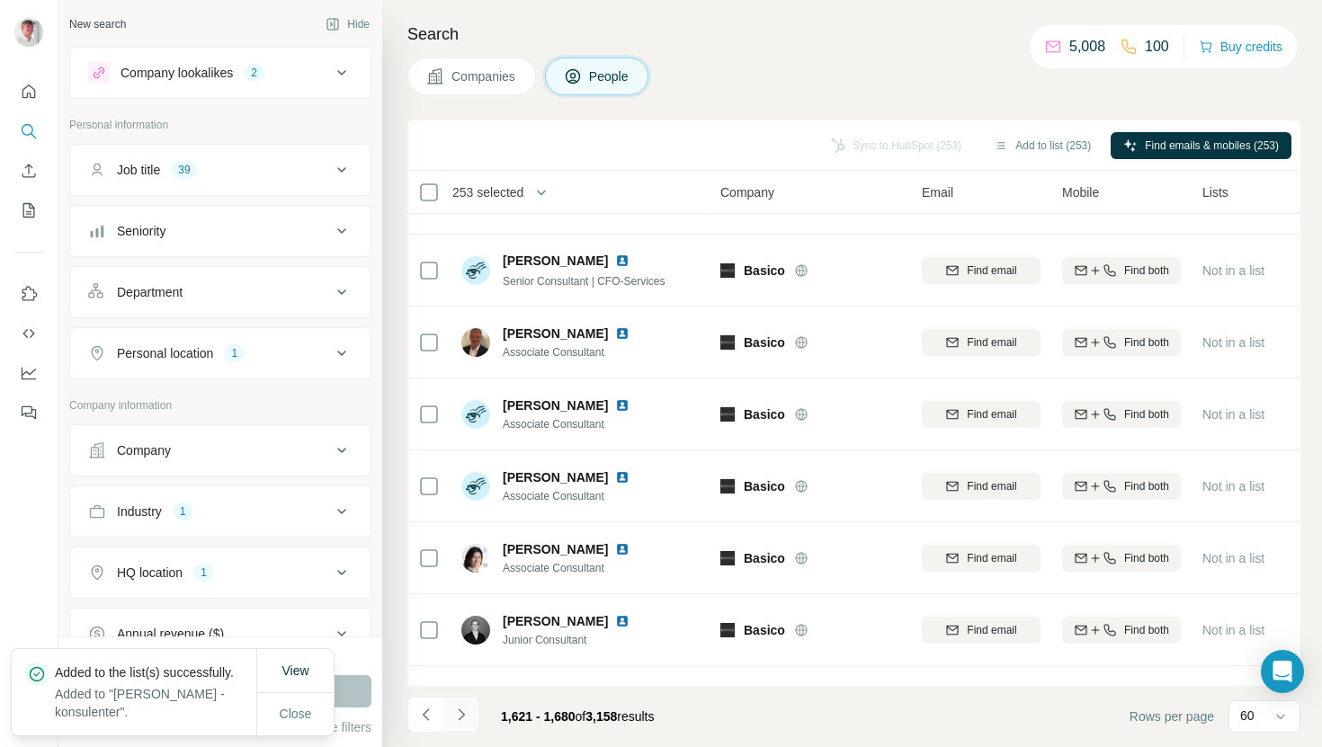
click at [461, 705] on button "Navigate to next page" at bounding box center [461, 715] width 36 height 36
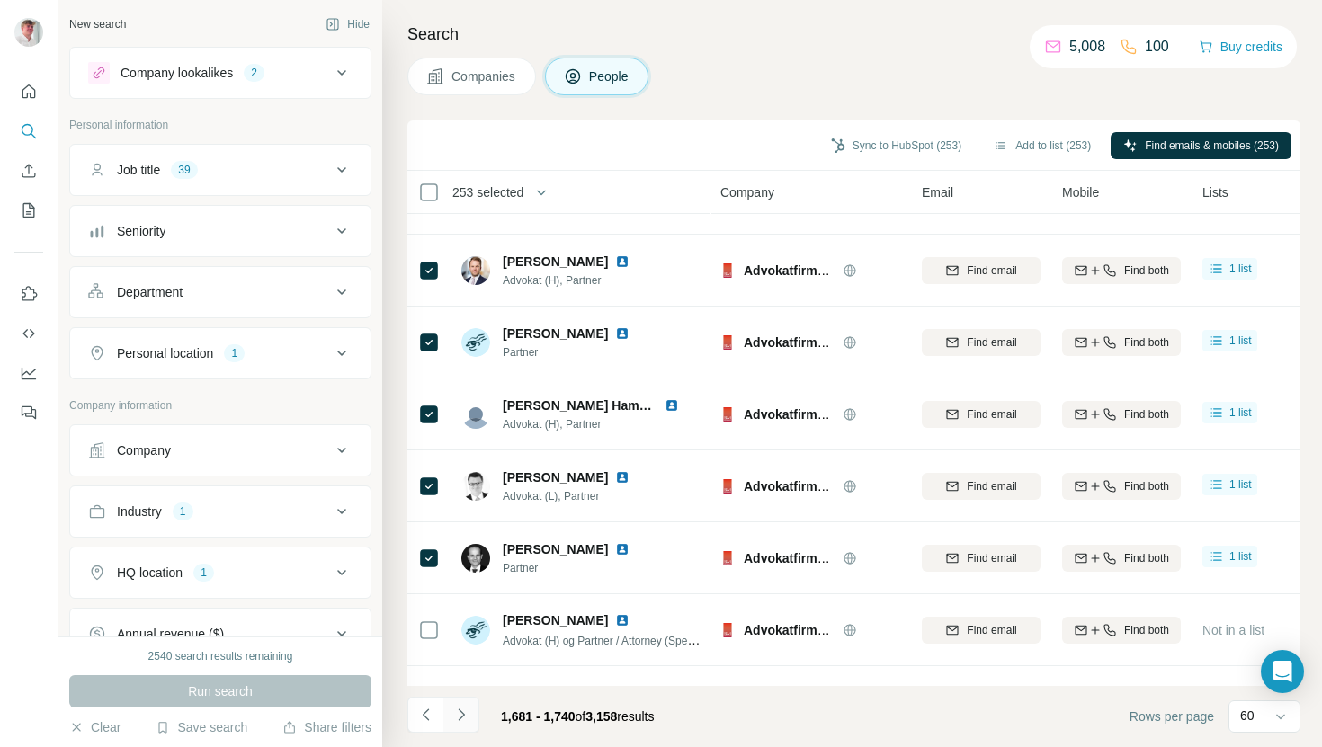
click at [467, 707] on icon "Navigate to next page" at bounding box center [461, 715] width 18 height 18
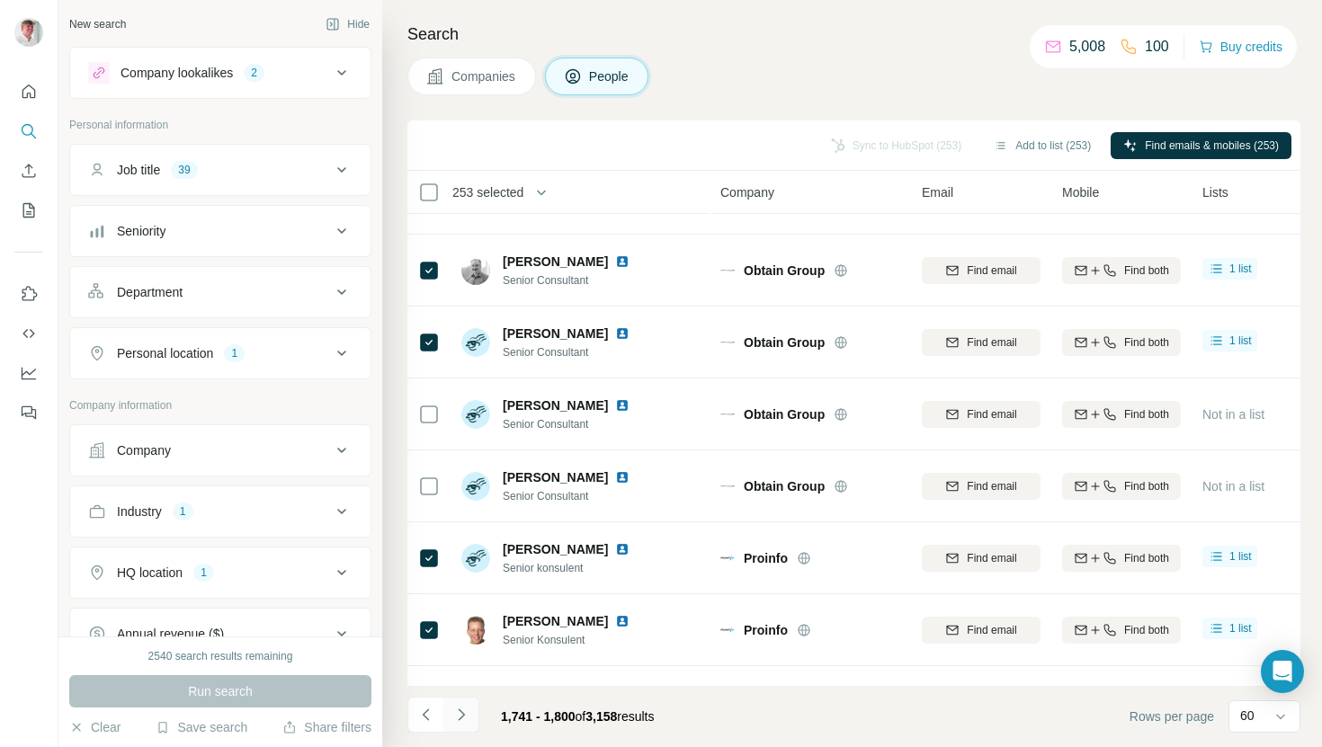
click at [467, 707] on icon "Navigate to next page" at bounding box center [461, 715] width 18 height 18
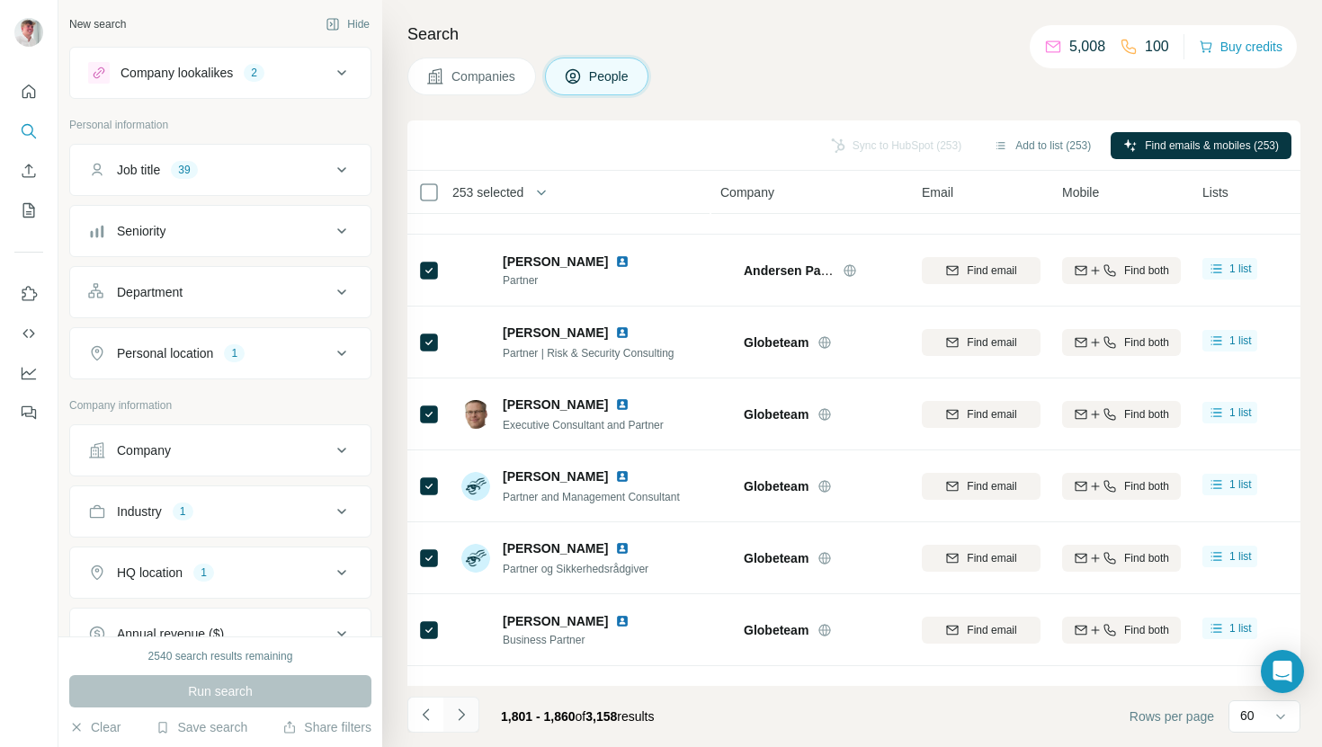
click at [467, 707] on icon "Navigate to next page" at bounding box center [461, 715] width 18 height 18
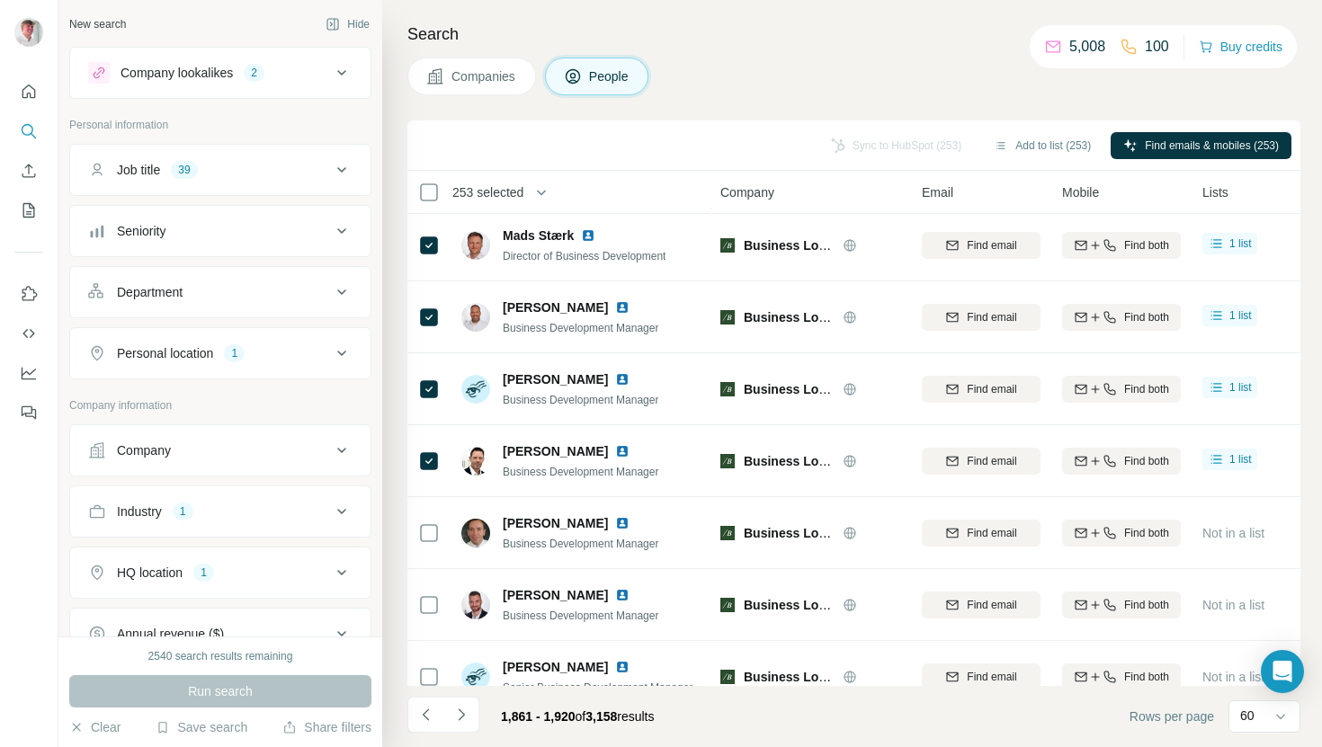
scroll to position [283, 0]
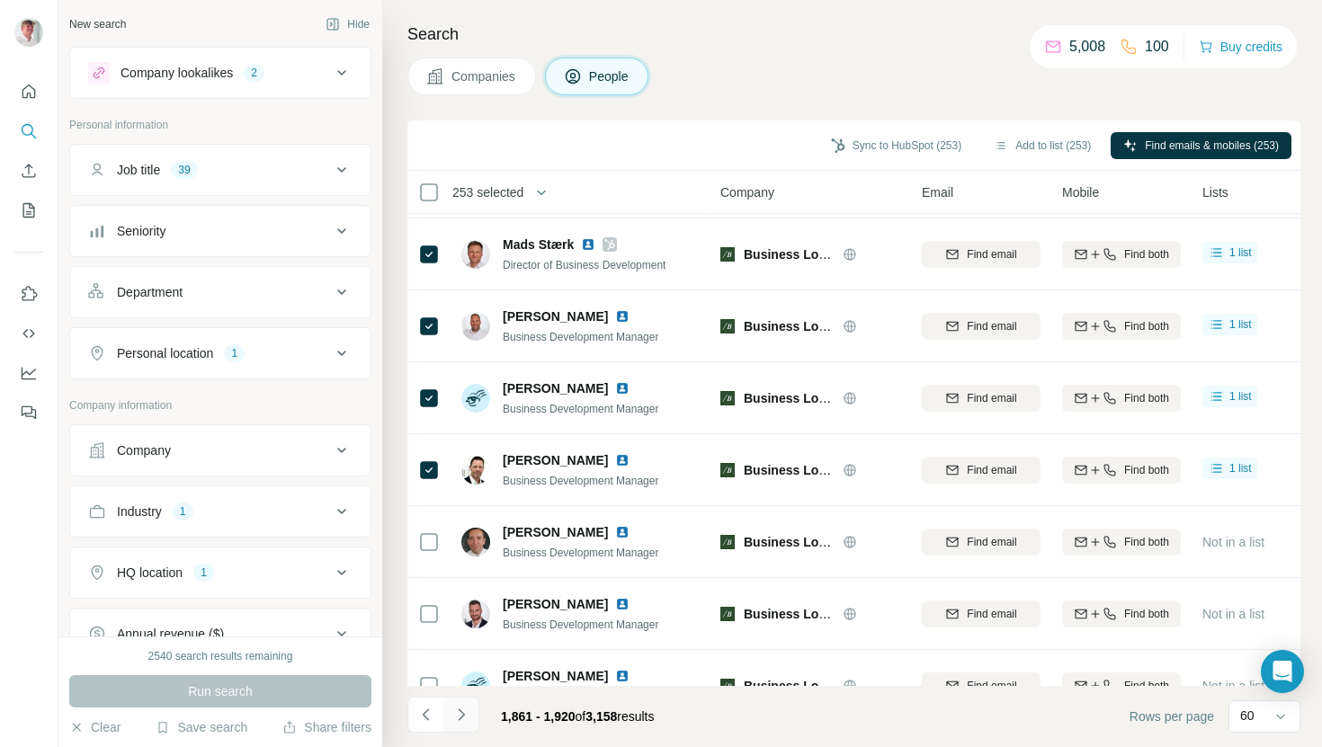
click at [463, 708] on icon "Navigate to next page" at bounding box center [461, 715] width 18 height 18
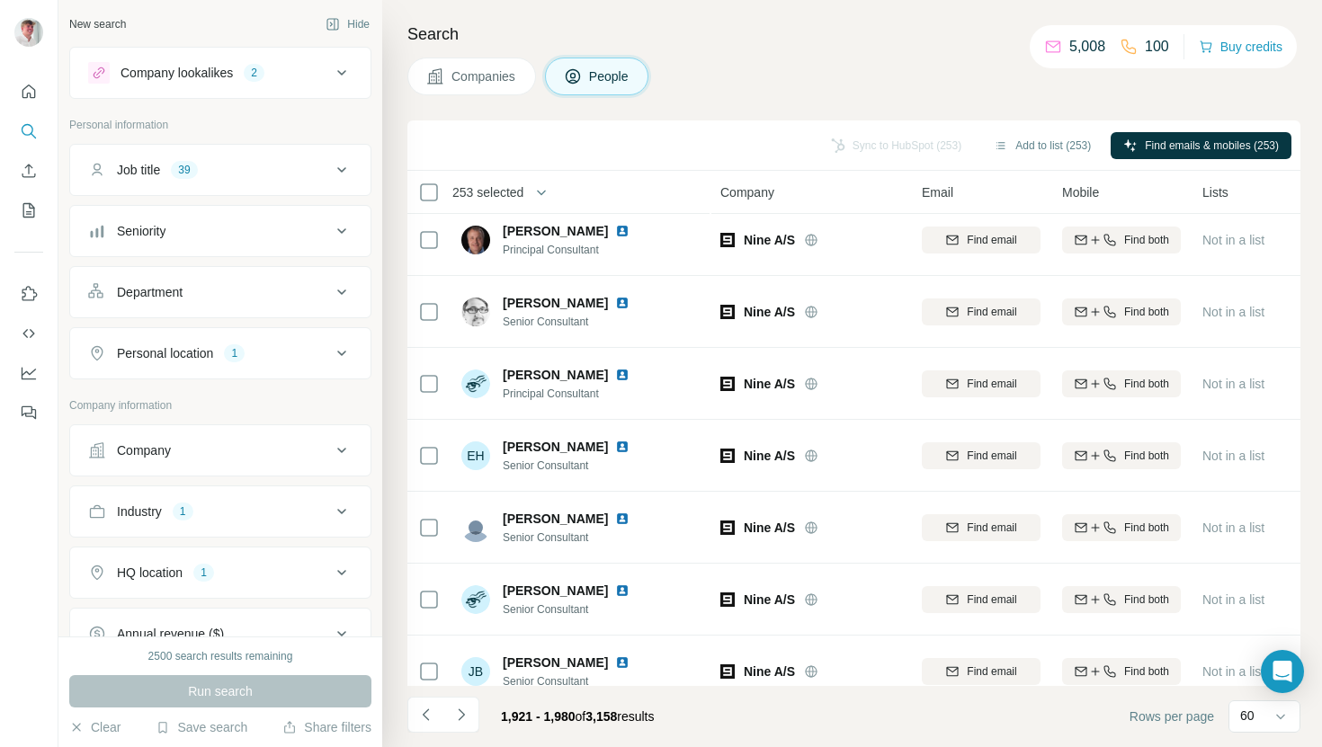
scroll to position [0, 0]
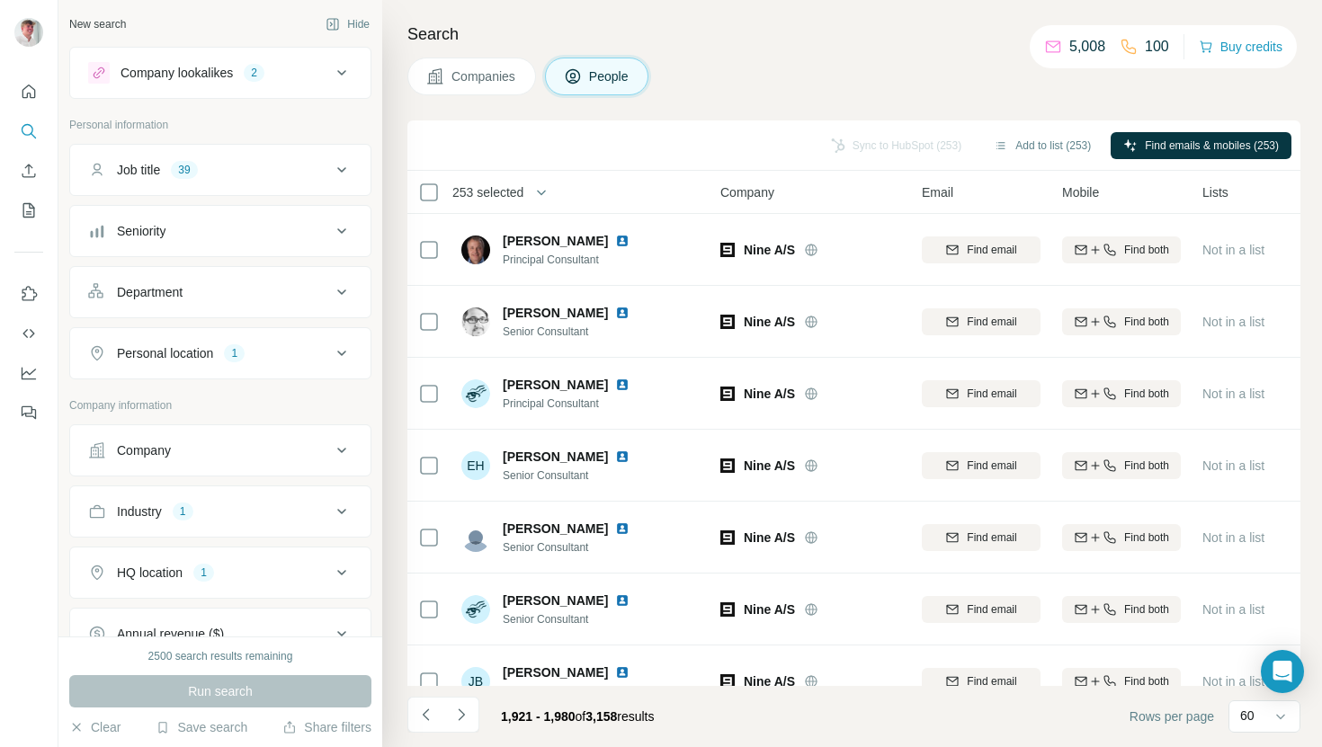
click at [533, 187] on button "button" at bounding box center [541, 192] width 36 height 36
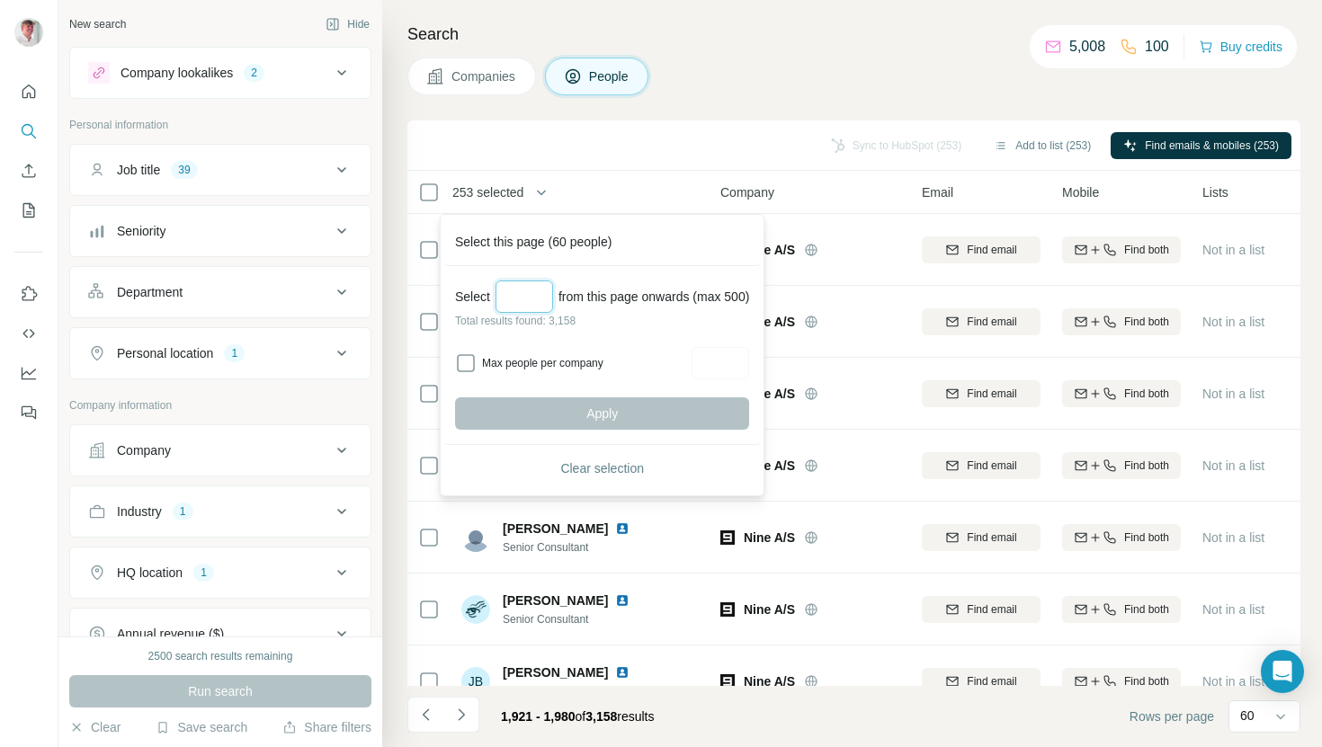
click at [526, 281] on input "Select a number (up to 500)" at bounding box center [524, 297] width 58 height 32
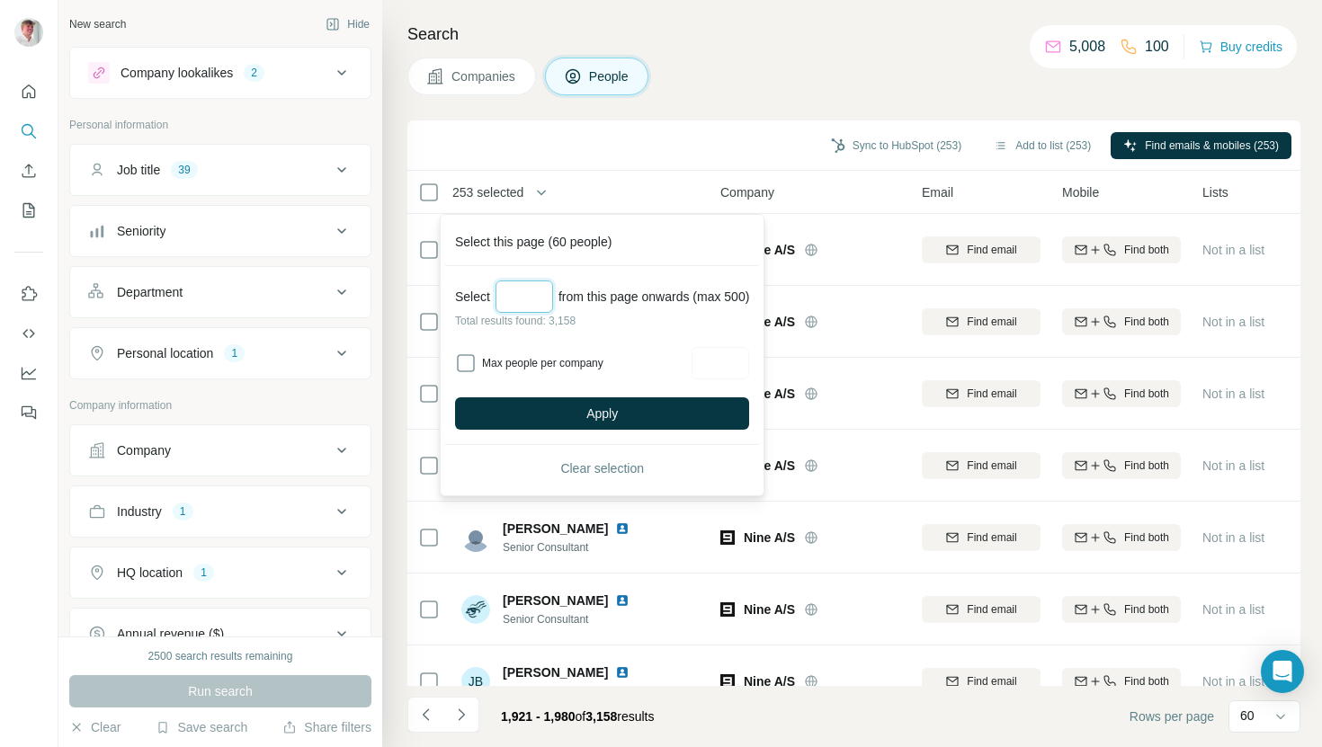
type input "***"
click at [741, 363] on input "Max people per company" at bounding box center [721, 363] width 58 height 32
type input "*"
click at [724, 420] on button "Apply" at bounding box center [602, 413] width 294 height 32
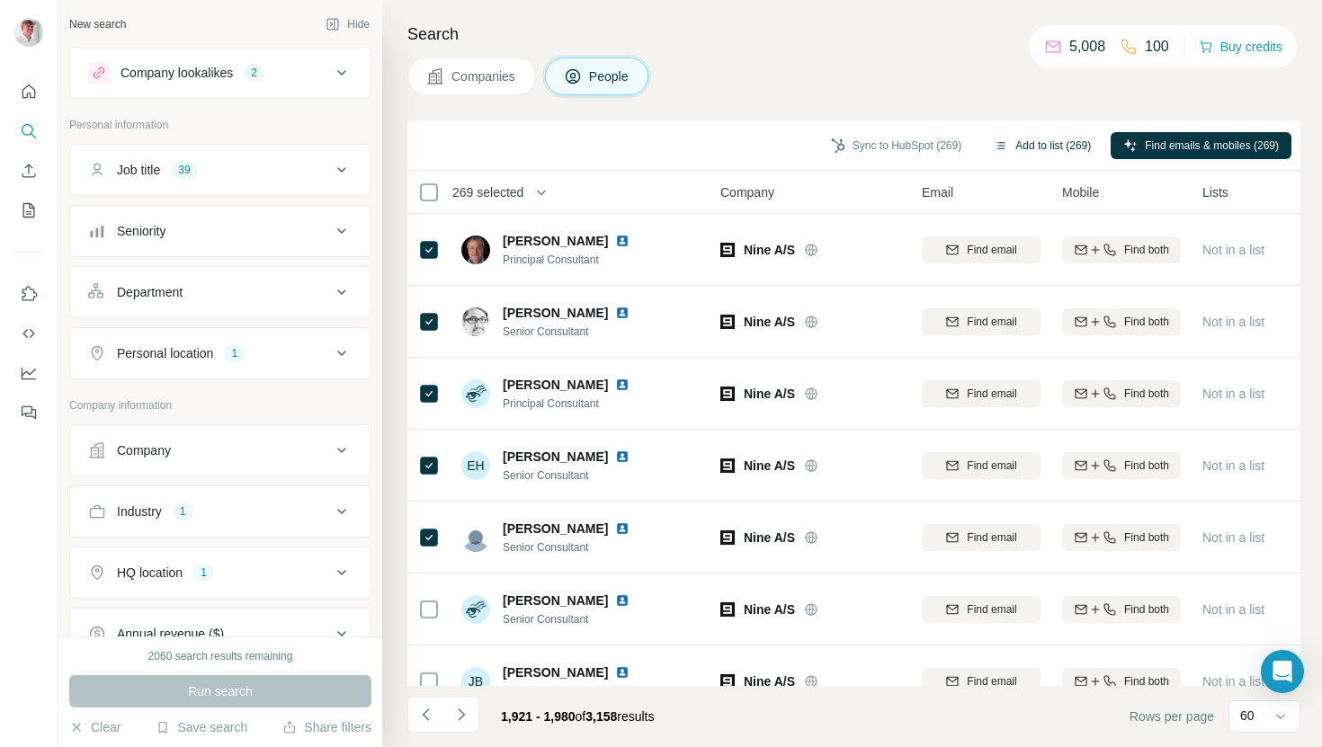
click at [1023, 145] on button "Add to list (269)" at bounding box center [1042, 145] width 122 height 27
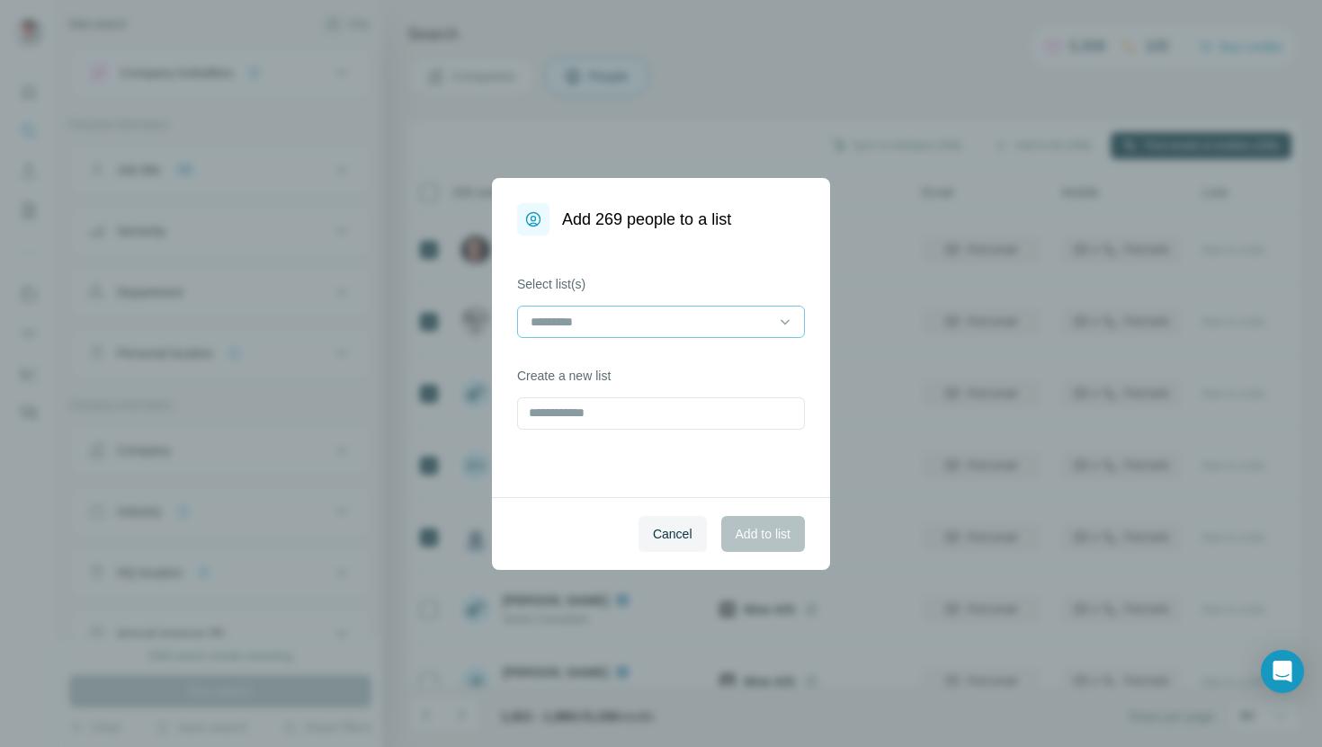
click at [709, 335] on div at bounding box center [650, 322] width 243 height 31
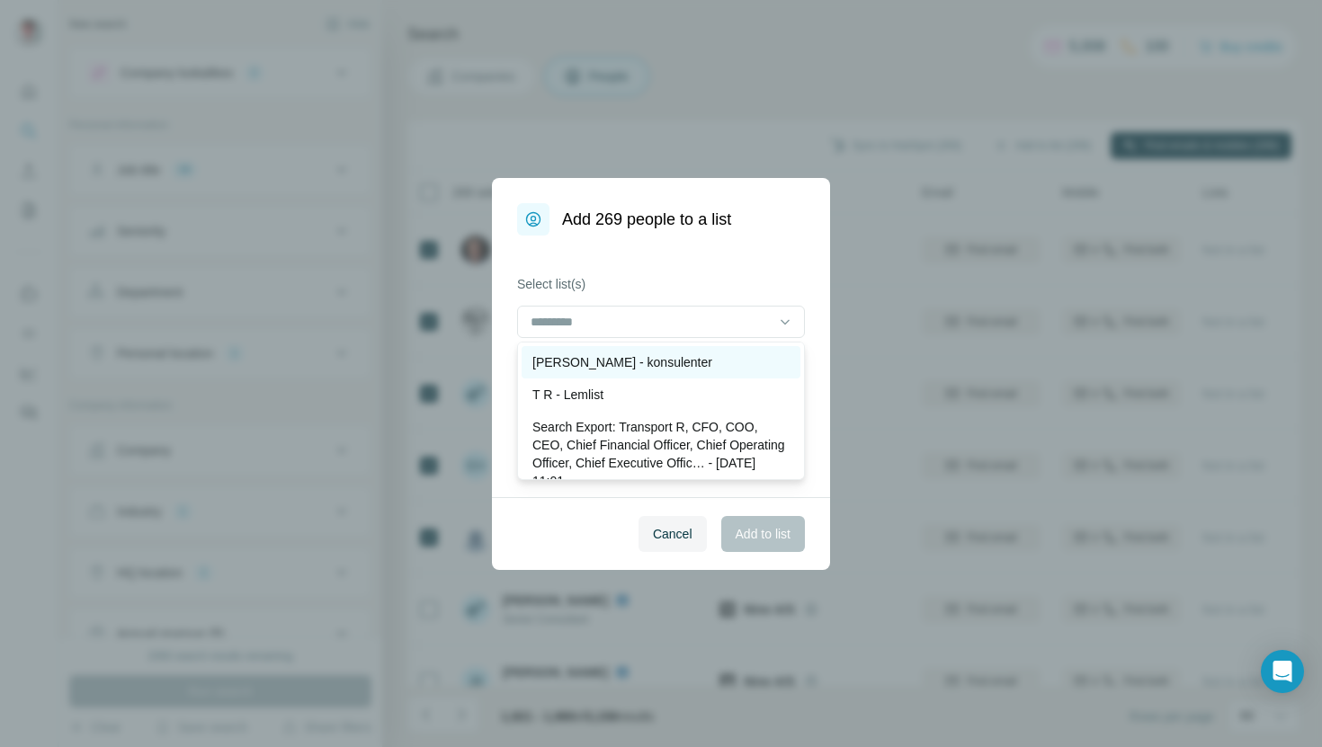
click at [686, 358] on p "[PERSON_NAME] - konsulenter" at bounding box center [622, 362] width 180 height 18
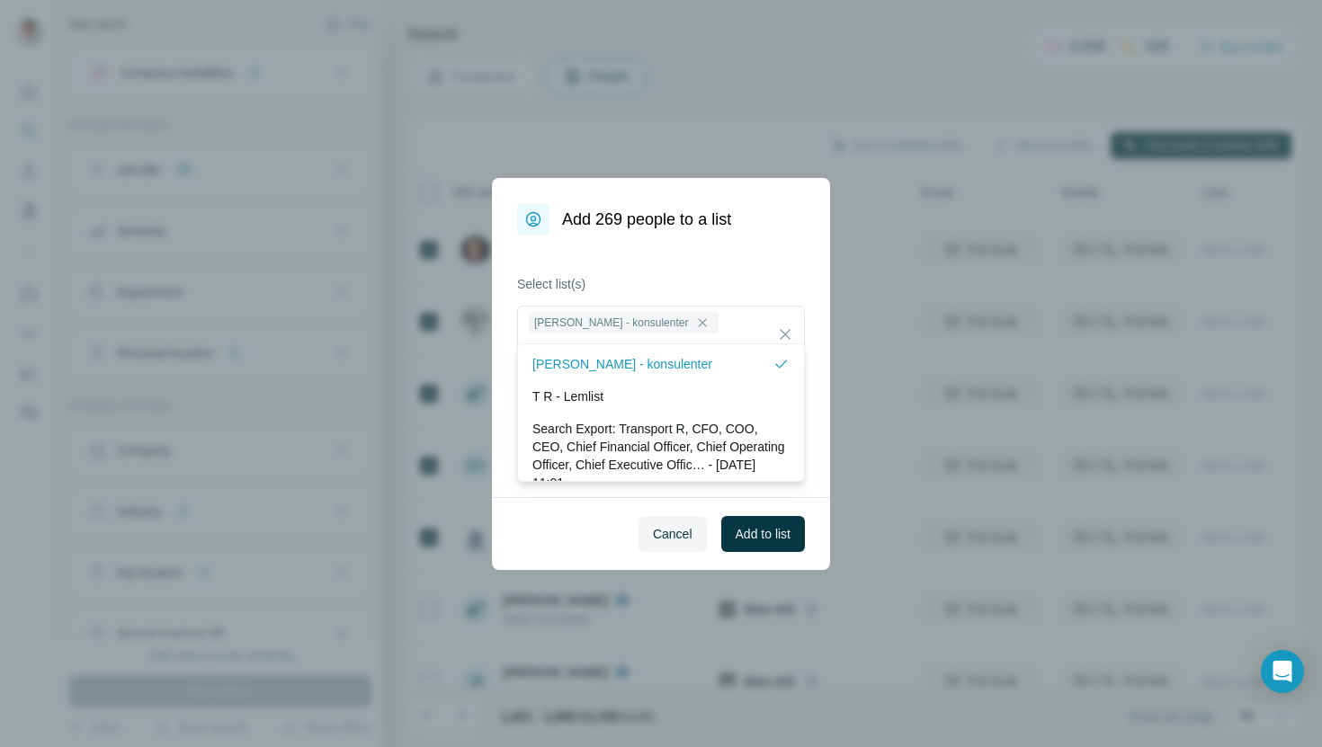
click at [579, 522] on div "Cancel Add to list" at bounding box center [661, 533] width 338 height 73
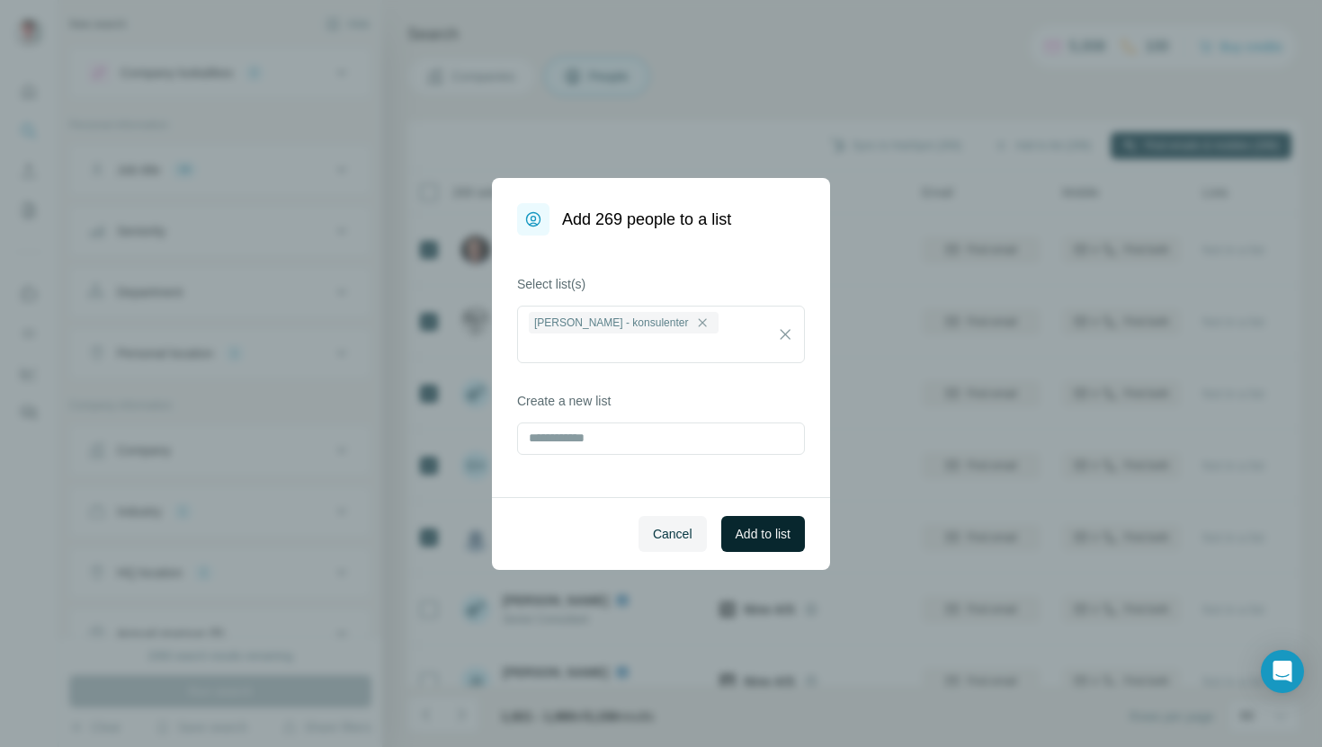
click at [760, 534] on span "Add to list" at bounding box center [763, 534] width 55 height 18
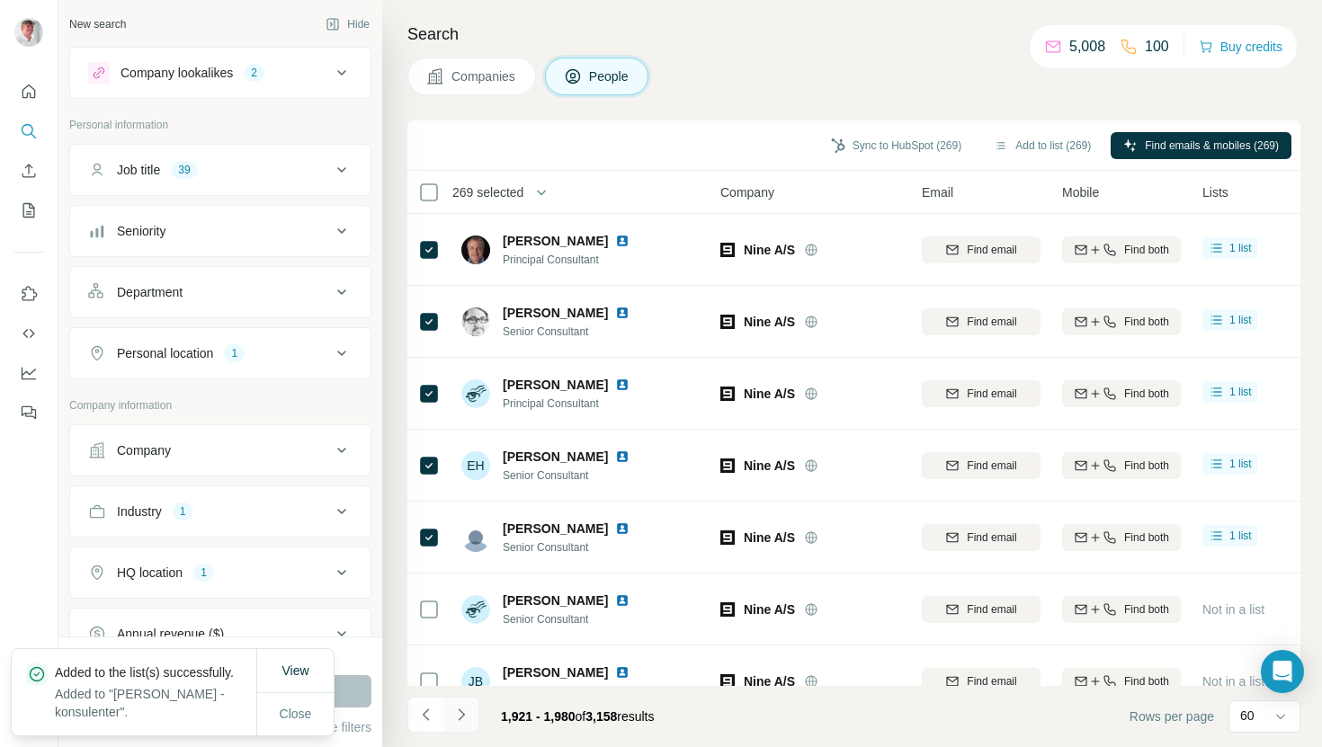
click at [460, 717] on icon "Navigate to next page" at bounding box center [461, 715] width 6 height 12
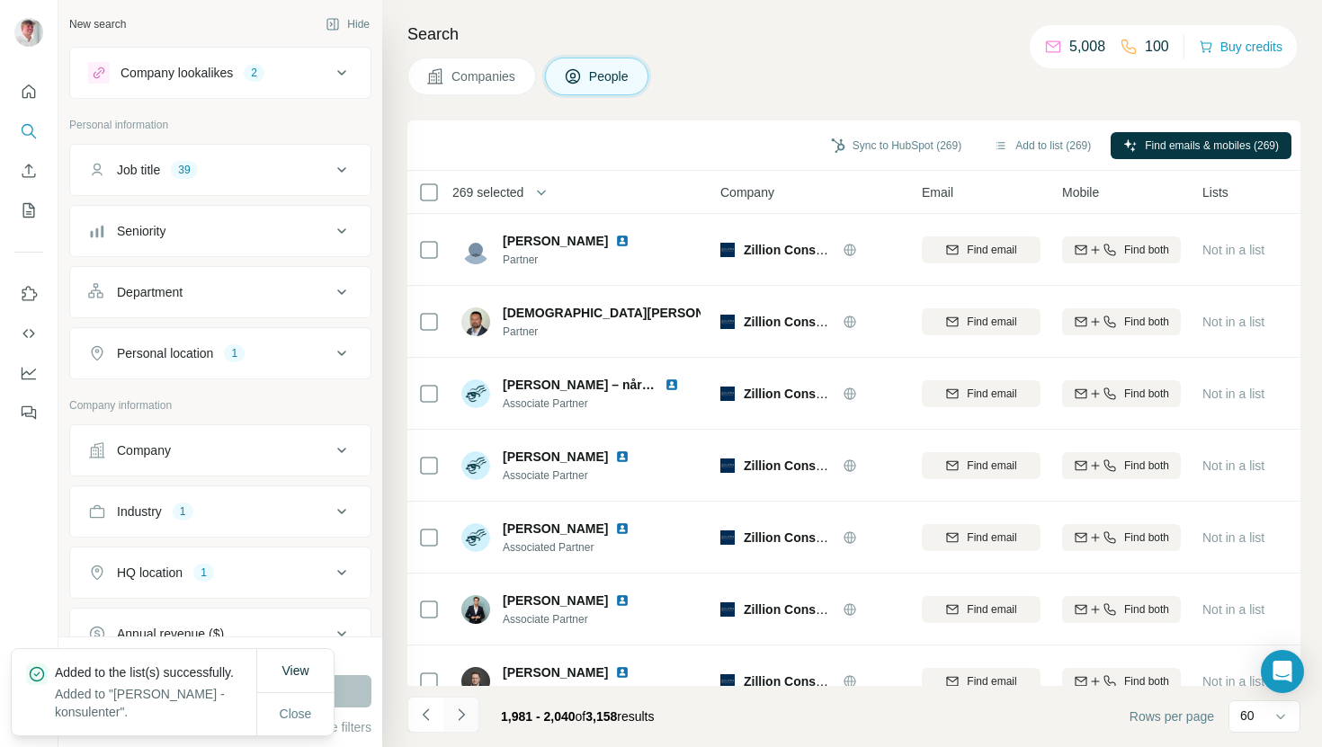
click at [470, 720] on button "Navigate to next page" at bounding box center [461, 715] width 36 height 36
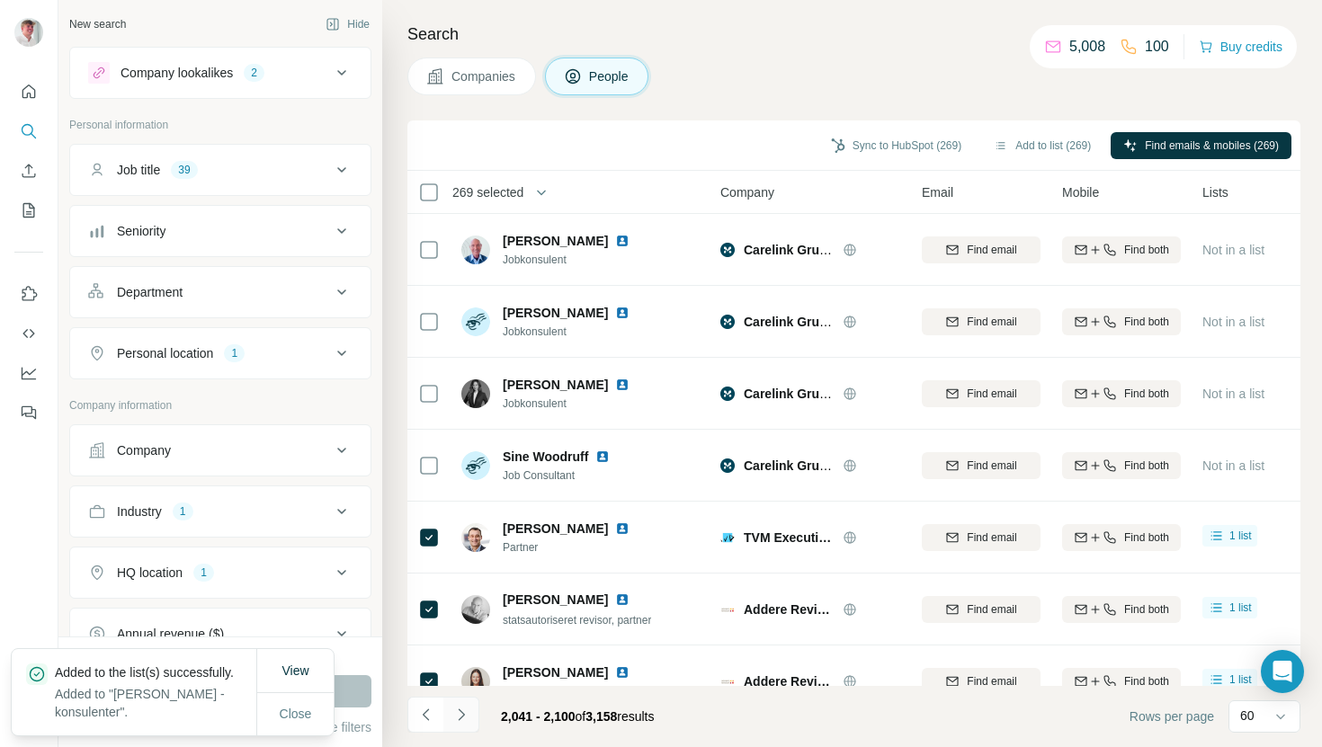
click at [470, 720] on button "Navigate to next page" at bounding box center [461, 715] width 36 height 36
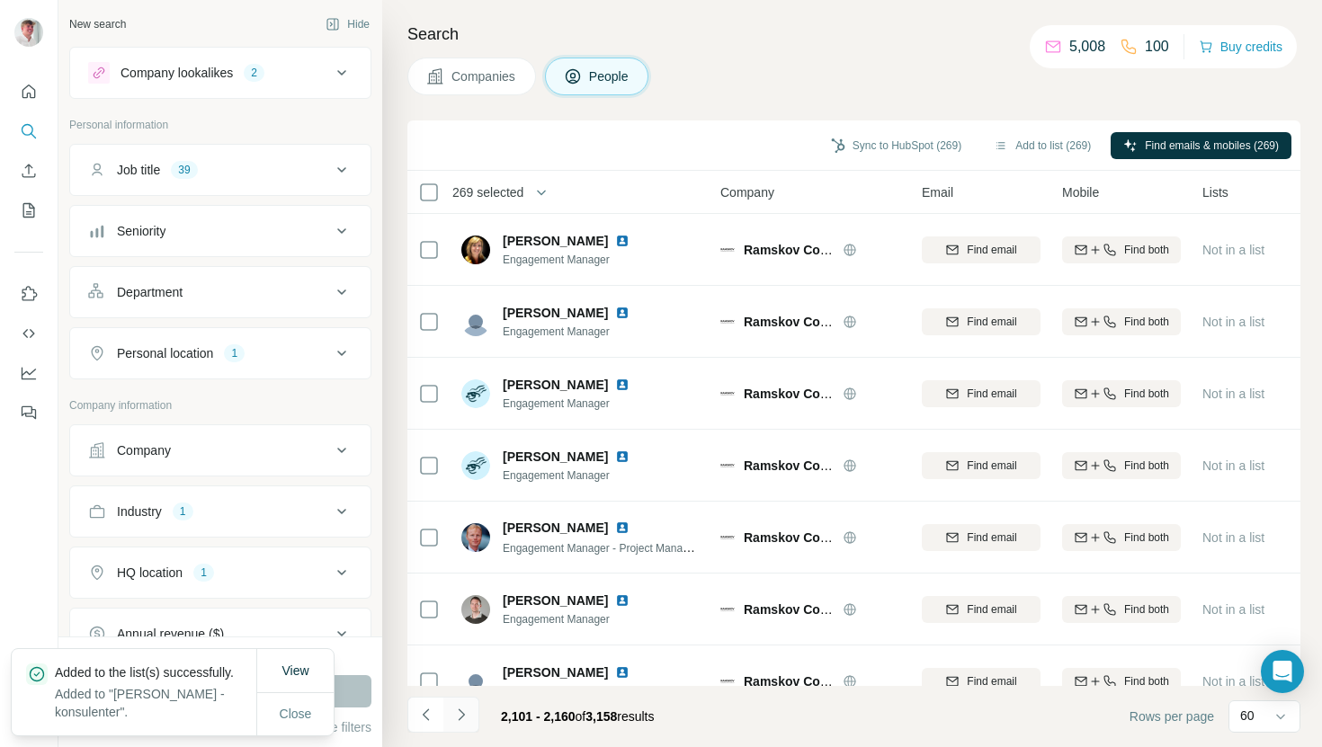
click at [470, 720] on button "Navigate to next page" at bounding box center [461, 715] width 36 height 36
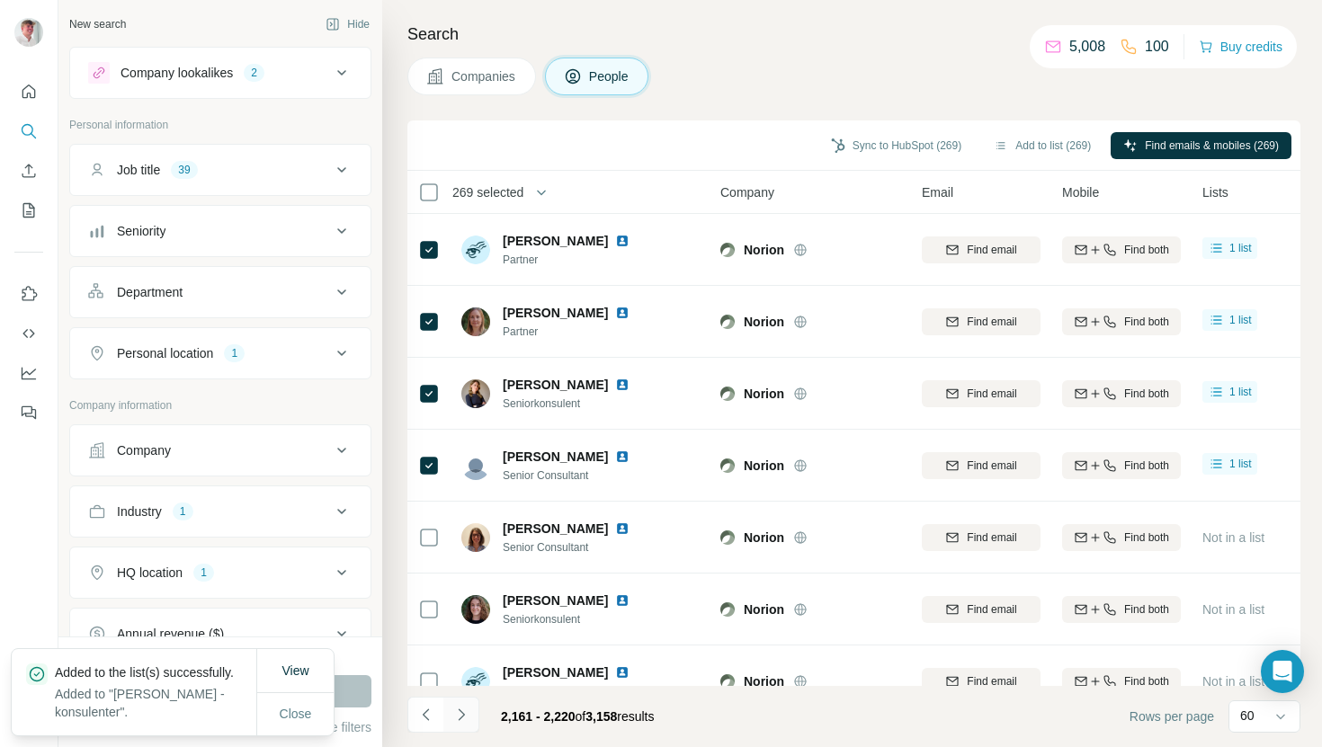
click at [470, 719] on button "Navigate to next page" at bounding box center [461, 715] width 36 height 36
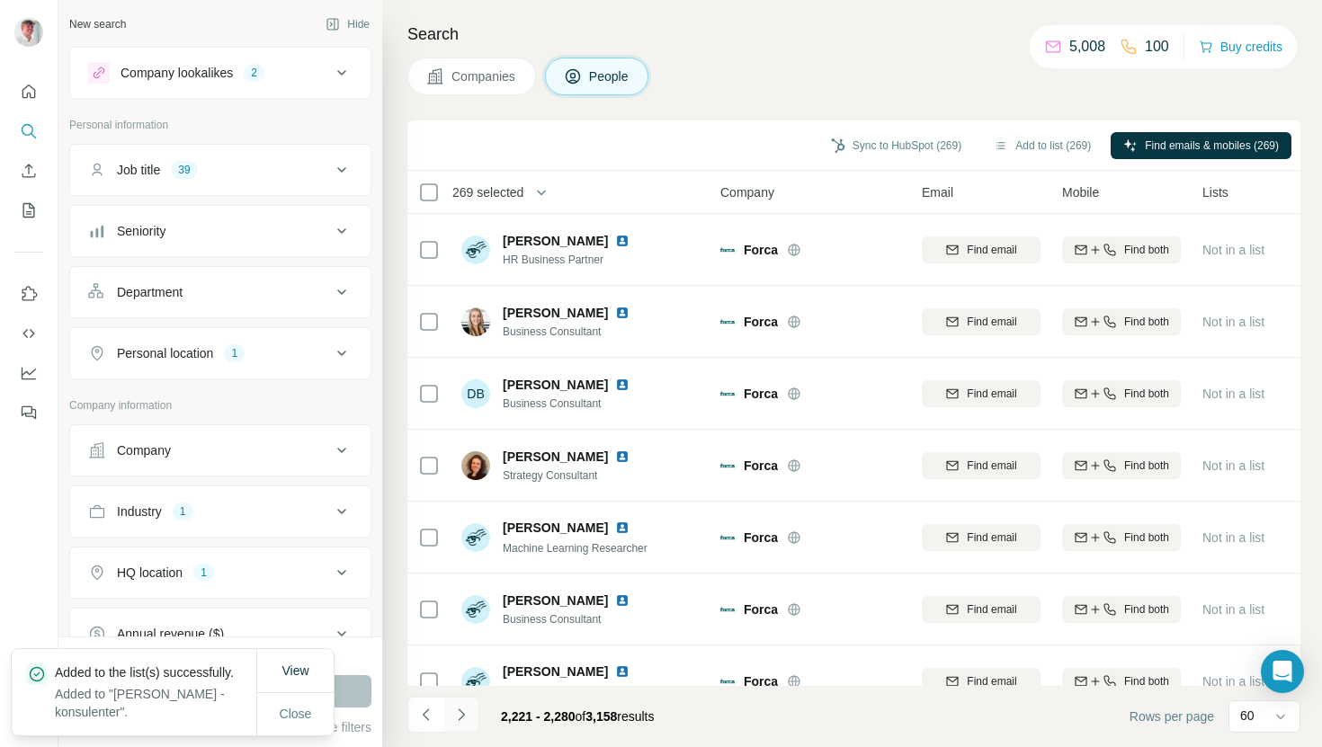
click at [470, 719] on button "Navigate to next page" at bounding box center [461, 715] width 36 height 36
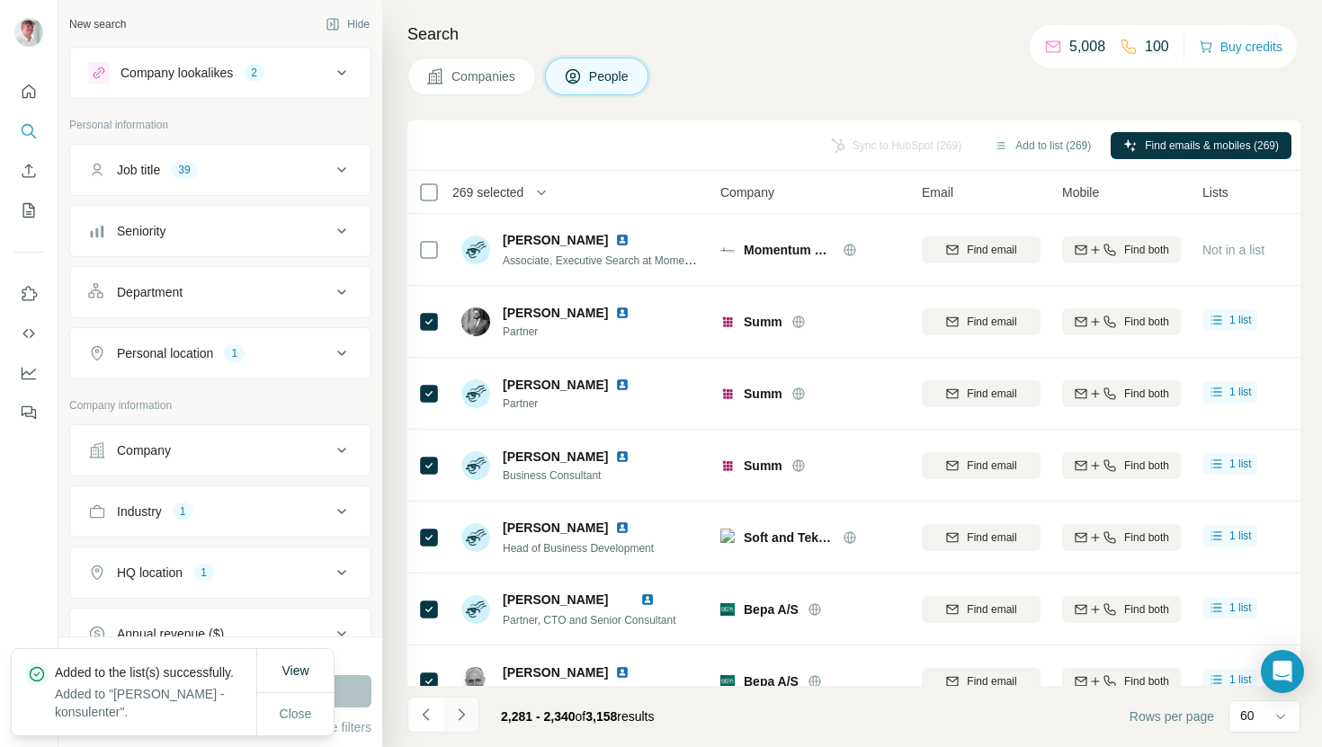
click at [470, 719] on button "Navigate to next page" at bounding box center [461, 715] width 36 height 36
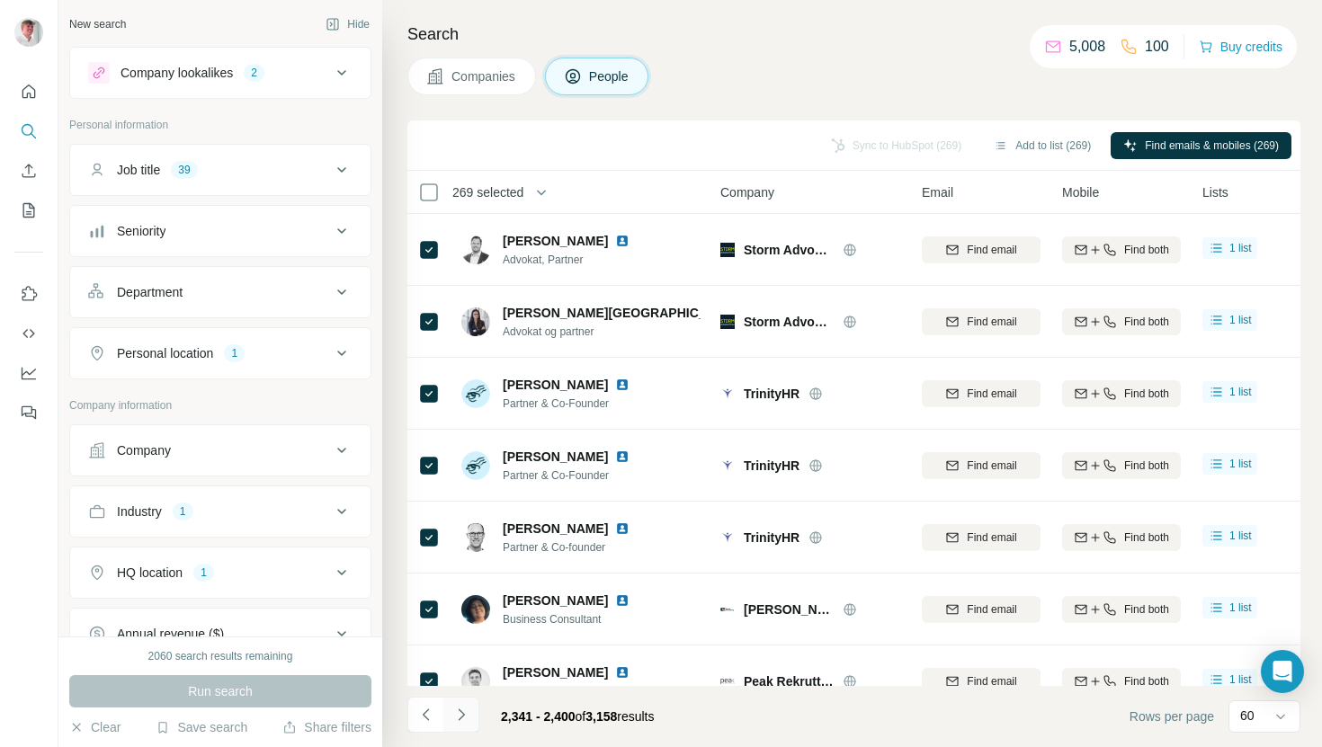
click at [470, 719] on button "Navigate to next page" at bounding box center [461, 715] width 36 height 36
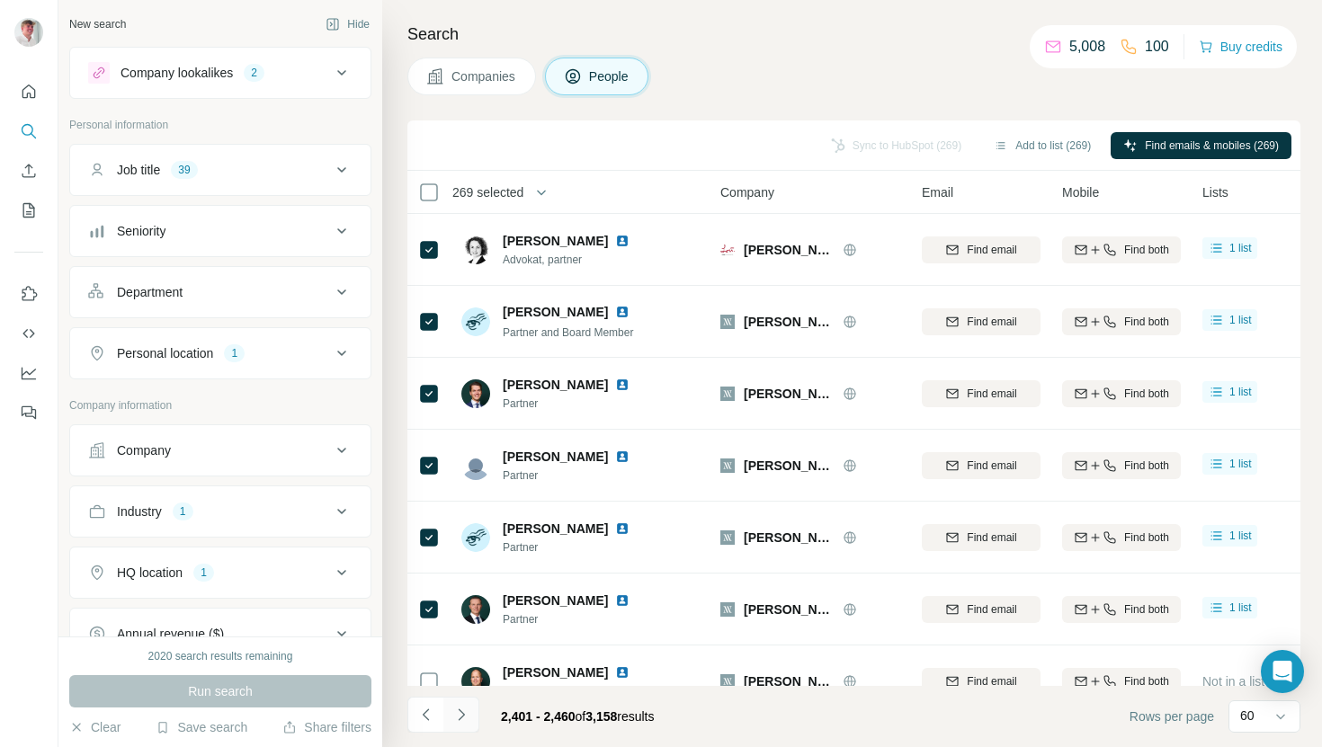
click at [470, 716] on button "Navigate to next page" at bounding box center [461, 715] width 36 height 36
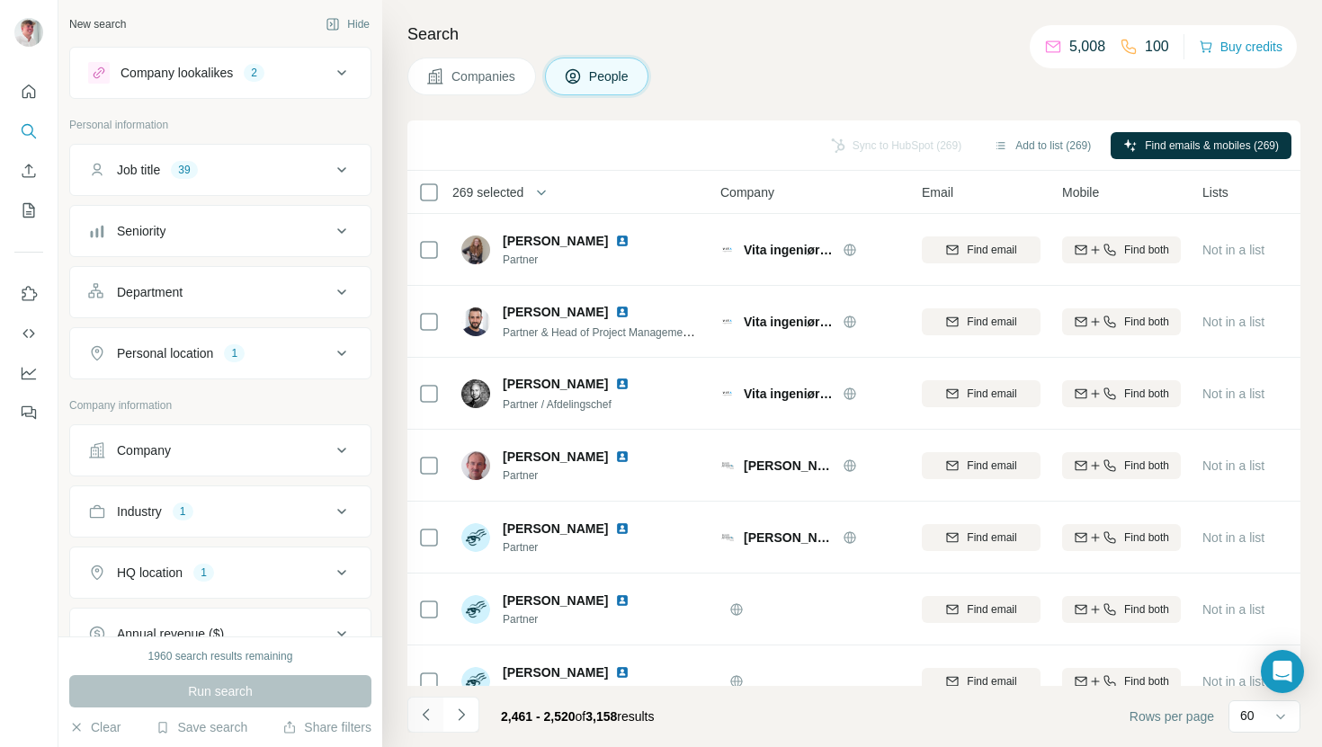
click at [428, 703] on button "Navigate to previous page" at bounding box center [425, 715] width 36 height 36
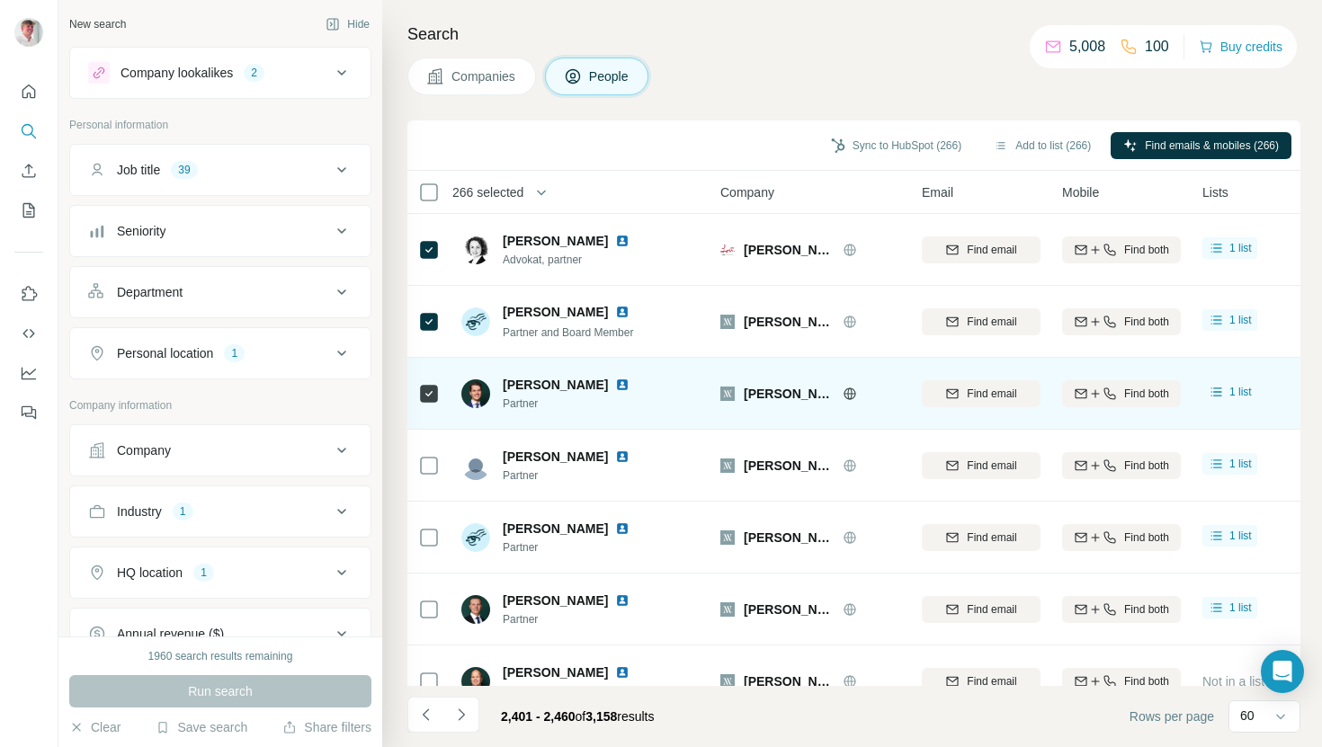
click at [429, 378] on div at bounding box center [429, 393] width 22 height 49
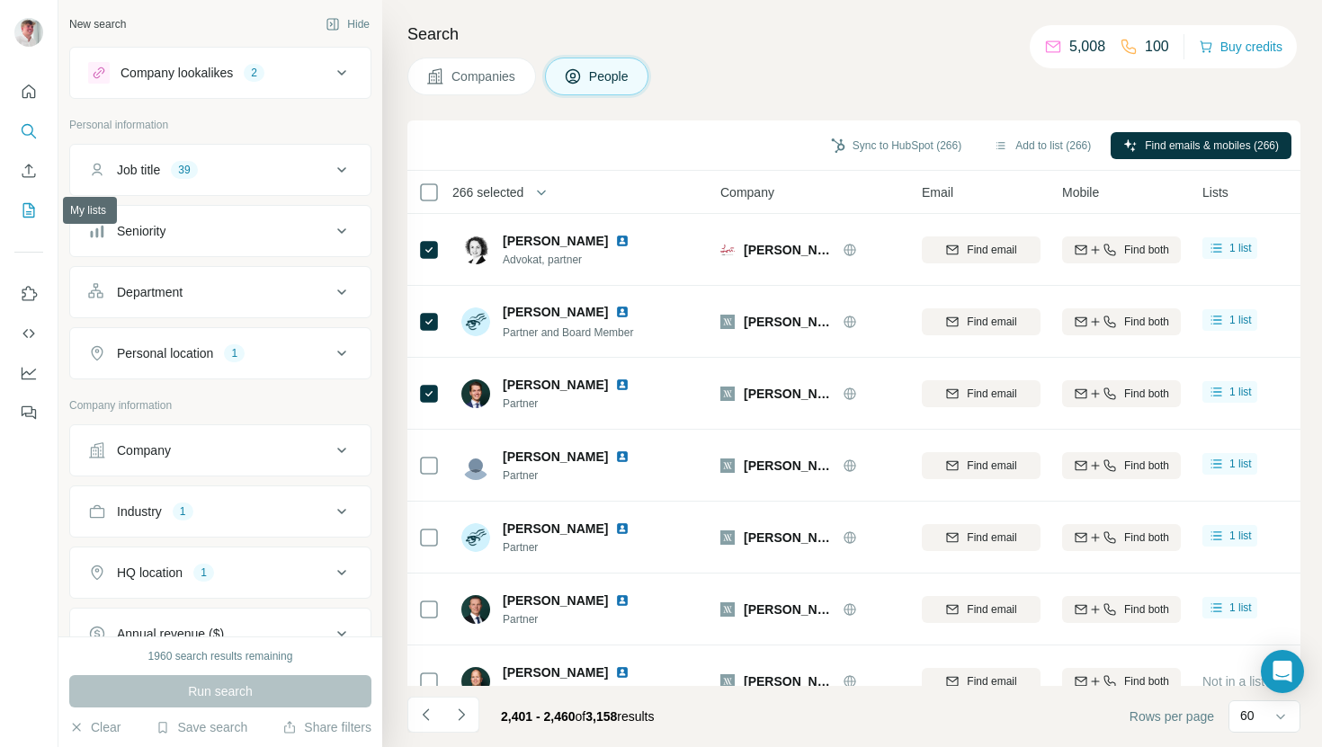
click at [22, 205] on icon "My lists" at bounding box center [29, 210] width 18 height 18
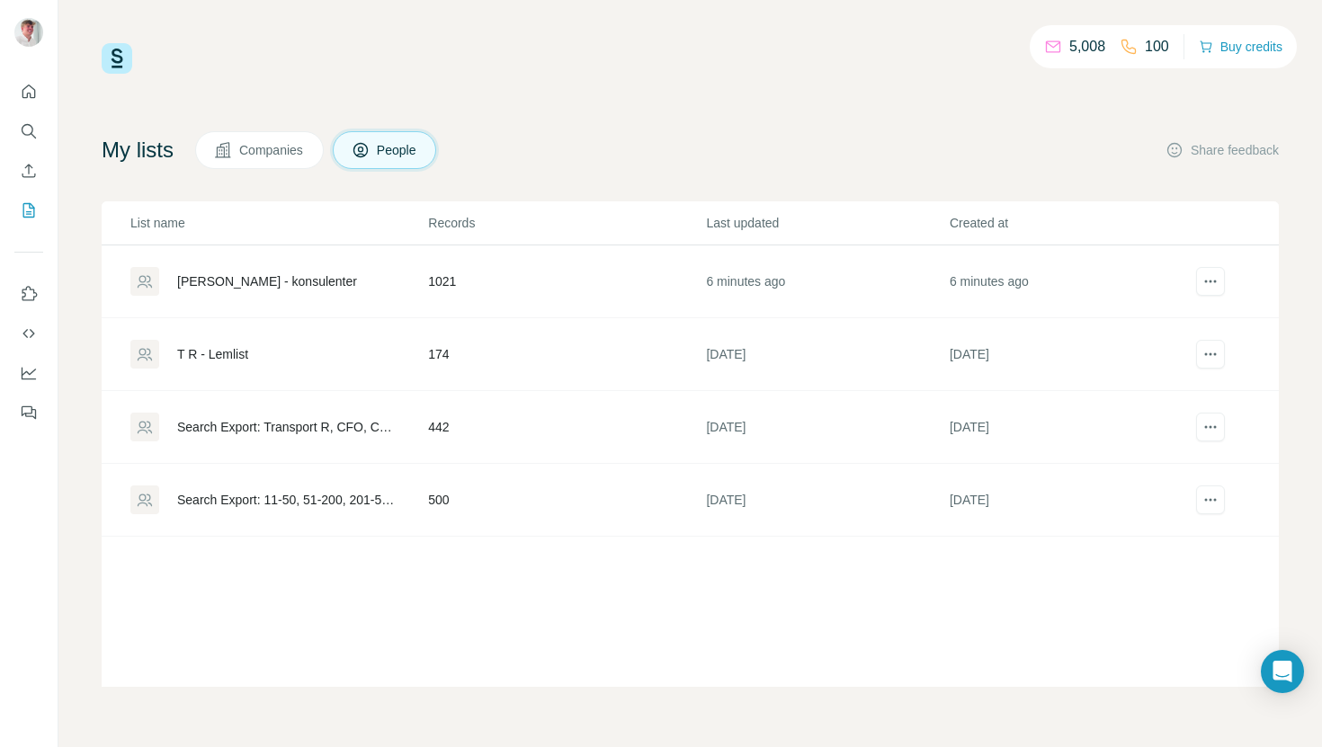
click at [499, 282] on td "1021" at bounding box center [566, 281] width 278 height 73
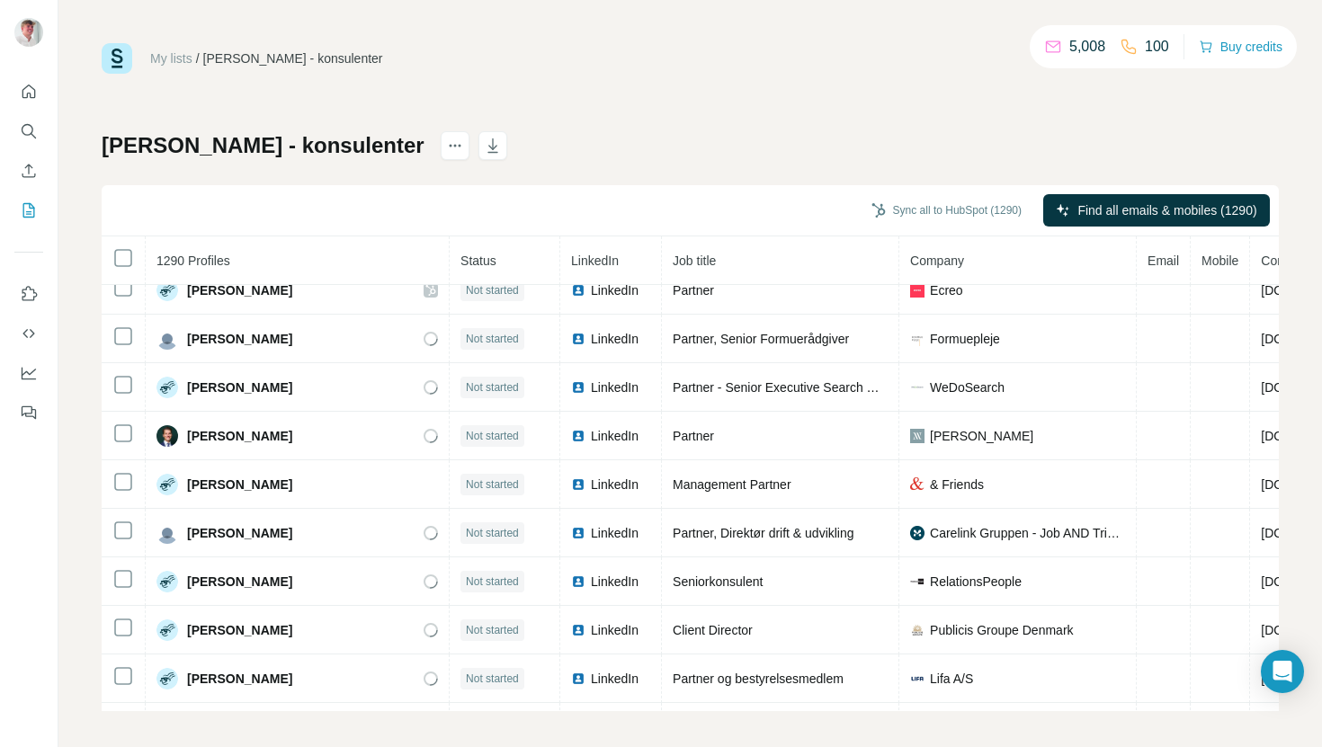
scroll to position [406, 0]
click at [446, 152] on icon "actions" at bounding box center [455, 146] width 18 height 18
click at [369, 192] on div "Sync all to HubSpot (1290) Find all emails & mobiles (1290)" at bounding box center [690, 210] width 1177 height 51
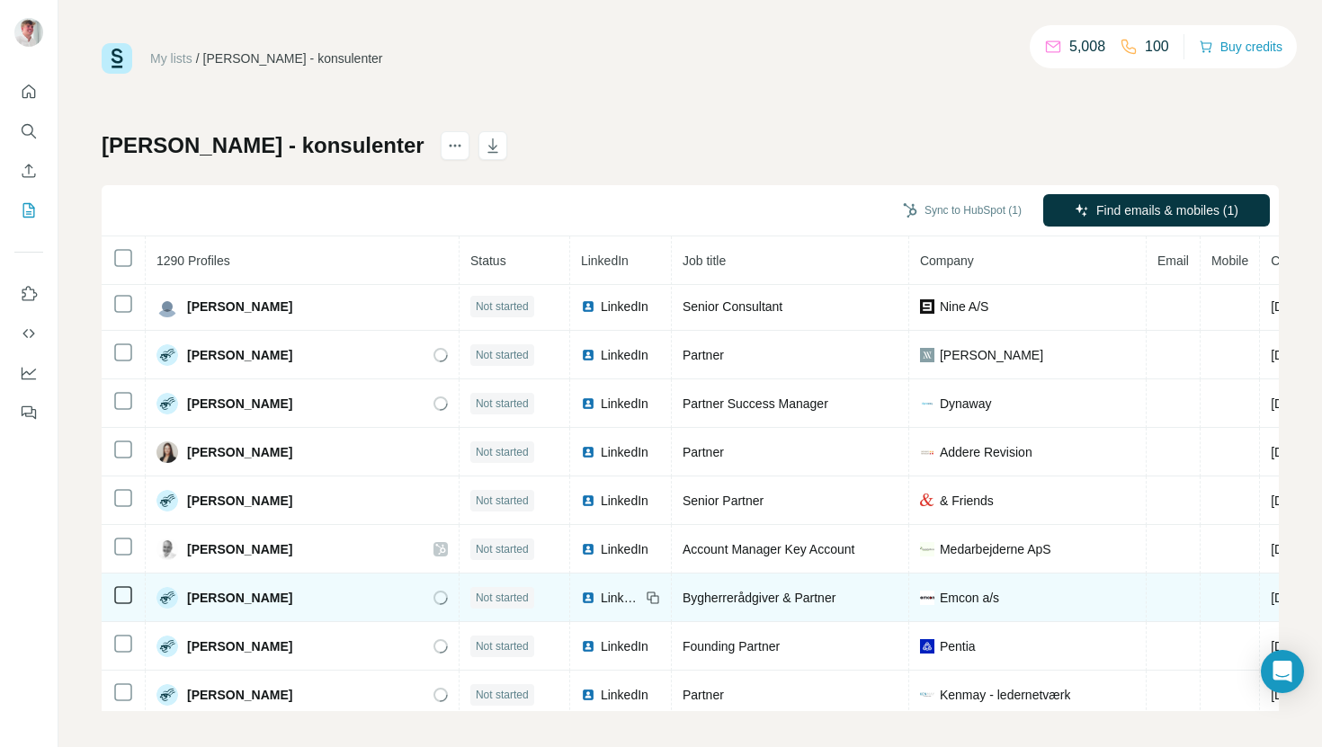
scroll to position [3834, 0]
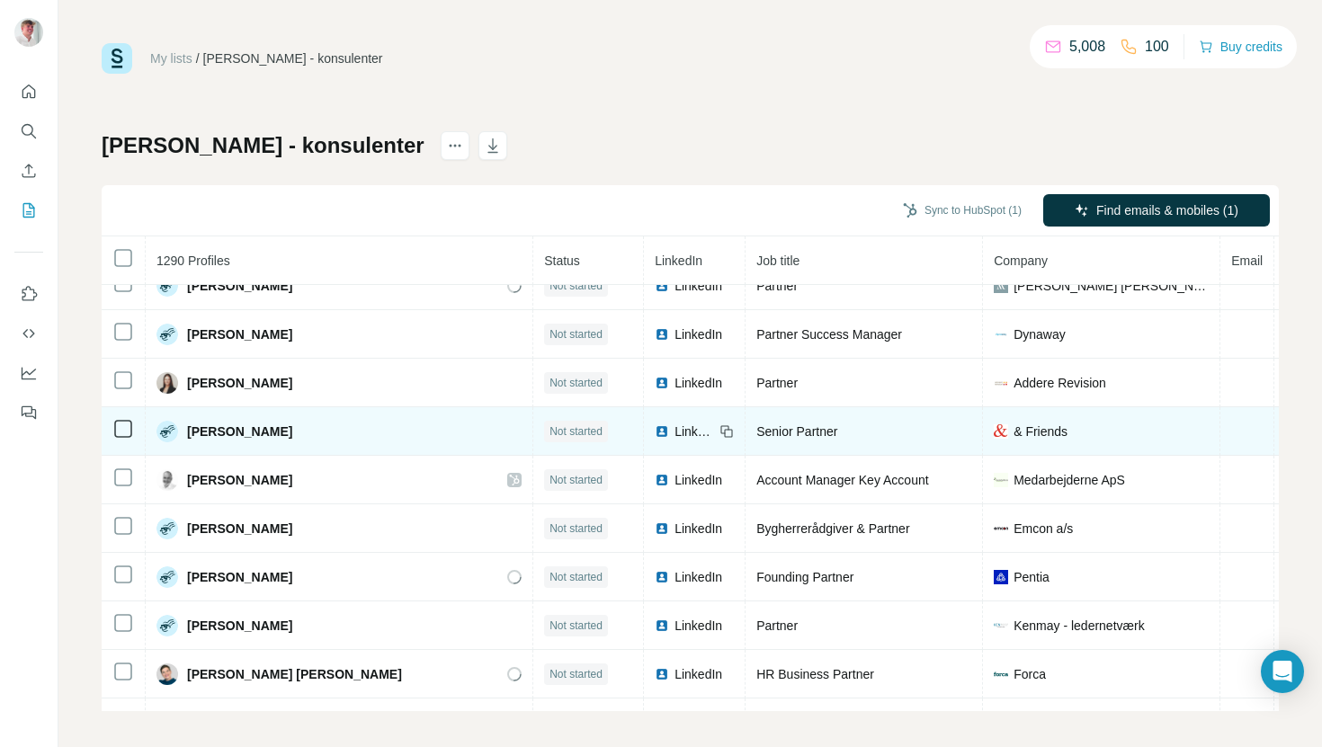
scroll to position [3830, 0]
